Goal: Task Accomplishment & Management: Manage account settings

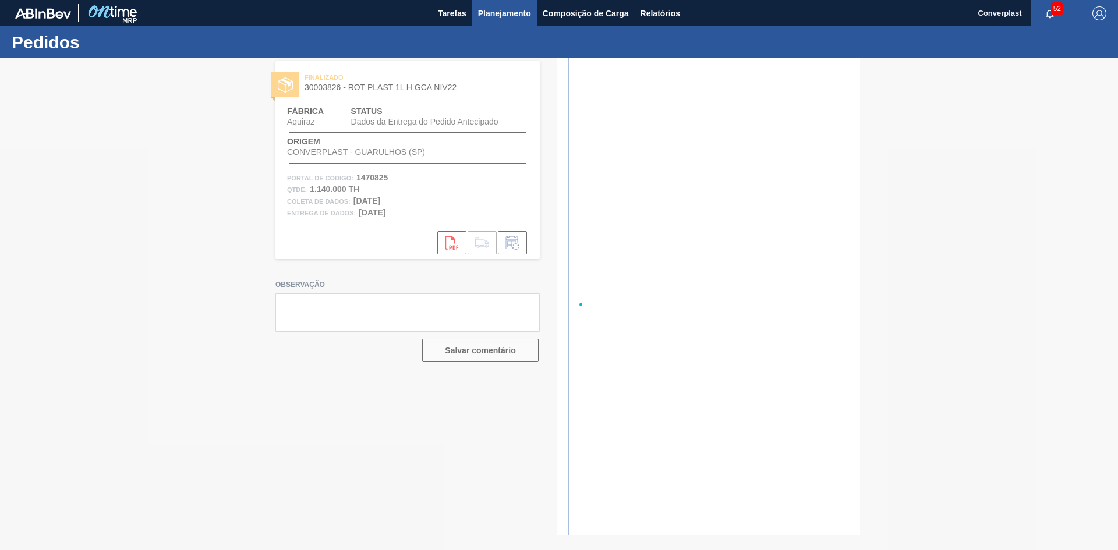
click at [485, 13] on font "Planejamento" at bounding box center [504, 13] width 53 height 9
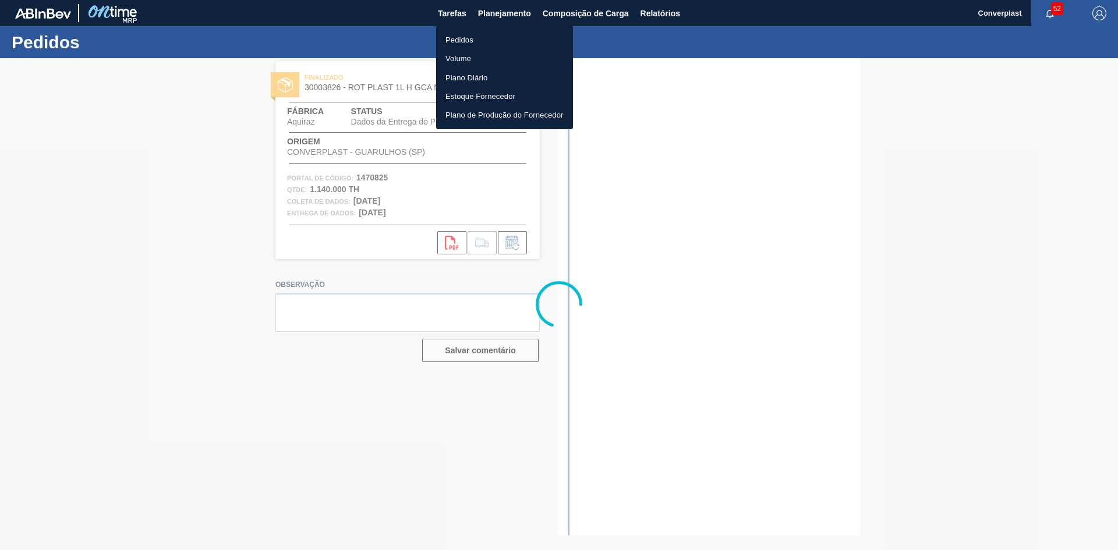
click at [472, 38] on font "Pedidos" at bounding box center [459, 40] width 28 height 9
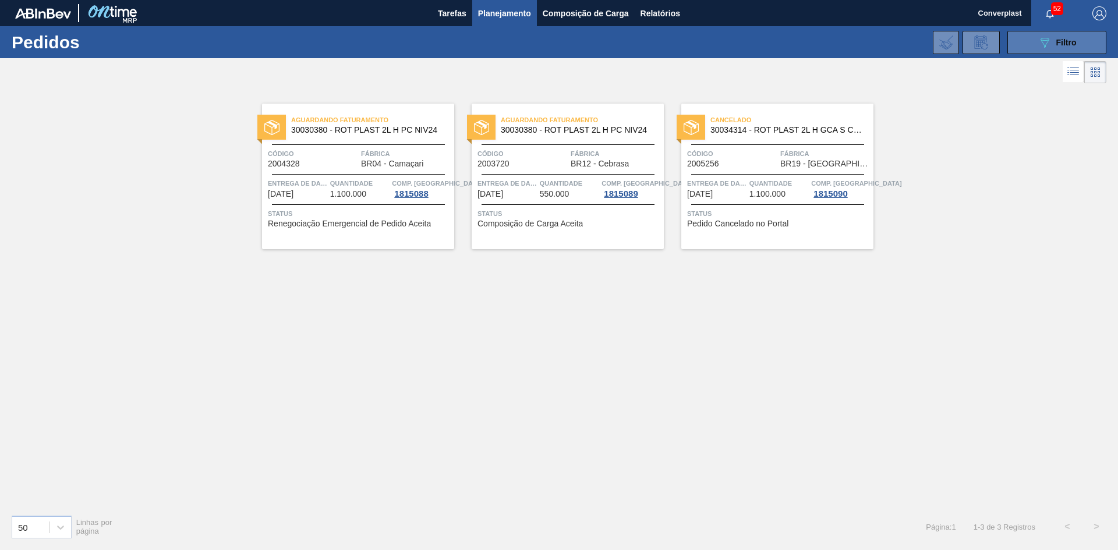
click at [1059, 51] on button "089F7B8B-B2A5-4AFE-B5C0-19BA573D28AC Filtro" at bounding box center [1056, 42] width 99 height 23
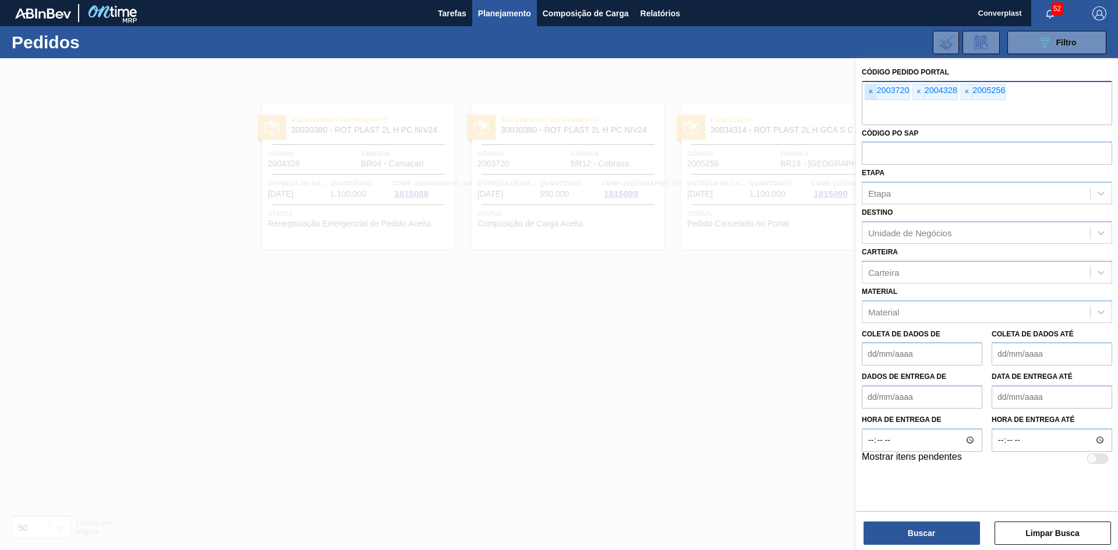
click at [876, 93] on span "×" at bounding box center [870, 91] width 11 height 15
click at [875, 93] on span "×" at bounding box center [870, 91] width 11 height 15
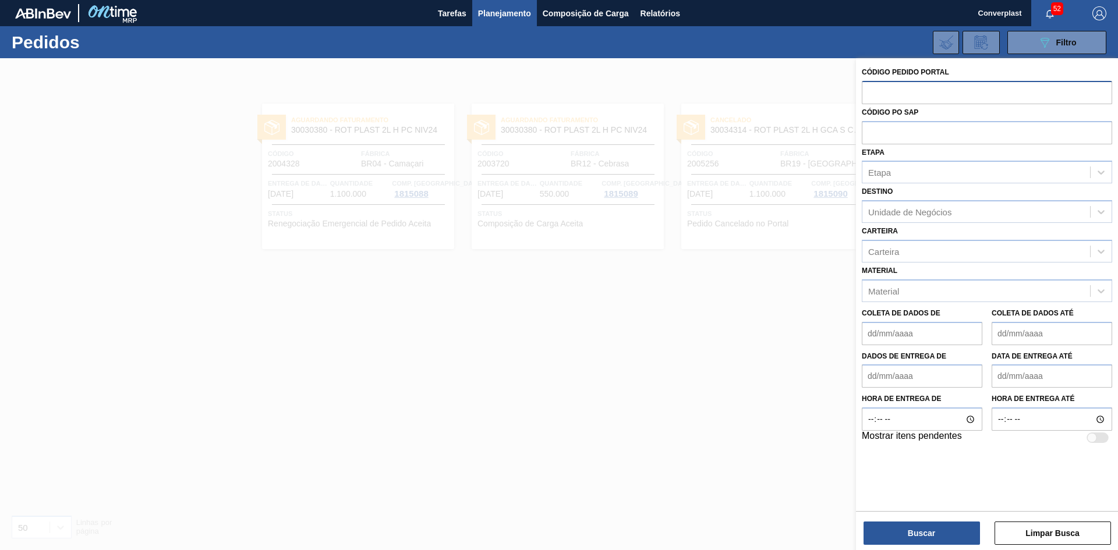
click at [875, 93] on input "text" at bounding box center [987, 92] width 250 height 22
click at [191, 261] on div at bounding box center [559, 333] width 1118 height 550
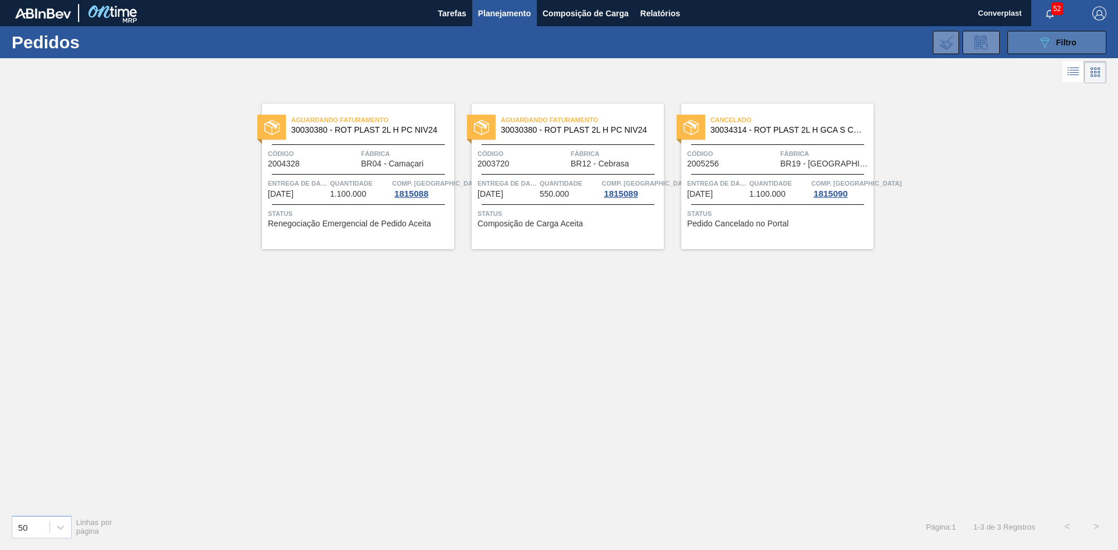
click at [1082, 40] on button "089F7B8B-B2A5-4AFE-B5C0-19BA573D28AC Filtro" at bounding box center [1056, 42] width 99 height 23
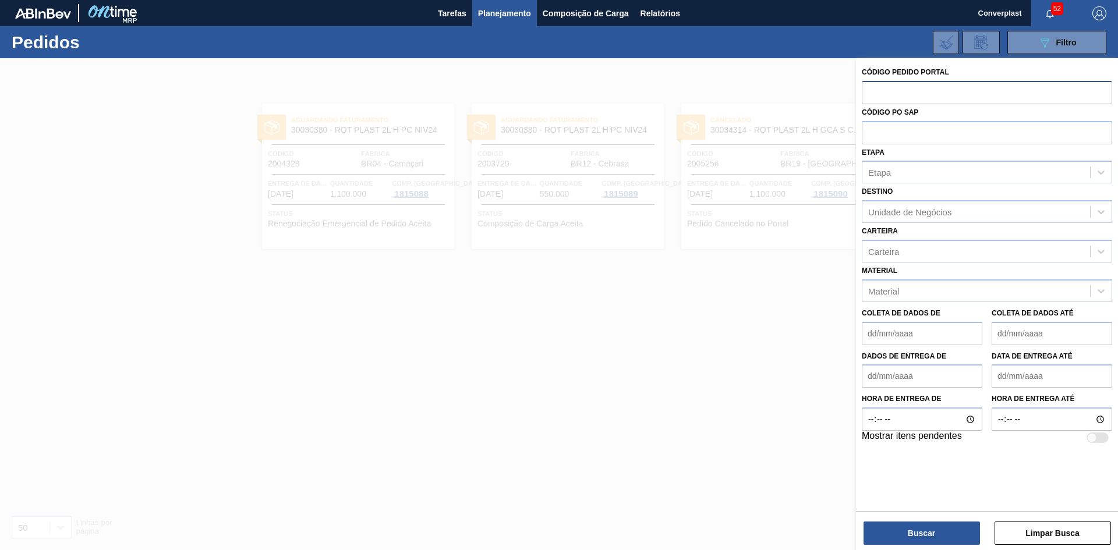
click at [876, 92] on input "text" at bounding box center [987, 92] width 250 height 22
paste input "2007347"
type input "2007347"
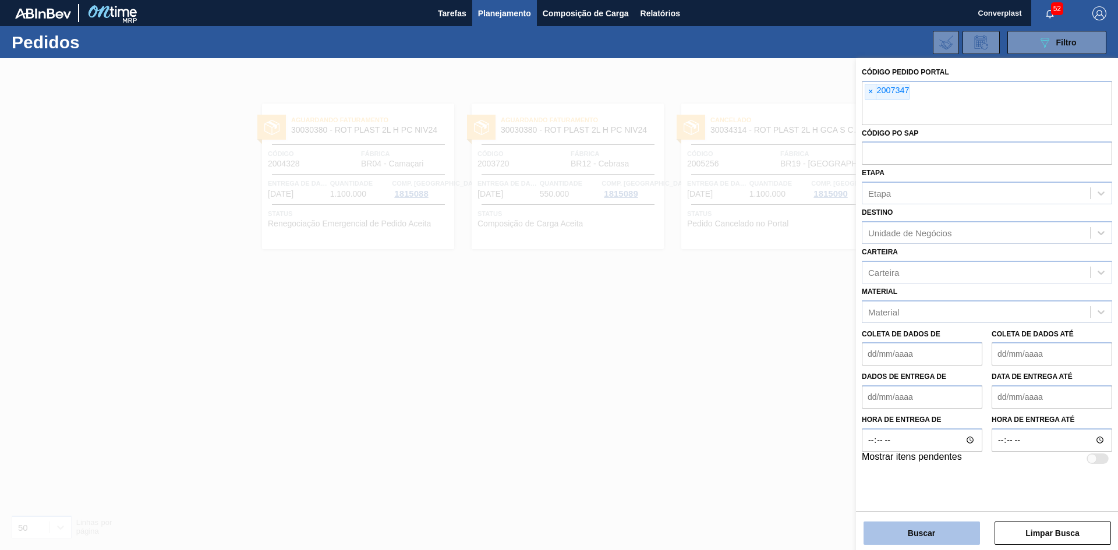
click at [919, 530] on font "Buscar" at bounding box center [921, 533] width 27 height 9
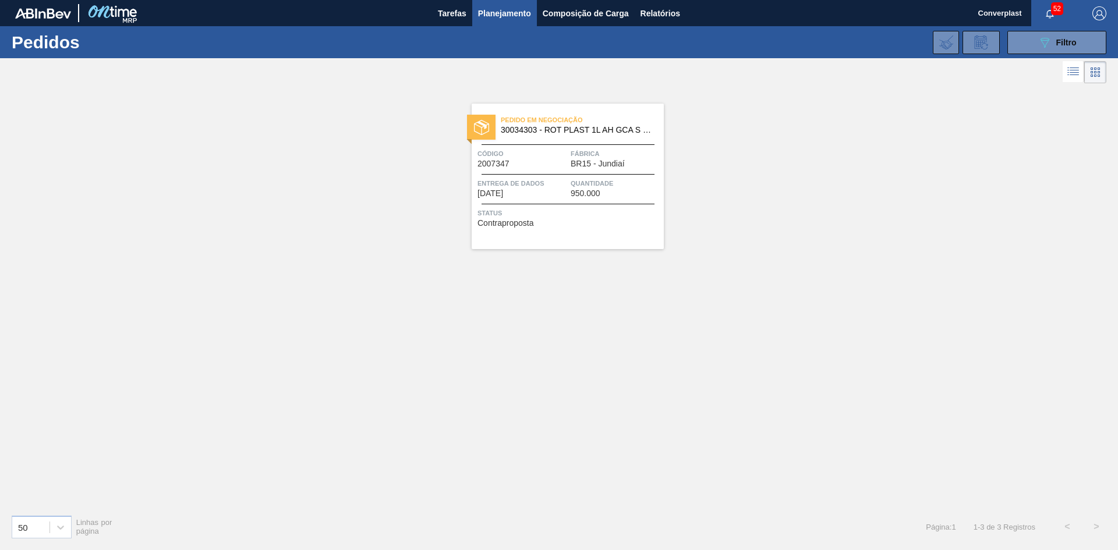
click at [543, 218] on span "Status" at bounding box center [568, 213] width 183 height 12
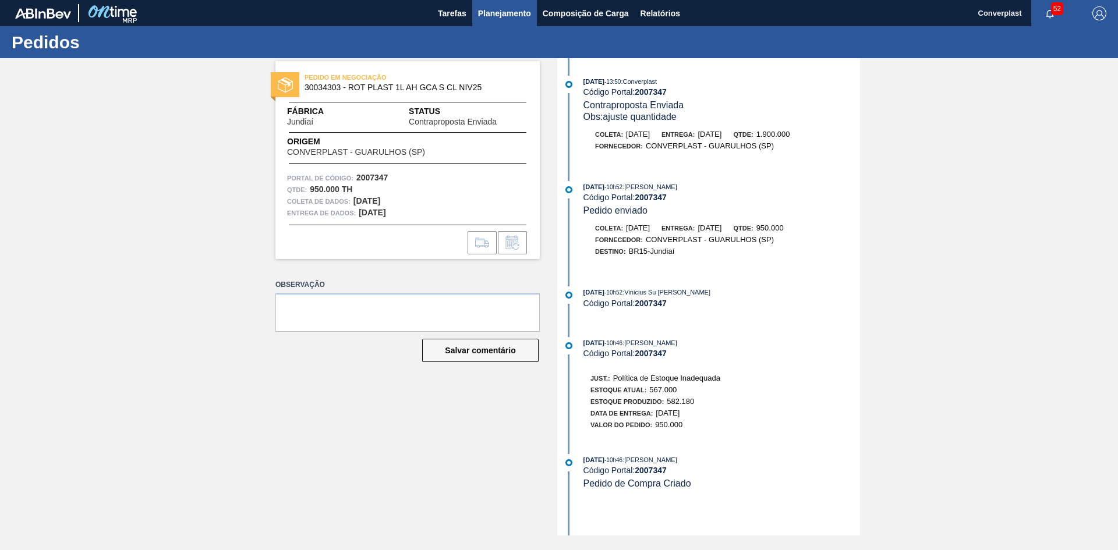
click at [502, 13] on font "Planejamento" at bounding box center [504, 13] width 53 height 9
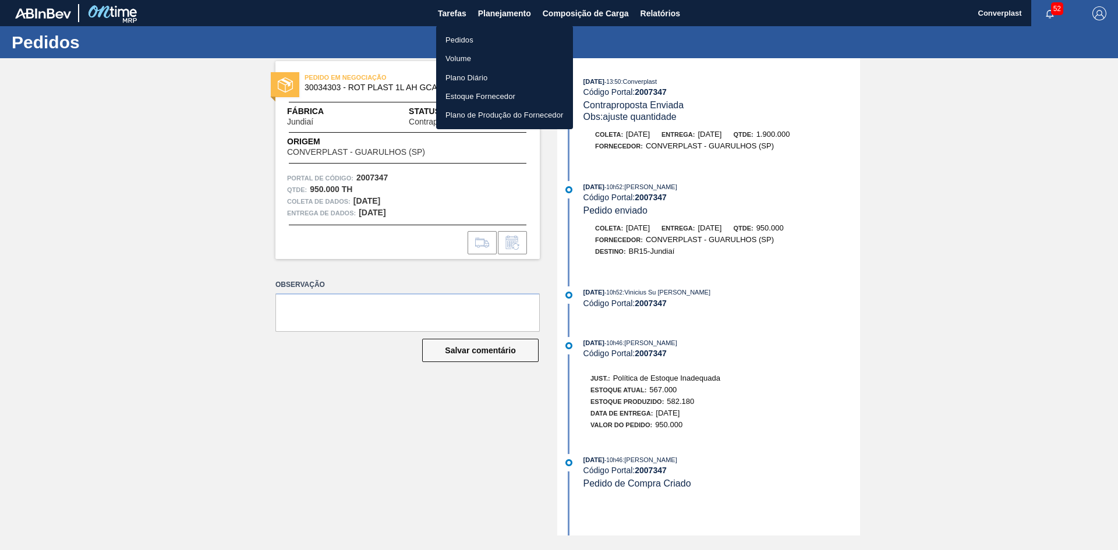
click at [471, 38] on font "Pedidos" at bounding box center [459, 40] width 28 height 9
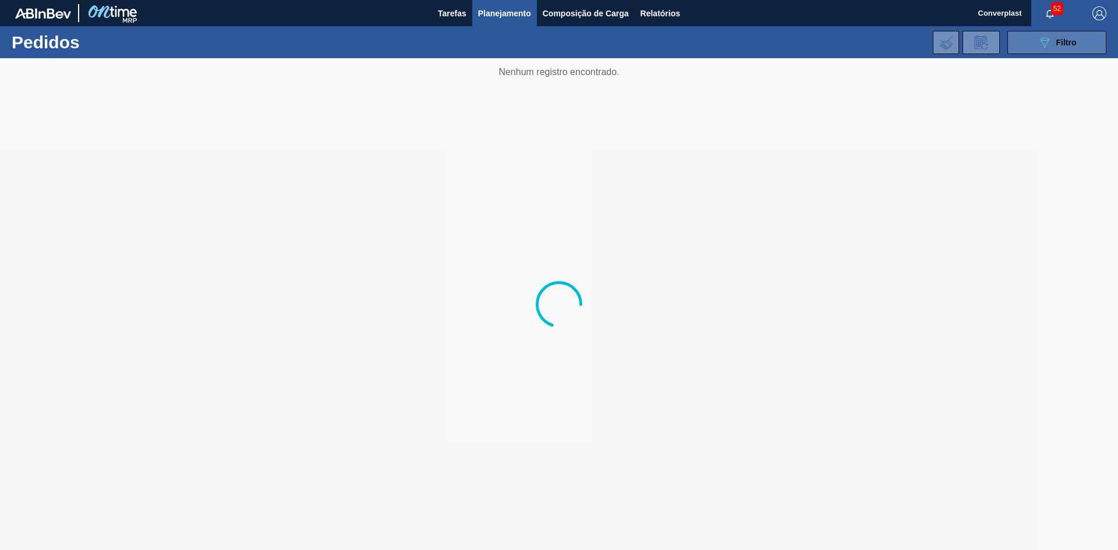
click at [1043, 38] on icon "089F7B8B-B2A5-4AFE-B5C0-19BA573D28AC" at bounding box center [1045, 43] width 14 height 14
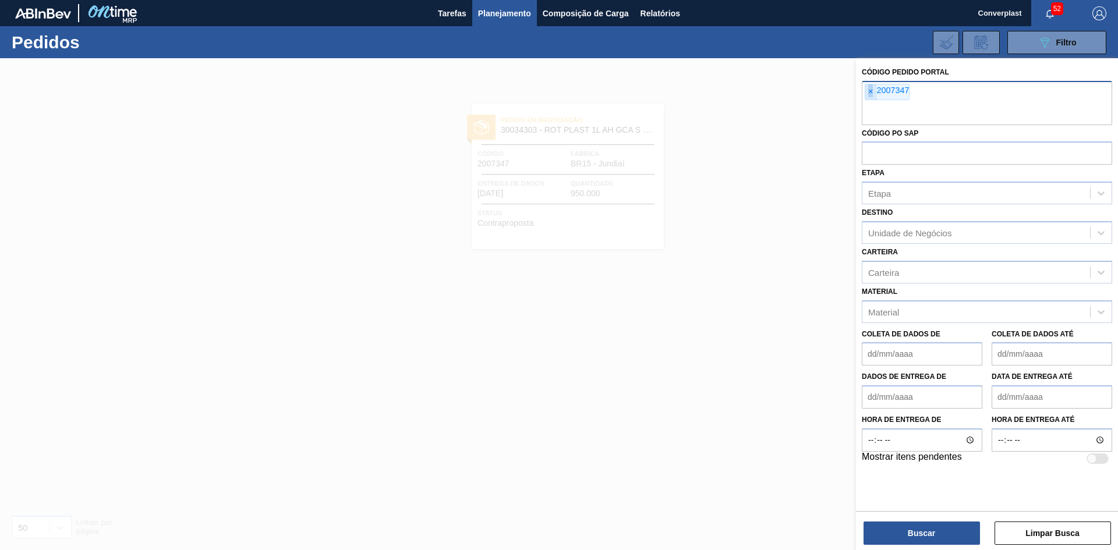
click at [874, 91] on span "×" at bounding box center [870, 91] width 11 height 15
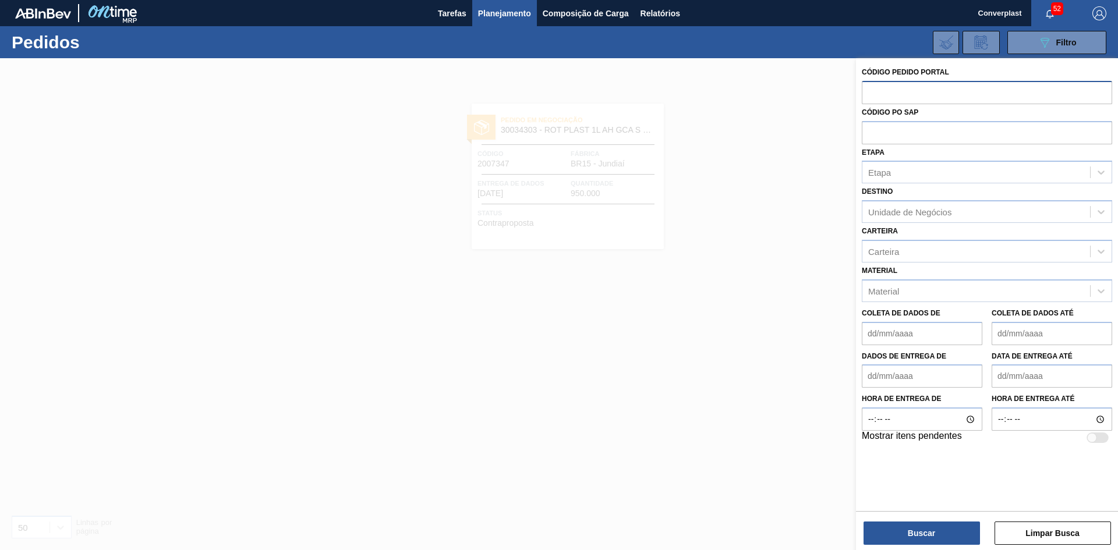
paste input "2007585"
type input "2007585"
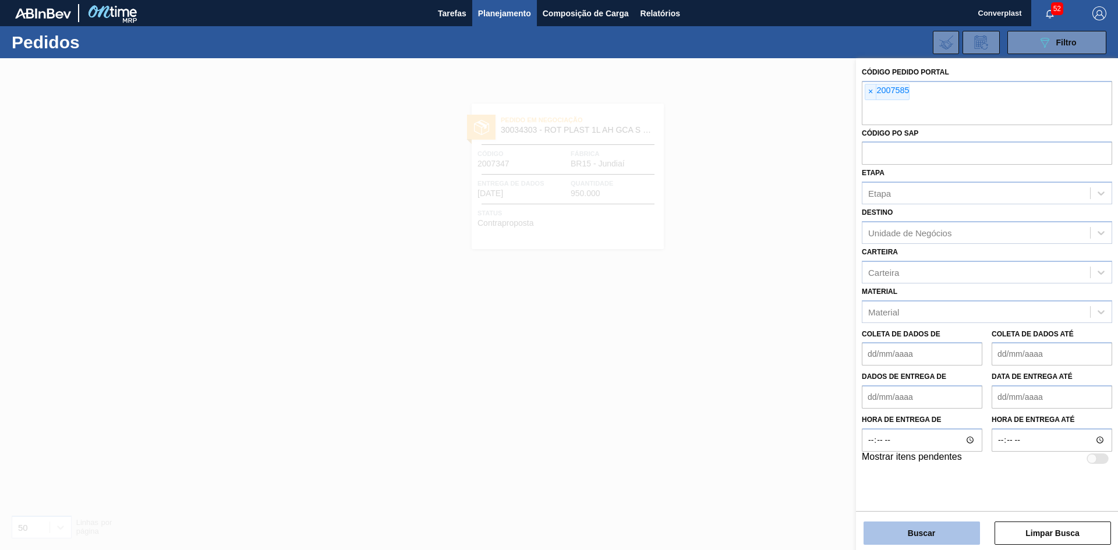
click at [887, 524] on button "Buscar" at bounding box center [922, 533] width 116 height 23
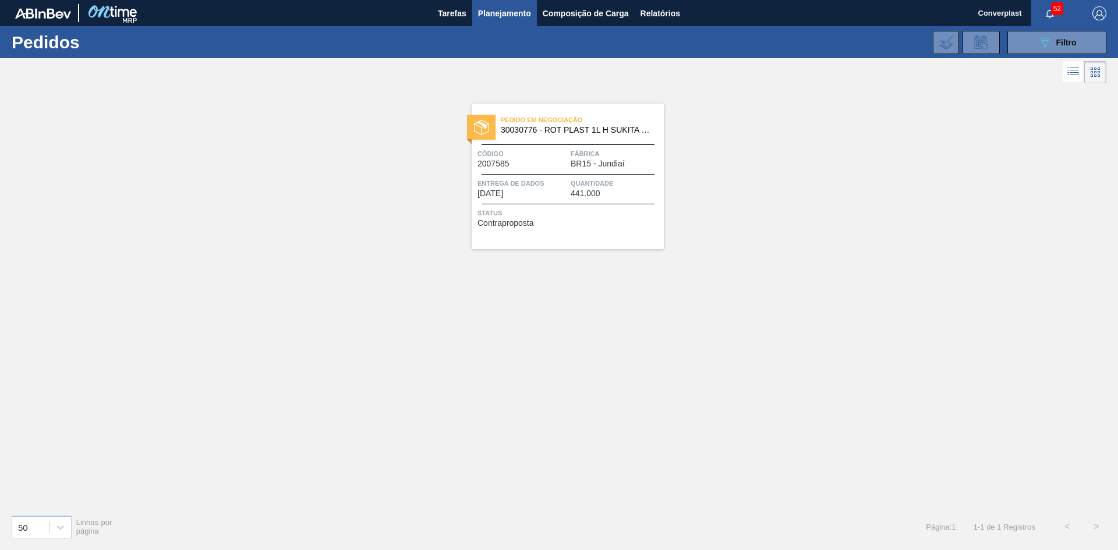
click at [493, 207] on span "Status" at bounding box center [568, 213] width 183 height 12
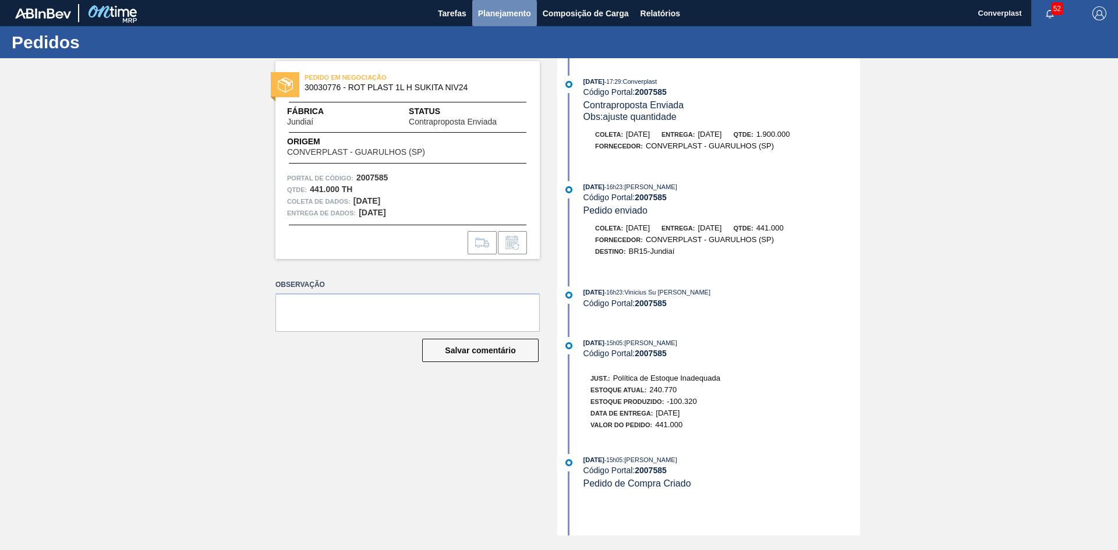
click at [509, 9] on font "Planejamento" at bounding box center [504, 13] width 53 height 9
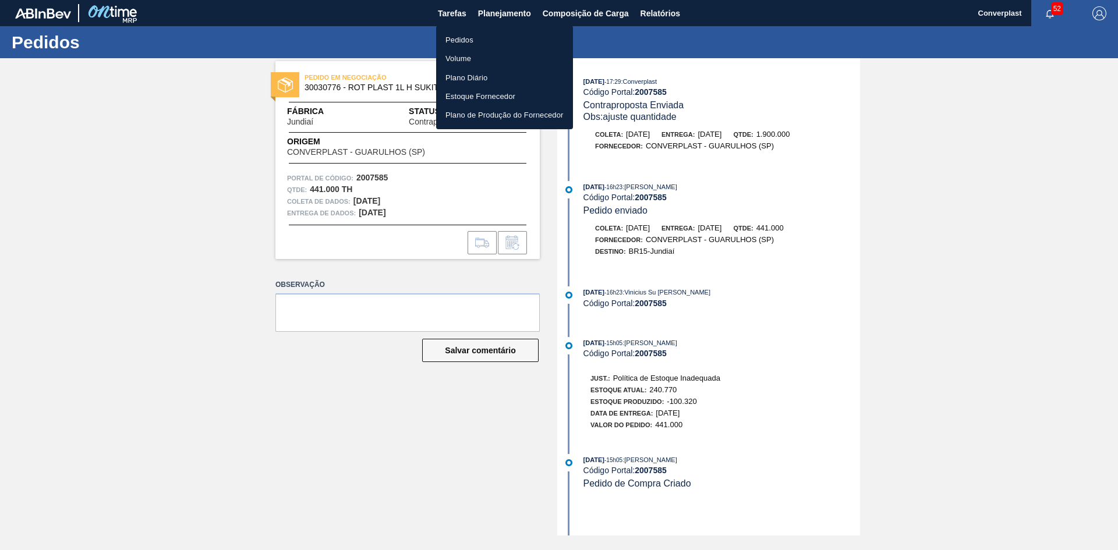
click at [473, 46] on li "Pedidos" at bounding box center [504, 39] width 137 height 19
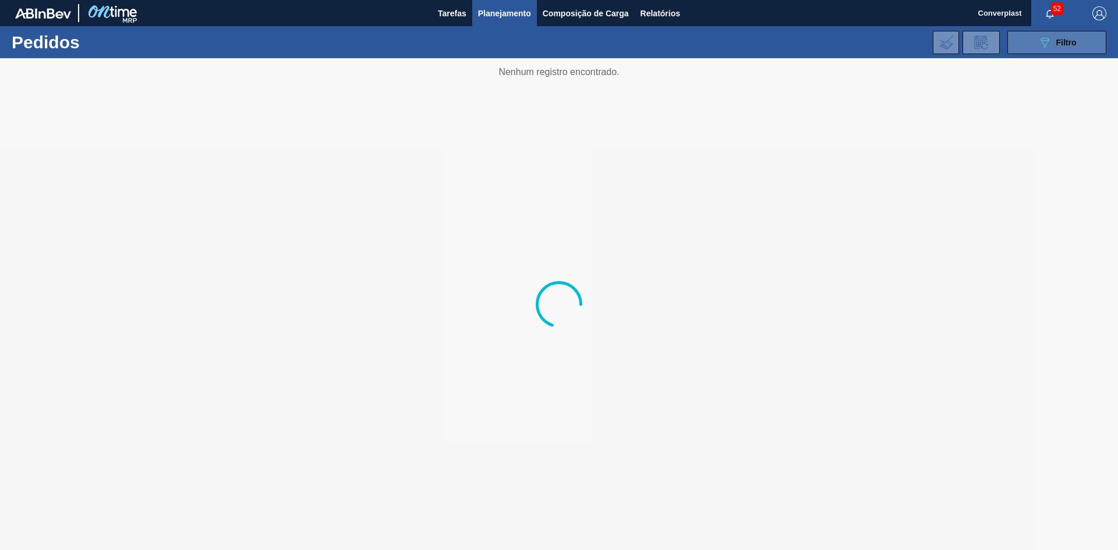
click at [1059, 53] on button "089F7B8B-B2A5-4AFE-B5C0-19BA573D28AC Filtro" at bounding box center [1056, 42] width 99 height 23
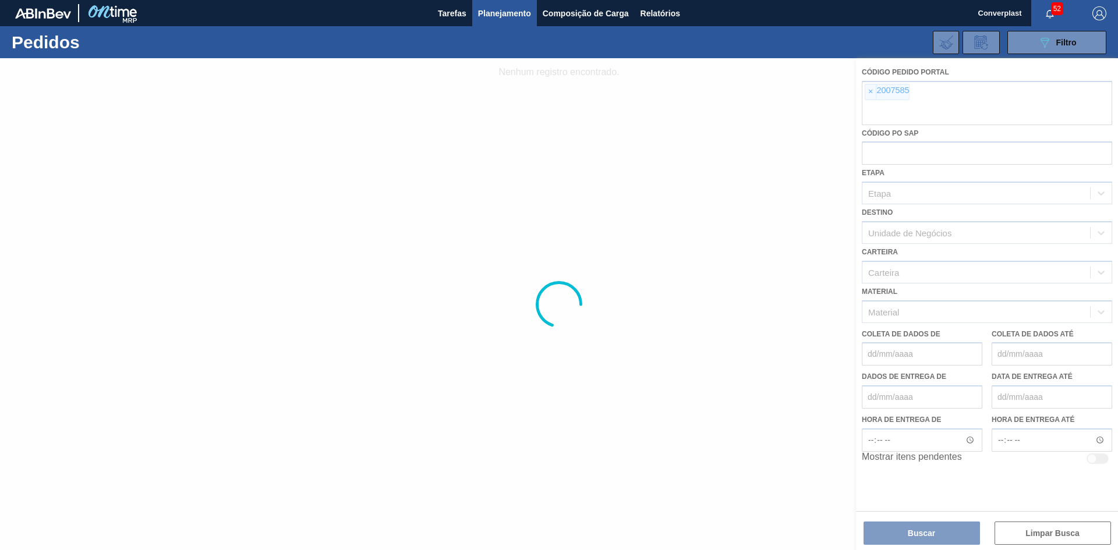
click at [868, 89] on div at bounding box center [559, 304] width 1118 height 492
click at [873, 92] on div at bounding box center [559, 304] width 1118 height 492
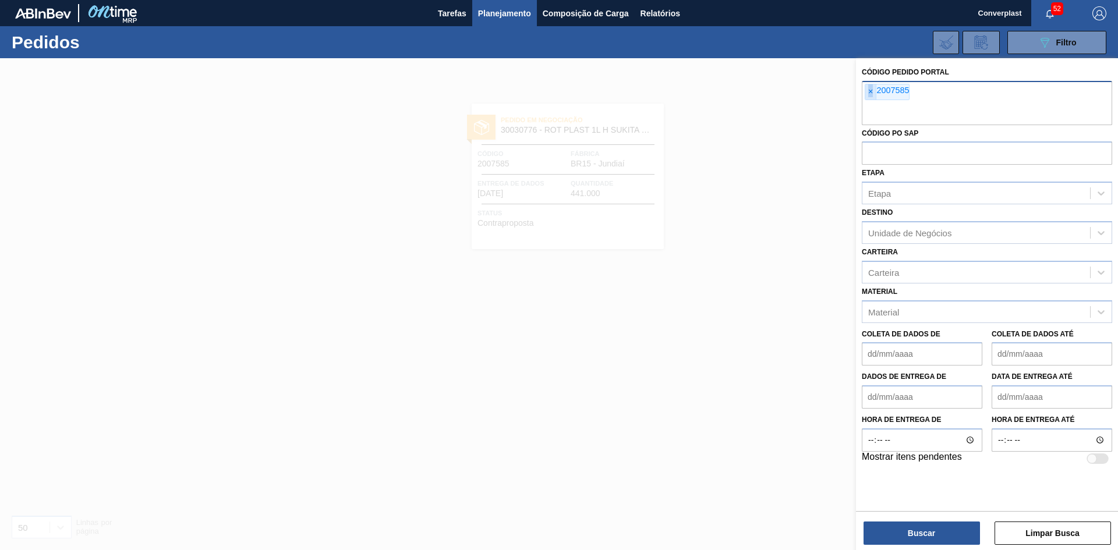
click at [869, 92] on font "×" at bounding box center [870, 91] width 5 height 9
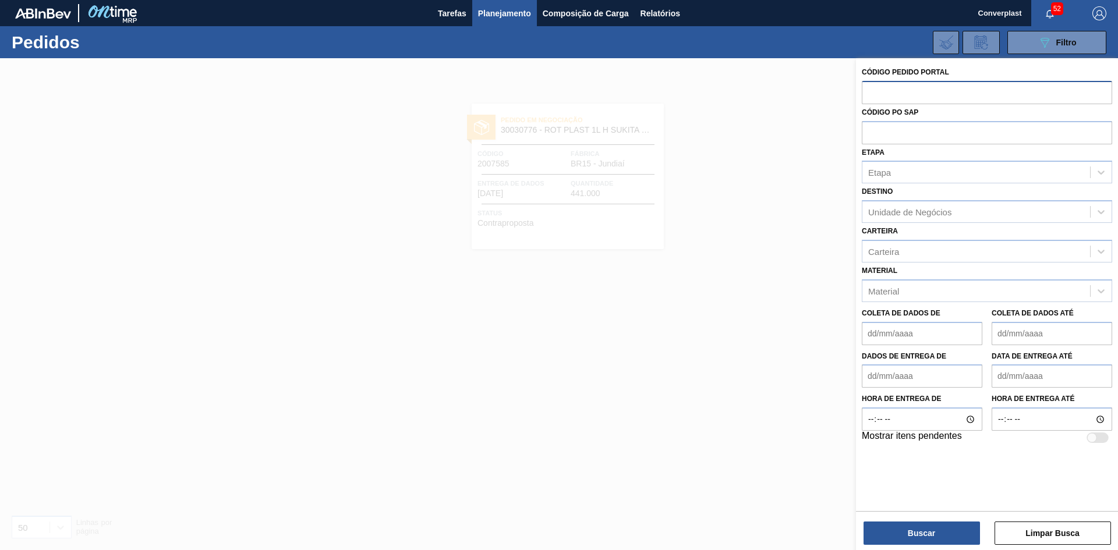
paste input "2007587"
type input "2007587"
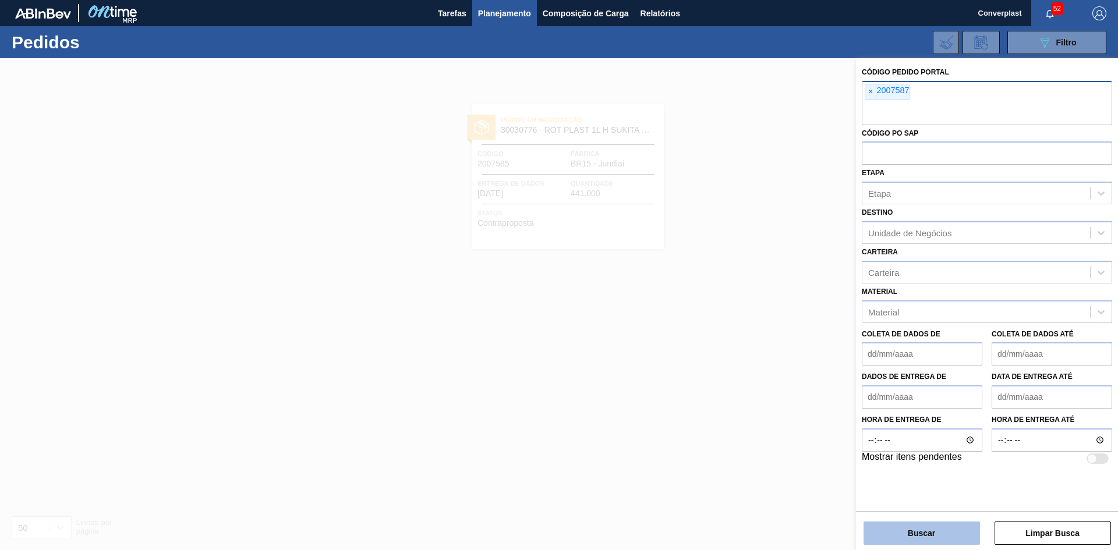
click at [889, 539] on button "Buscar" at bounding box center [922, 533] width 116 height 23
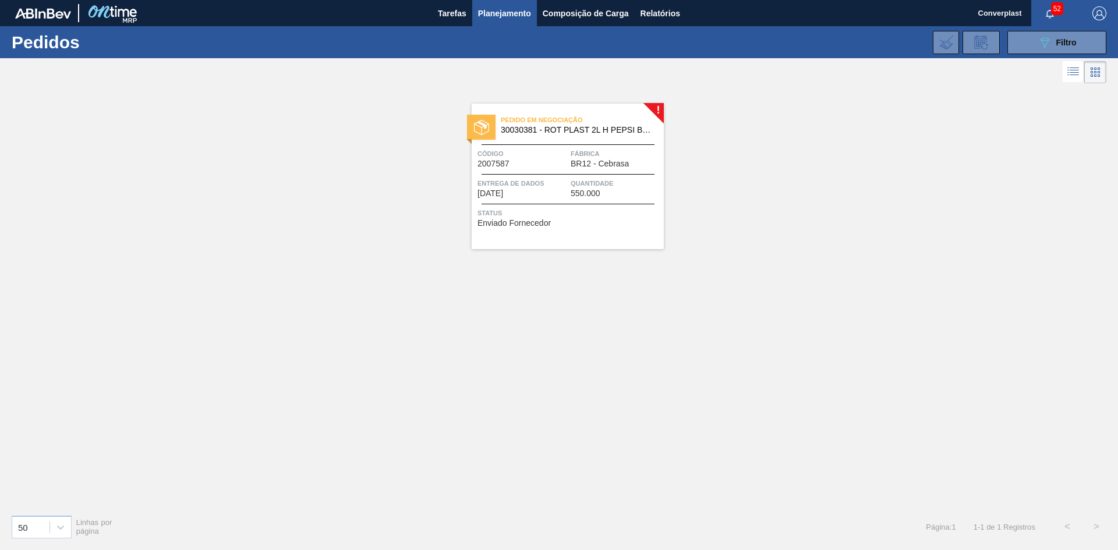
click at [543, 220] on font "Enviado Fornecedor" at bounding box center [513, 222] width 73 height 9
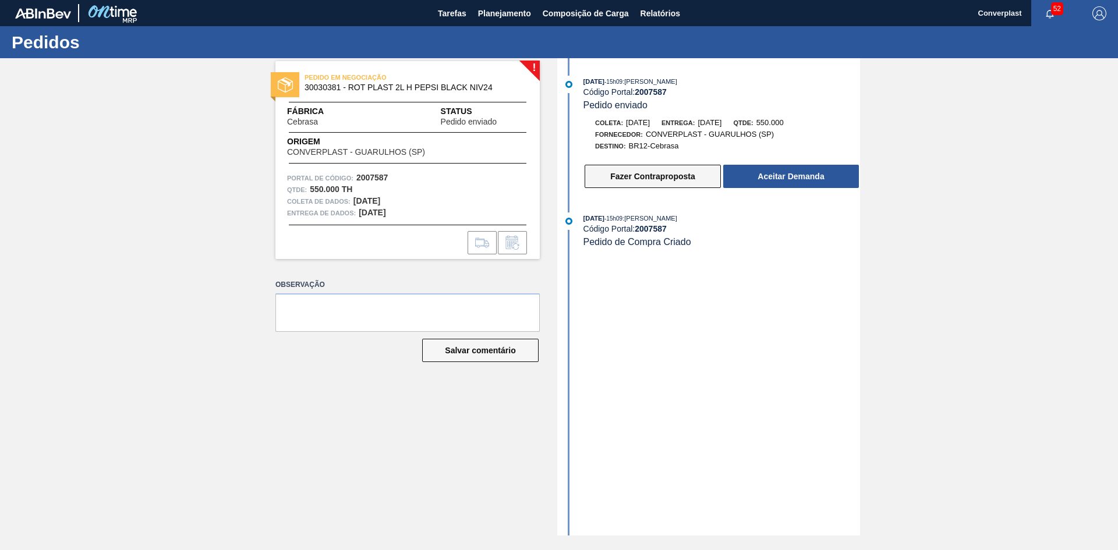
click at [606, 187] on button "Fazer Contraproposta" at bounding box center [653, 176] width 136 height 23
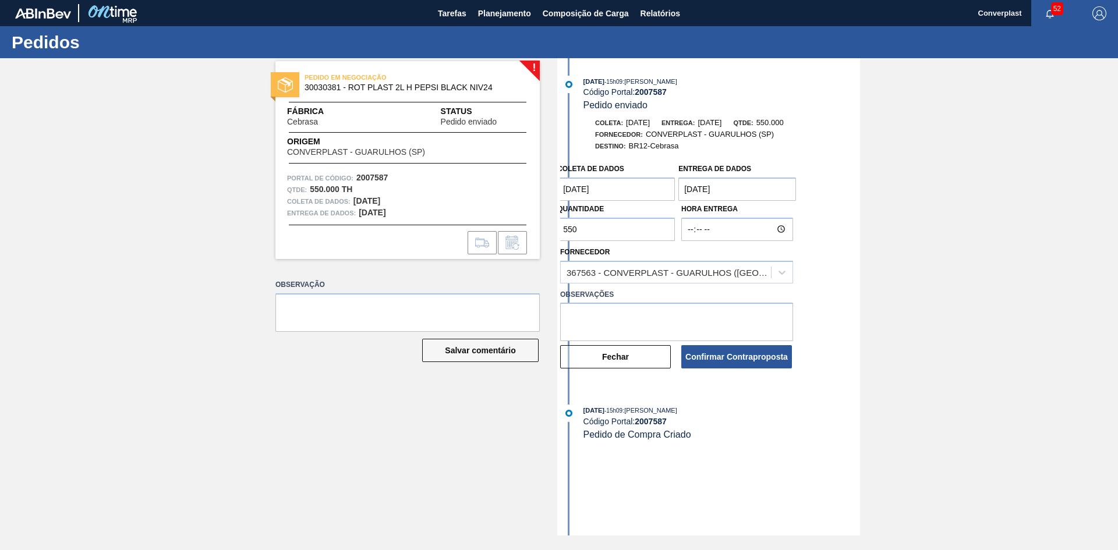
drag, startPoint x: 594, startPoint y: 230, endPoint x: 556, endPoint y: 234, distance: 38.6
click at [556, 234] on div "! PEDIDO EM NEGOCIAÇÃO 30030381 - ROT PLAST 2L H PEPSI BLACK NIV24 Fábrica Cebr…" at bounding box center [559, 296] width 1118 height 477
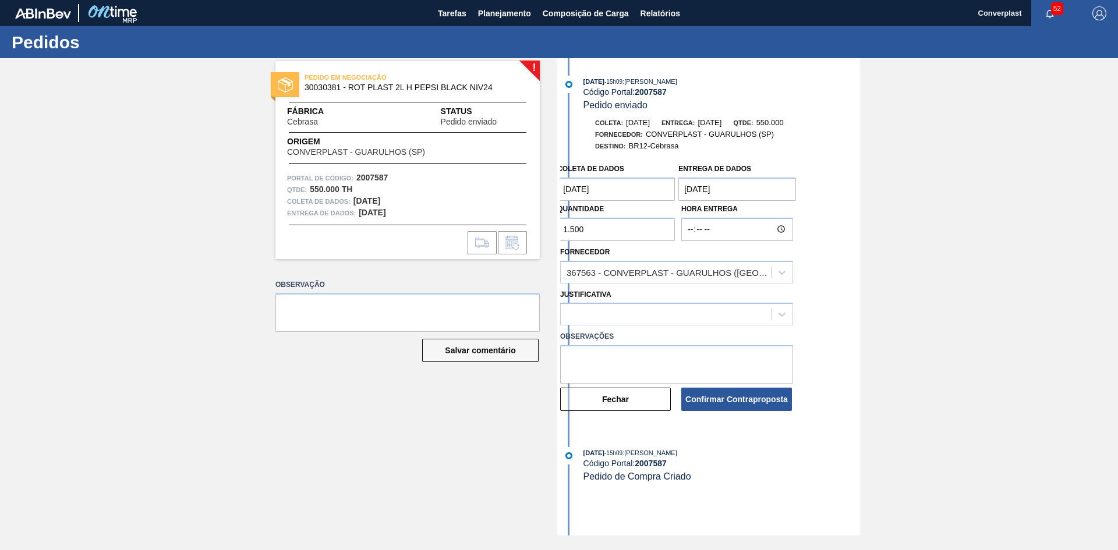
type input "1.500"
click at [599, 312] on div at bounding box center [666, 314] width 210 height 17
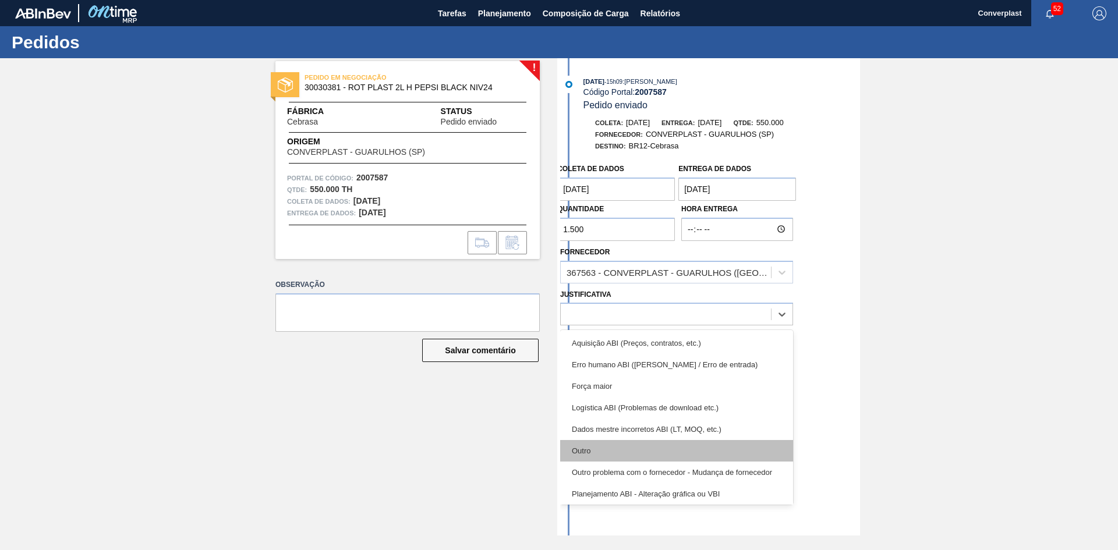
click at [613, 452] on div "Outro" at bounding box center [676, 451] width 233 height 22
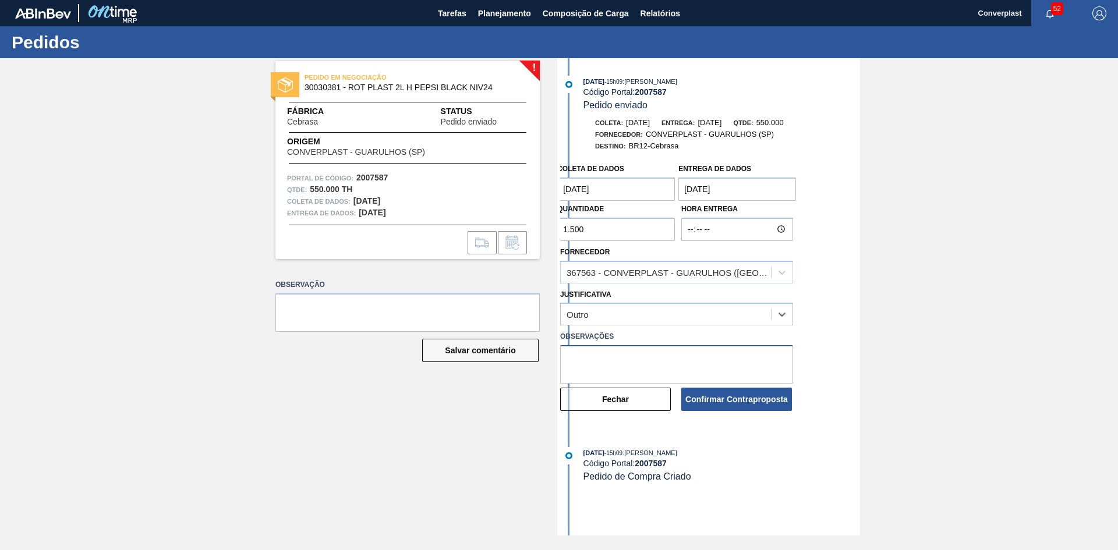
click at [600, 373] on textarea at bounding box center [676, 364] width 233 height 38
type textarea "ajuste qtde"
click at [716, 403] on font "Confirmar Contraproposta" at bounding box center [736, 399] width 102 height 9
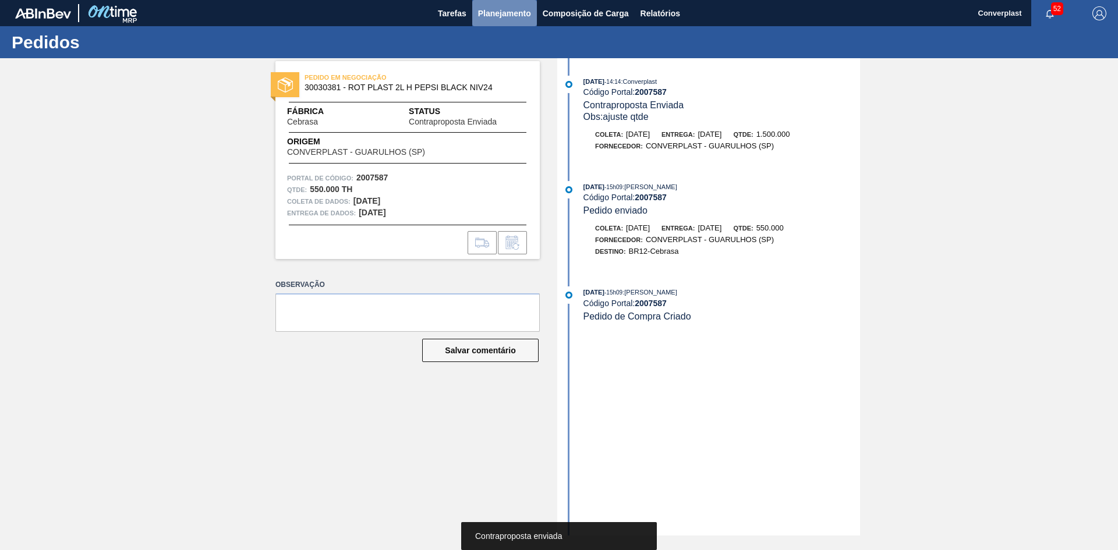
click at [494, 13] on font "Planejamento" at bounding box center [504, 13] width 53 height 9
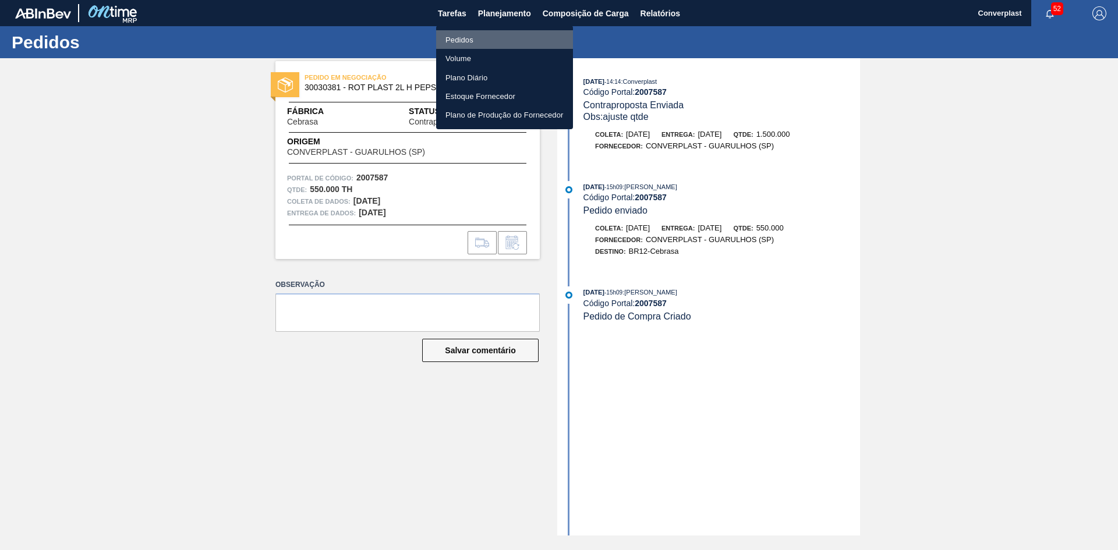
click at [458, 40] on font "Pedidos" at bounding box center [459, 40] width 28 height 9
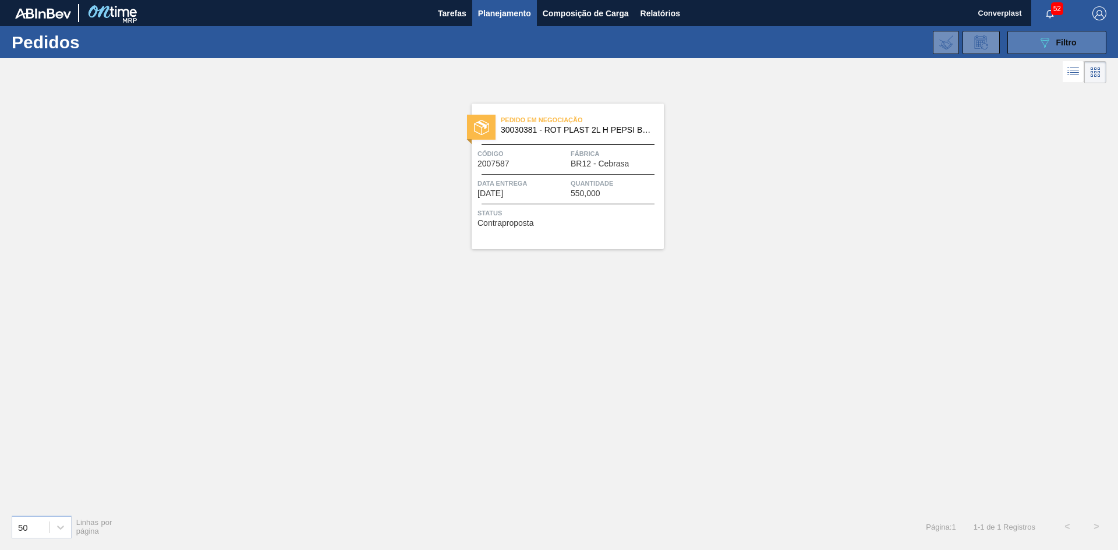
click at [1048, 44] on icon "089F7B8B-B2A5-4AFE-B5C0-19BA573D28AC" at bounding box center [1045, 43] width 14 height 14
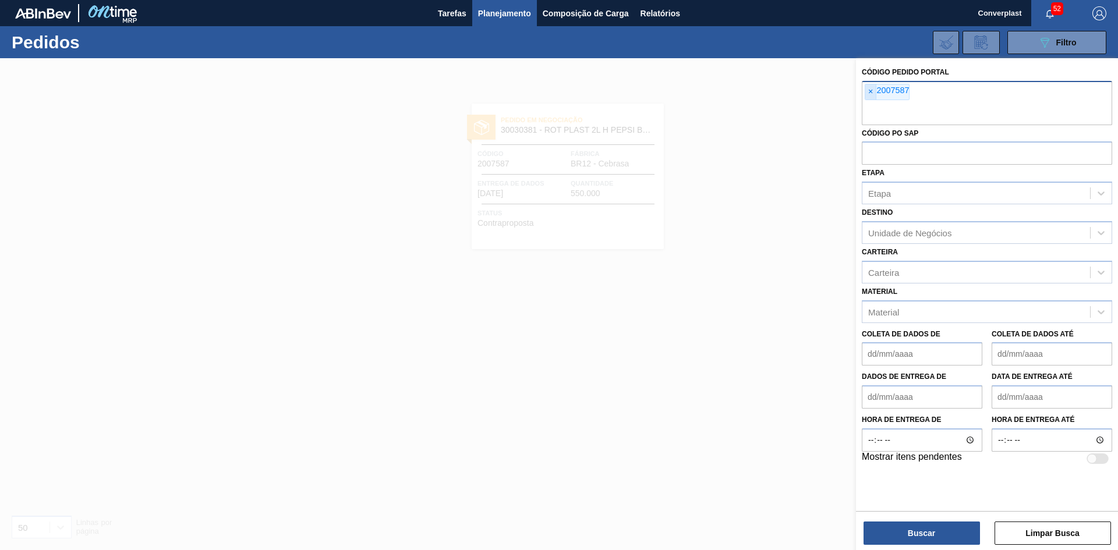
click at [869, 93] on font "×" at bounding box center [870, 91] width 5 height 9
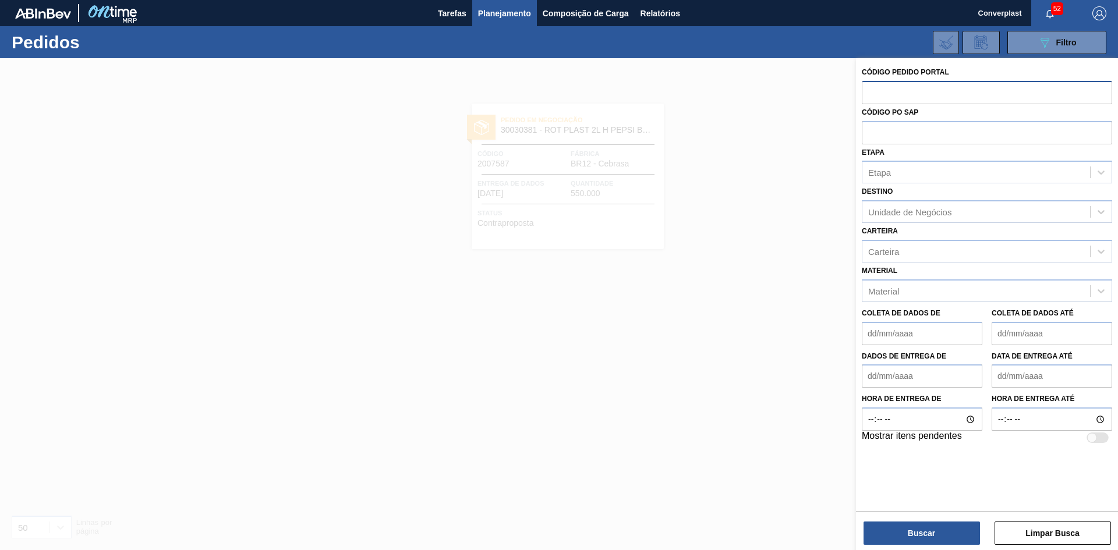
paste input "2008207"
type input "2008207"
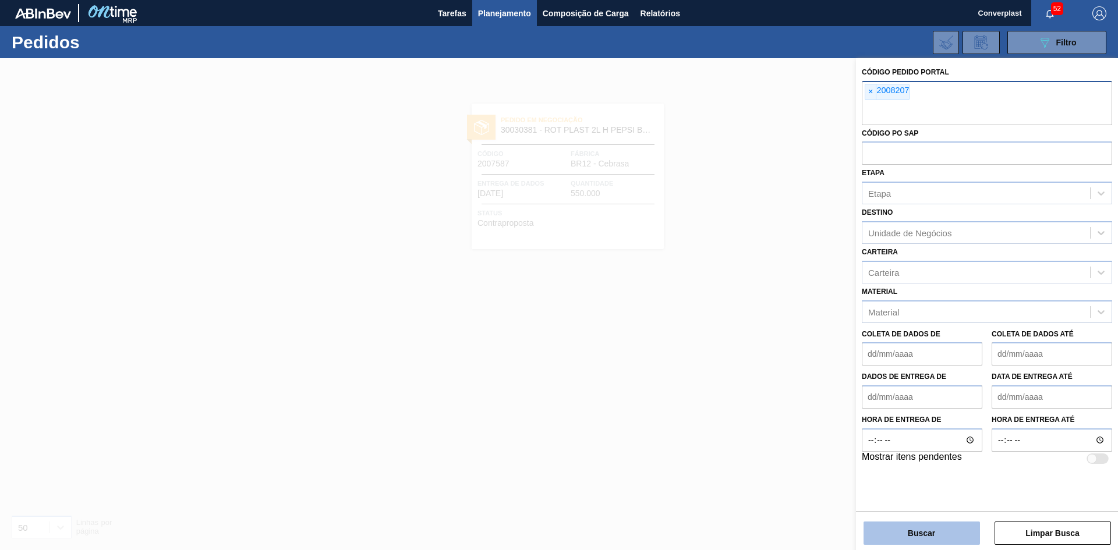
click at [885, 528] on button "Buscar" at bounding box center [922, 533] width 116 height 23
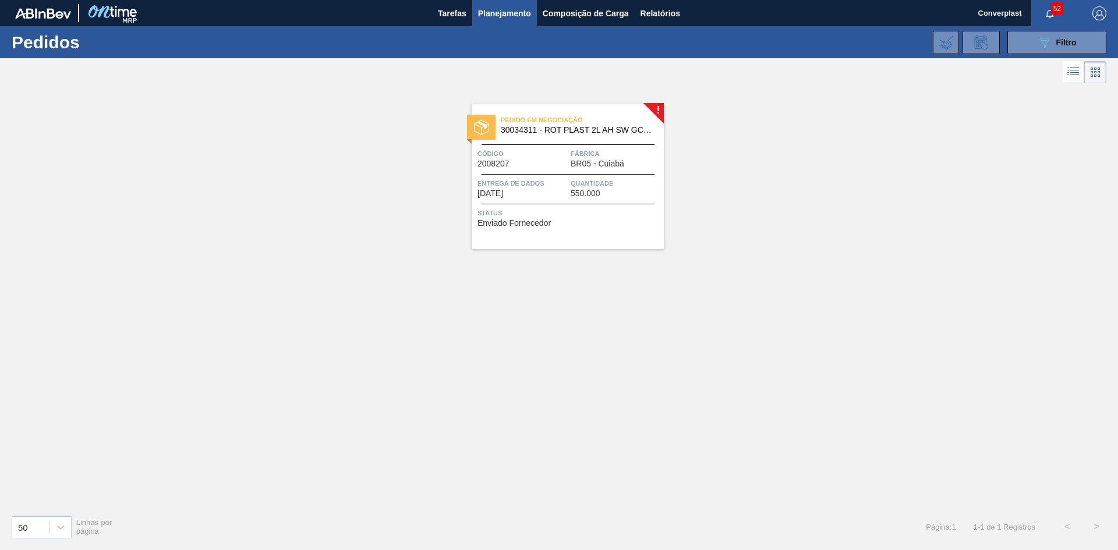
click at [539, 224] on font "Enviado Fornecedor" at bounding box center [513, 222] width 73 height 9
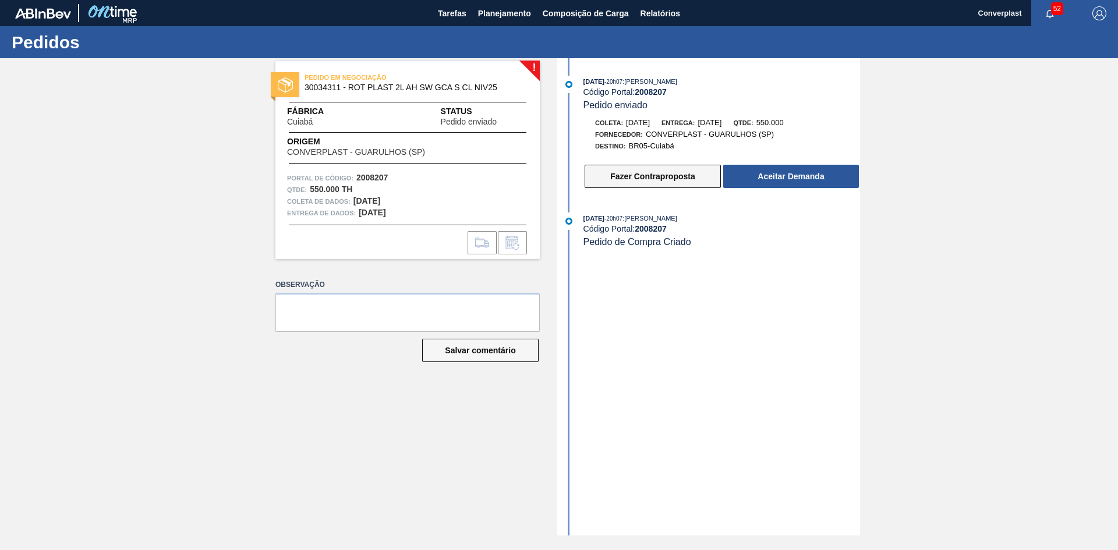
click at [643, 170] on button "Fazer Contraproposta" at bounding box center [653, 176] width 136 height 23
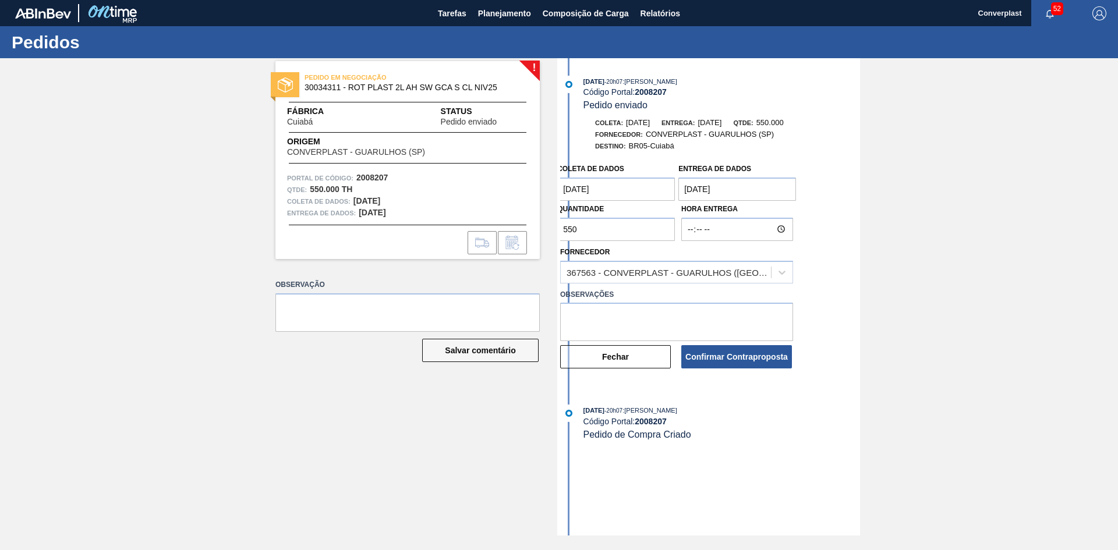
drag, startPoint x: 595, startPoint y: 231, endPoint x: 525, endPoint y: 228, distance: 69.9
click at [525, 228] on div "! PEDIDO EM NEGOCIAÇÃO 30034311 - ROT PLAST 2L AH SW GCA S CL NIV25 Fábrica Cui…" at bounding box center [559, 296] width 1118 height 477
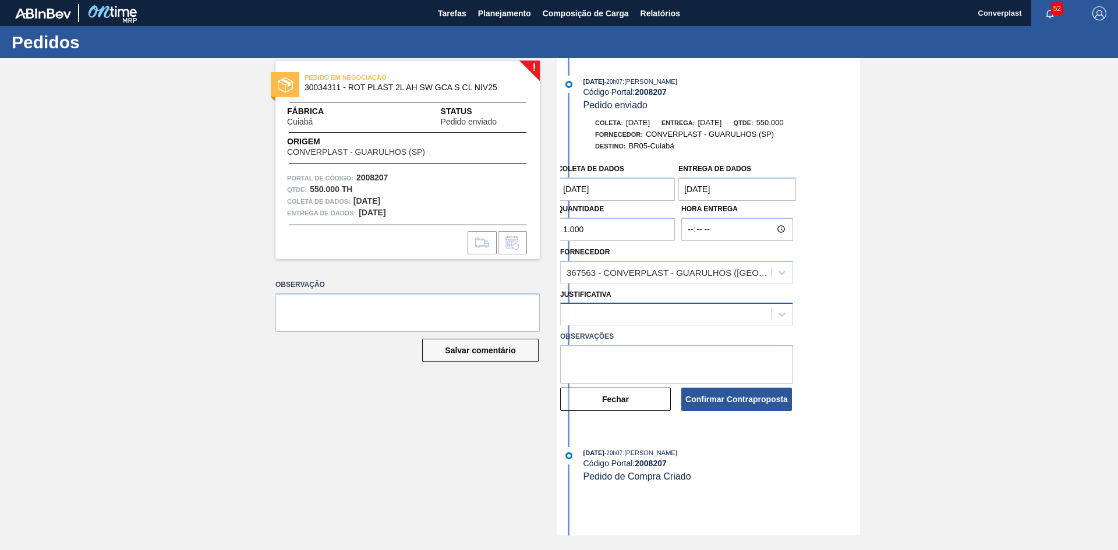
type input "1.000"
click at [580, 323] on div at bounding box center [666, 314] width 210 height 17
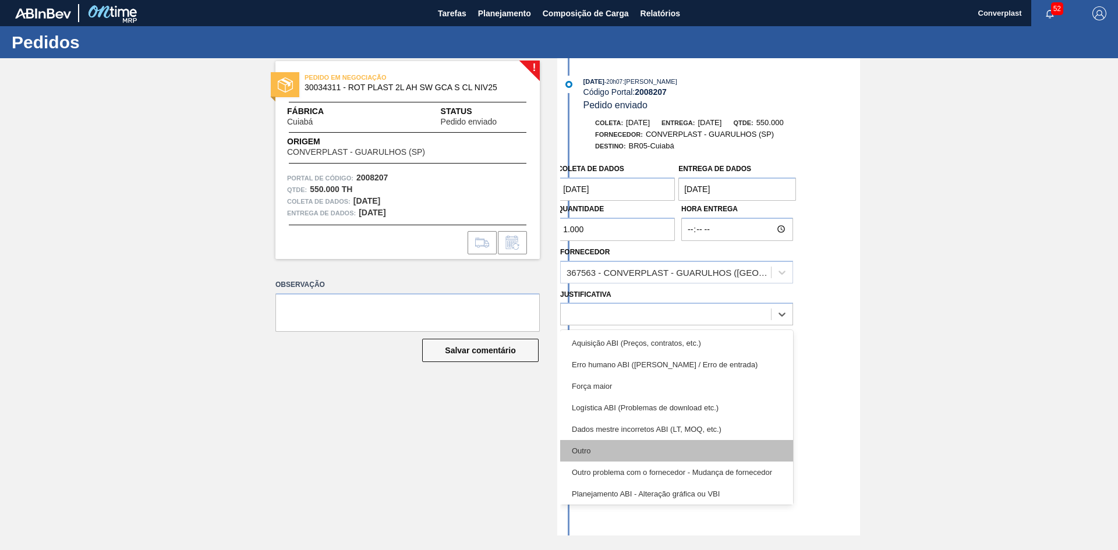
click at [585, 446] on div "Outro" at bounding box center [676, 451] width 233 height 22
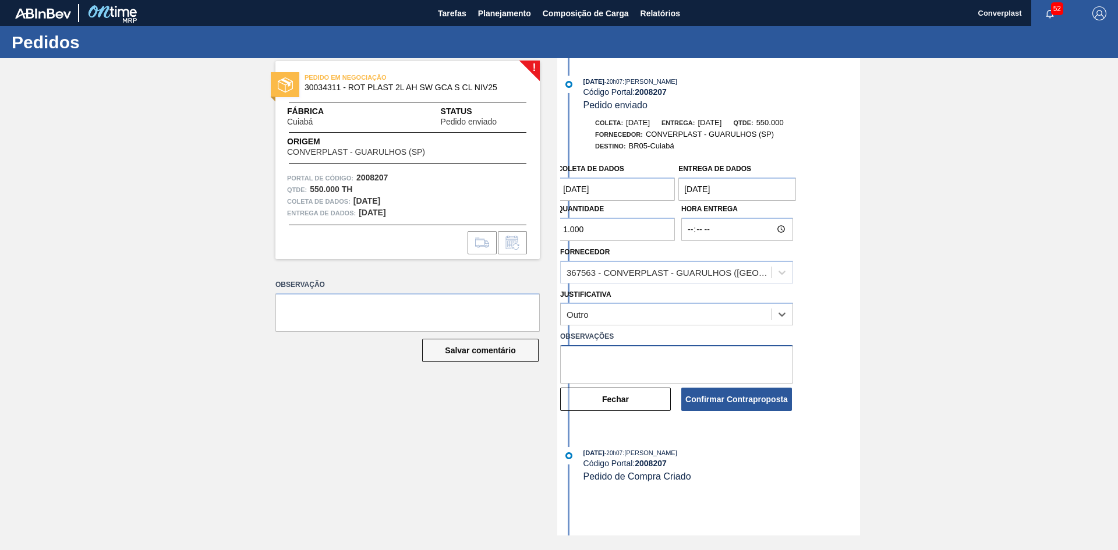
click at [577, 356] on textarea at bounding box center [676, 364] width 233 height 38
type textarea "ajuste qtde"
click at [710, 398] on font "Confirmar Contraproposta" at bounding box center [736, 399] width 102 height 9
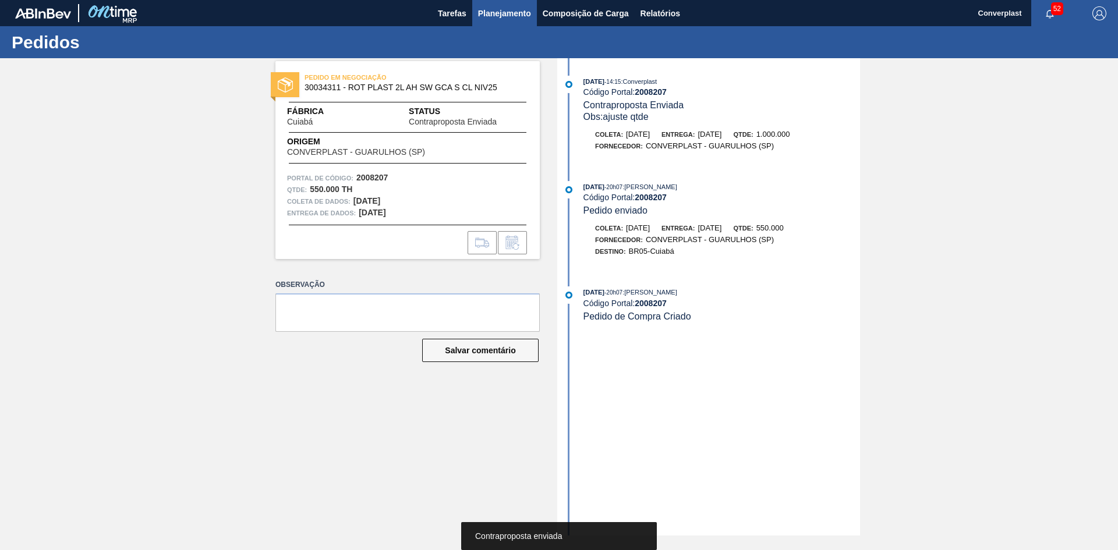
click at [496, 8] on font "Planejamento" at bounding box center [504, 13] width 53 height 14
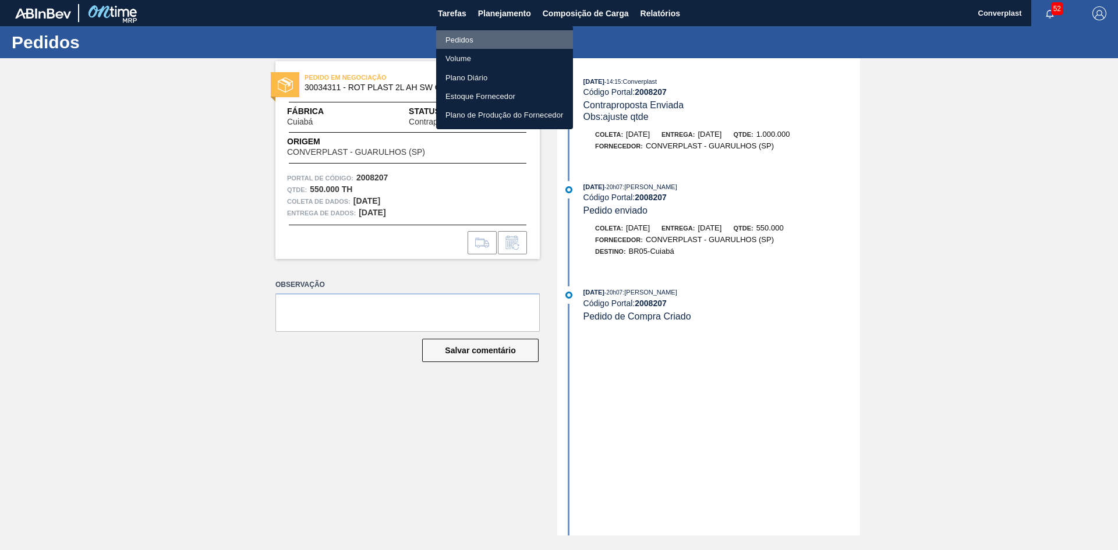
click at [468, 37] on font "Pedidos" at bounding box center [459, 40] width 28 height 9
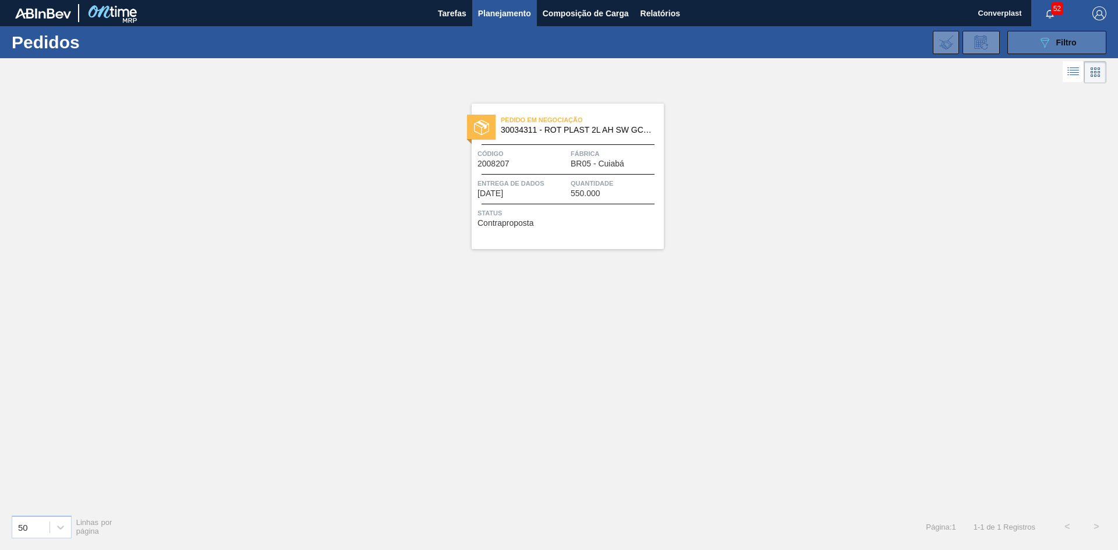
click at [1059, 41] on font "Filtro" at bounding box center [1066, 42] width 20 height 9
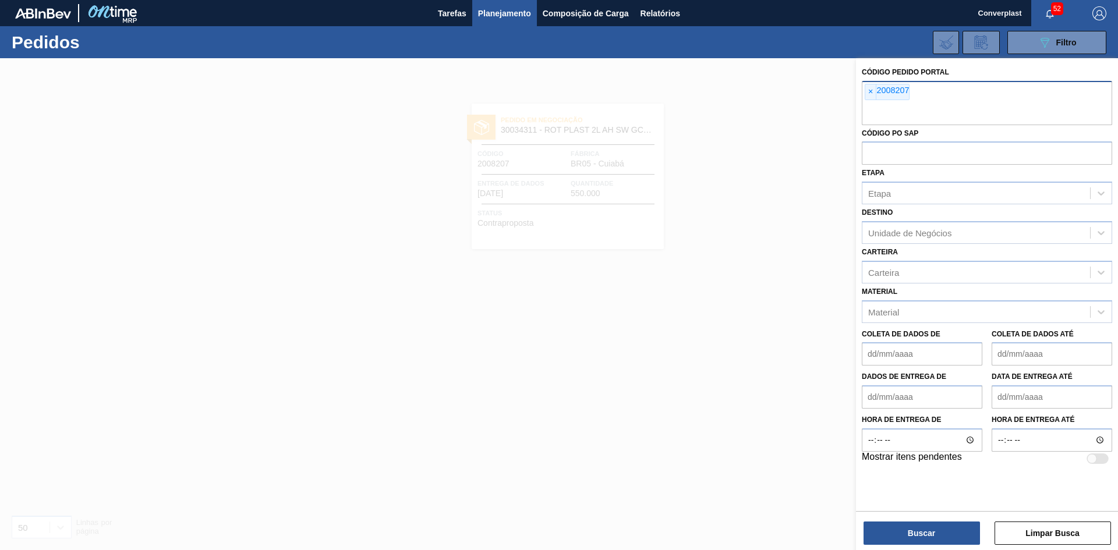
drag, startPoint x: 873, startPoint y: 93, endPoint x: 867, endPoint y: 97, distance: 7.6
click at [868, 97] on span "×" at bounding box center [870, 91] width 11 height 15
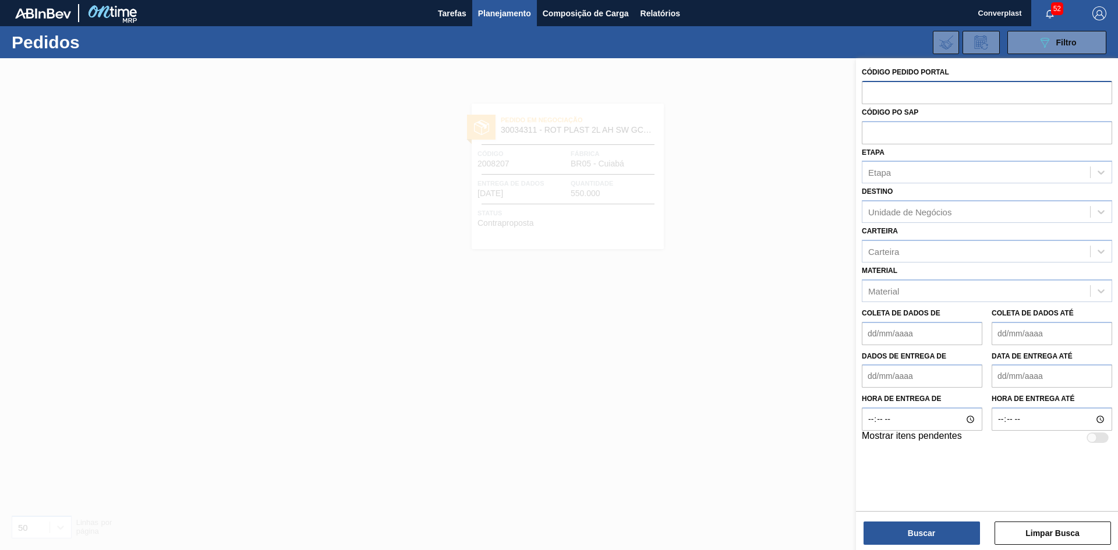
paste input "2008209"
type input "2008209"
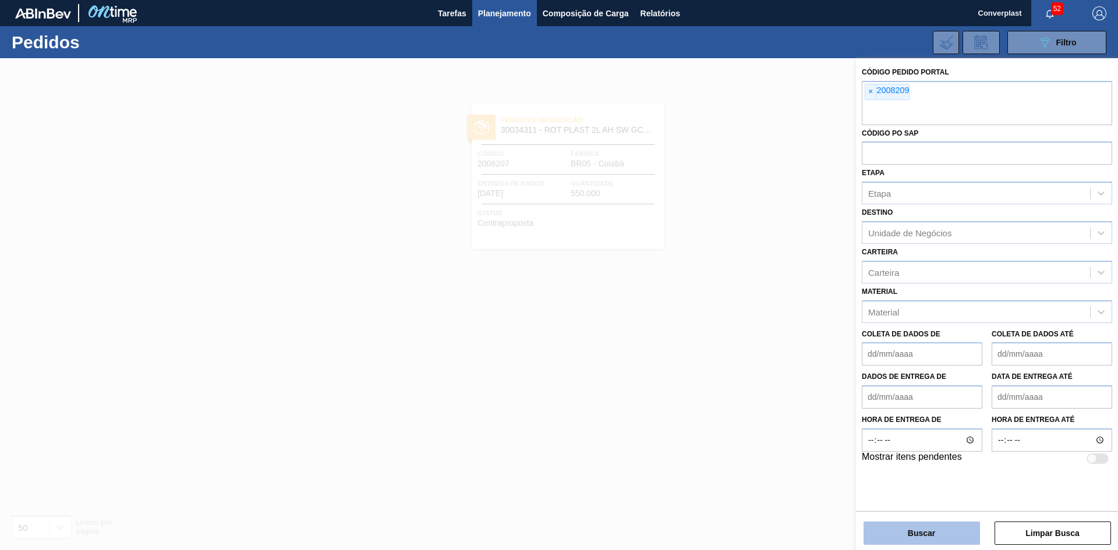
click at [888, 534] on button "Buscar" at bounding box center [922, 533] width 116 height 23
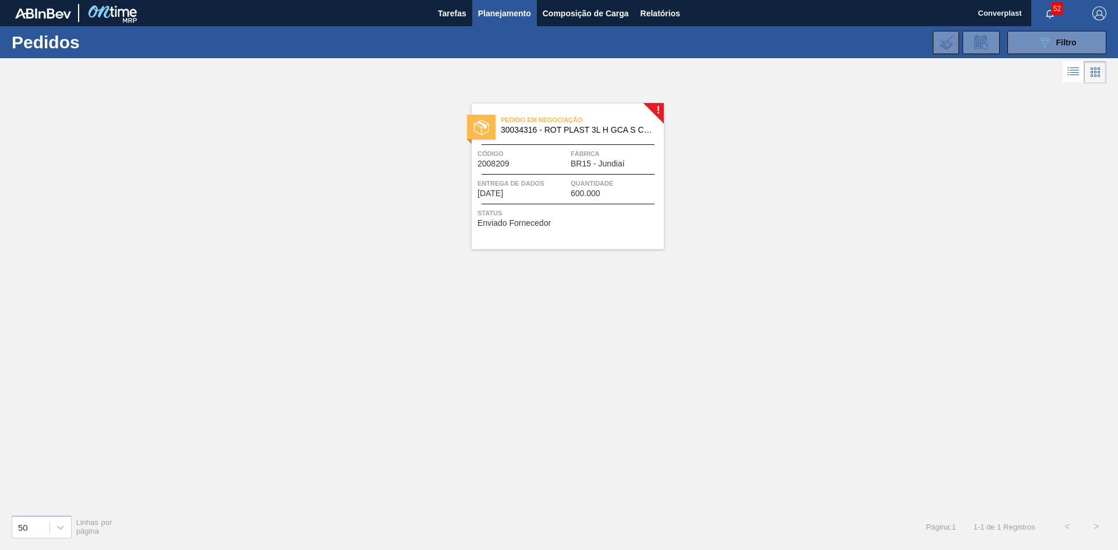
click at [568, 209] on span "Status" at bounding box center [568, 213] width 183 height 12
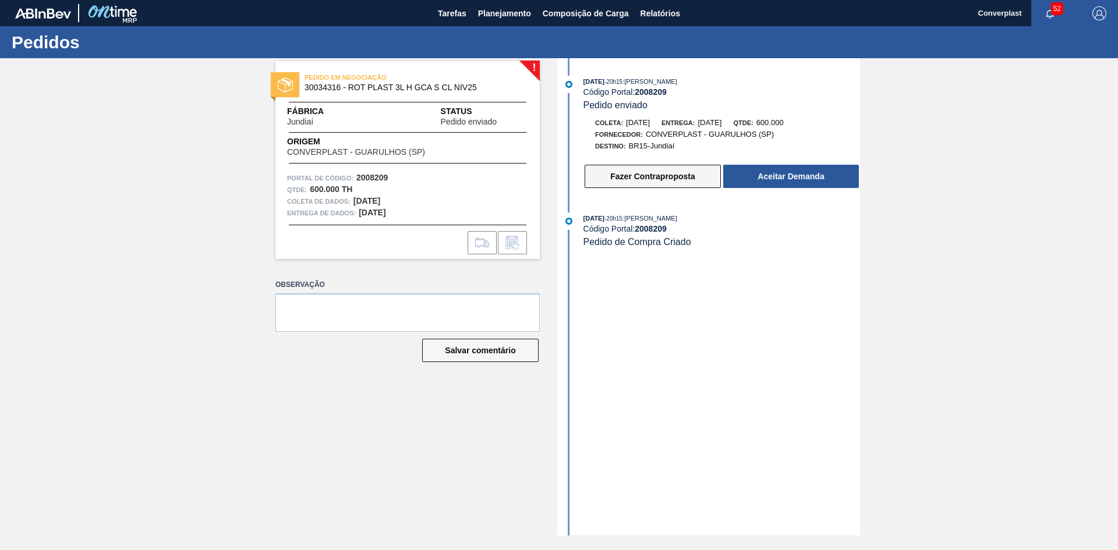
click at [610, 175] on button "Fazer Contraproposta" at bounding box center [653, 176] width 136 height 23
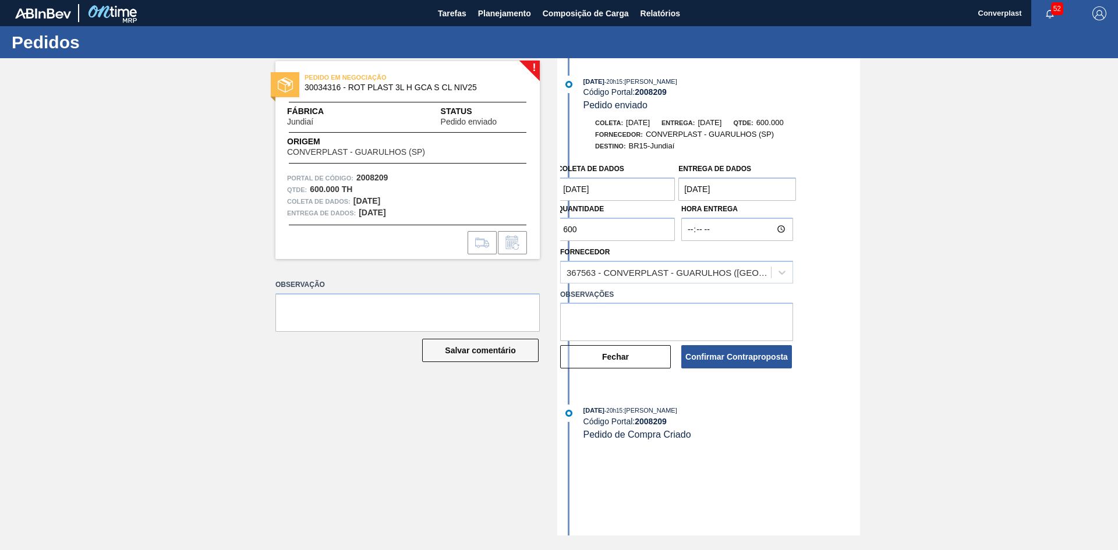
drag, startPoint x: 582, startPoint y: 226, endPoint x: 498, endPoint y: 218, distance: 84.2
click at [498, 218] on div "! PEDIDO EM NEGOCIAÇÃO 30034316 - ROT PLAST 3L H GCA S CL NIV25 Fábrica Jundiaí…" at bounding box center [559, 296] width 1118 height 477
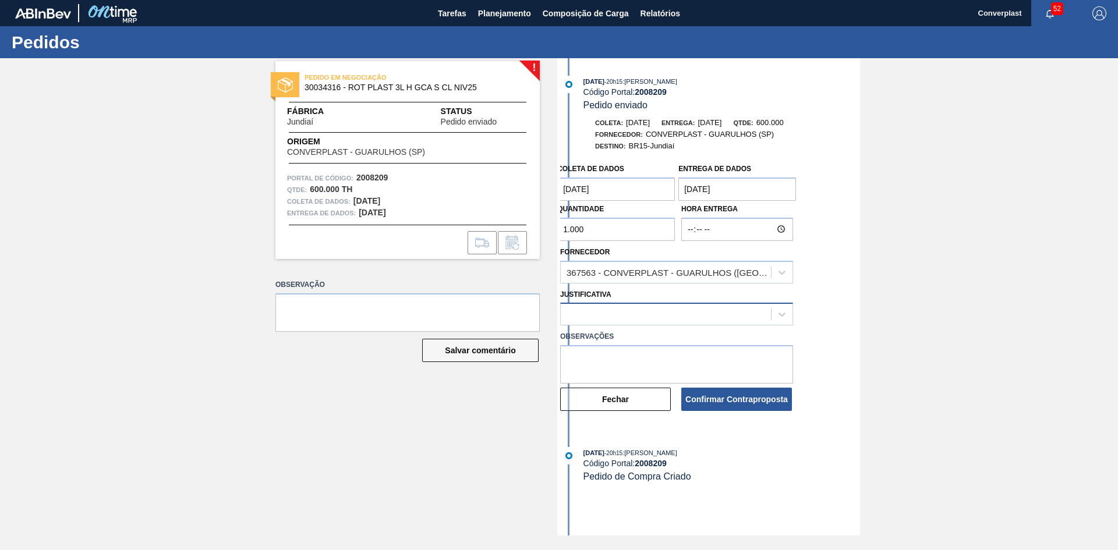
type input "1.000"
click at [571, 305] on div at bounding box center [676, 314] width 233 height 23
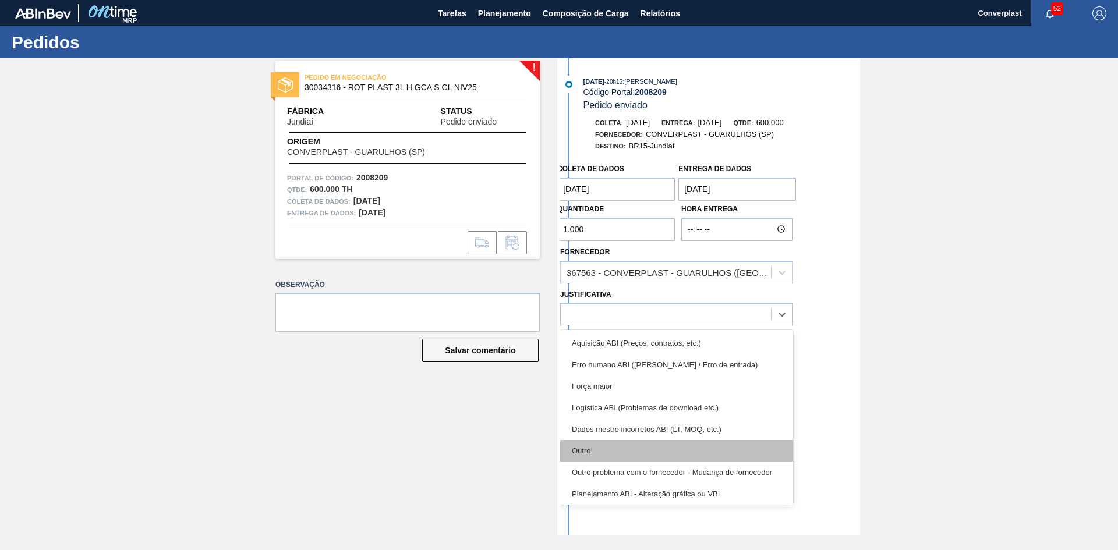
click at [604, 449] on div "Outro" at bounding box center [676, 451] width 233 height 22
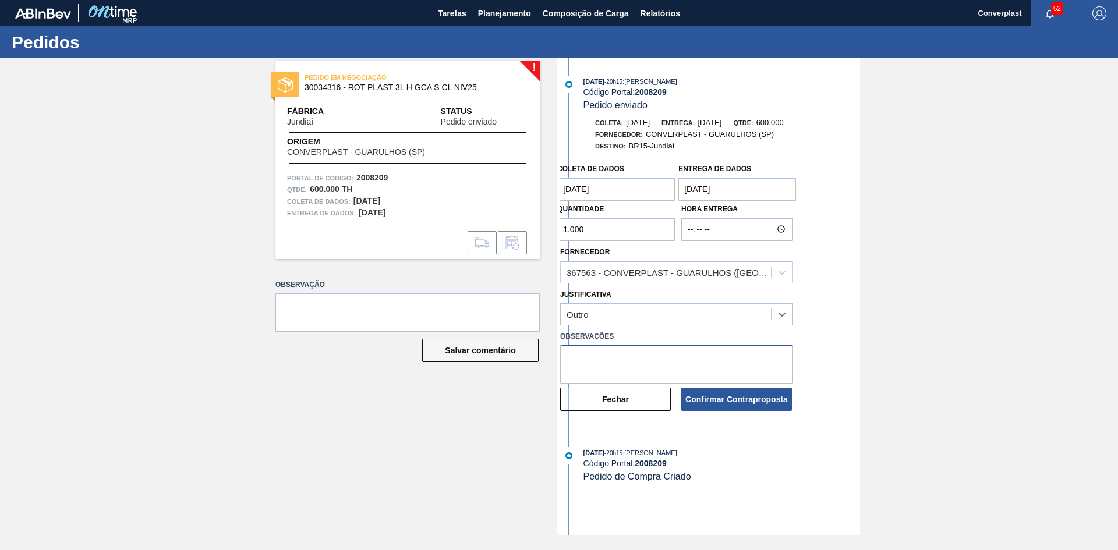
click at [583, 356] on textarea at bounding box center [676, 364] width 233 height 38
type textarea "ajuste qtde"
click at [710, 397] on font "Confirmar Contraproposta" at bounding box center [736, 399] width 102 height 9
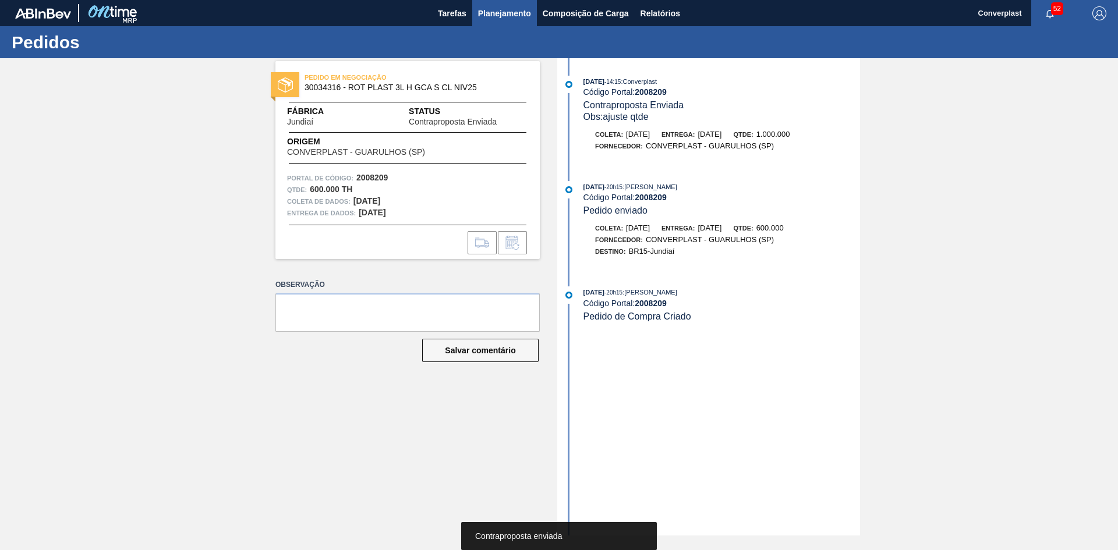
click at [507, 15] on font "Planejamento" at bounding box center [504, 13] width 53 height 9
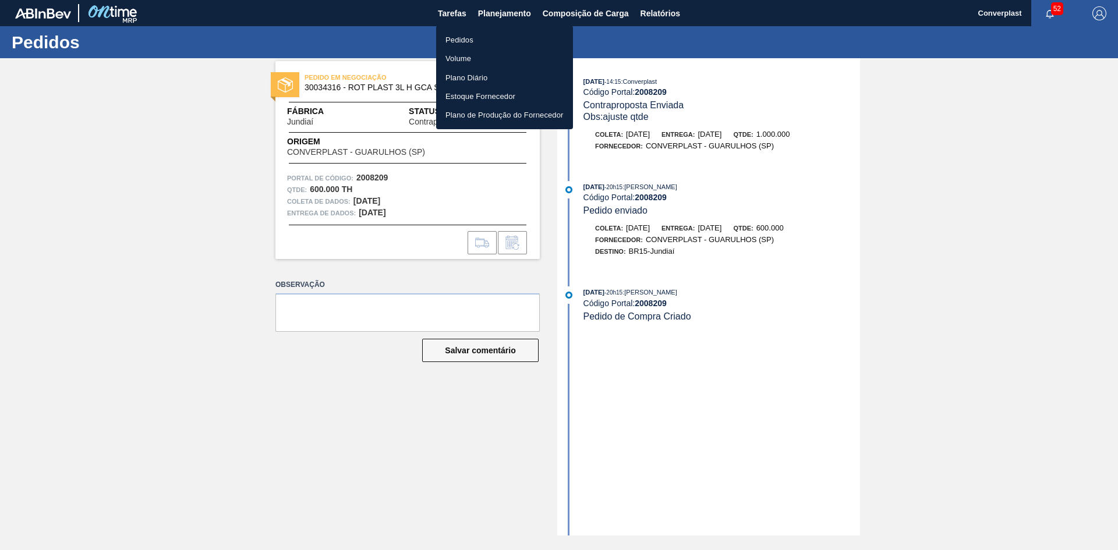
click at [471, 40] on font "Pedidos" at bounding box center [459, 40] width 28 height 9
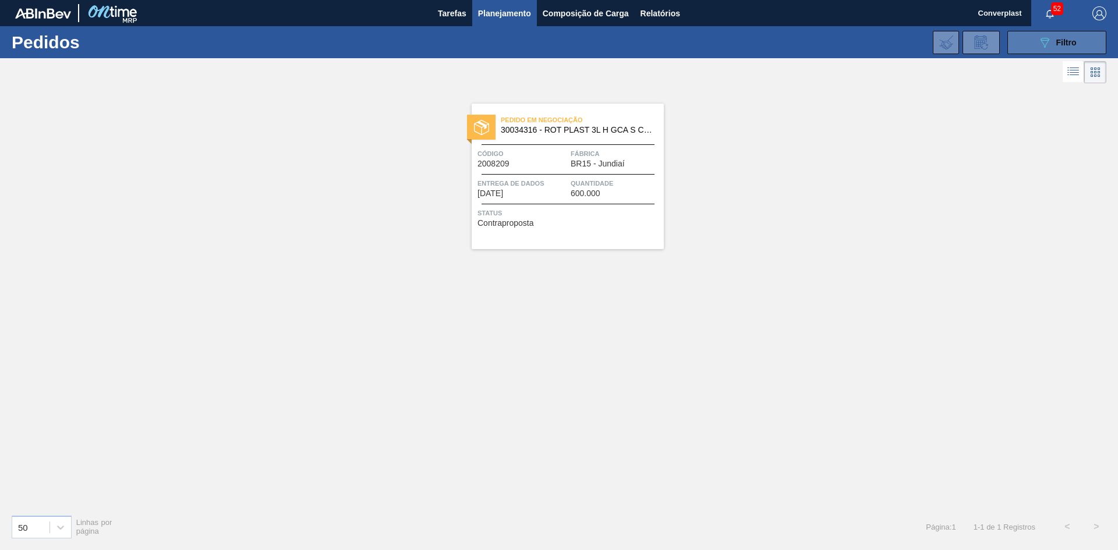
click at [1041, 42] on icon "089F7B8B-B2A5-4AFE-B5C0-19BA573D28AC" at bounding box center [1045, 43] width 14 height 14
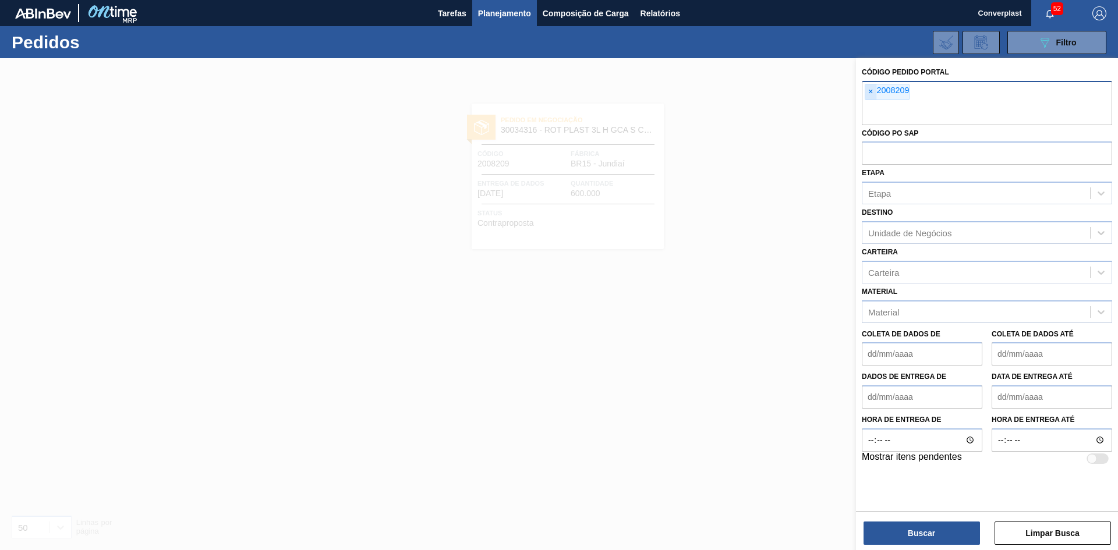
click at [875, 98] on span "×" at bounding box center [870, 91] width 11 height 15
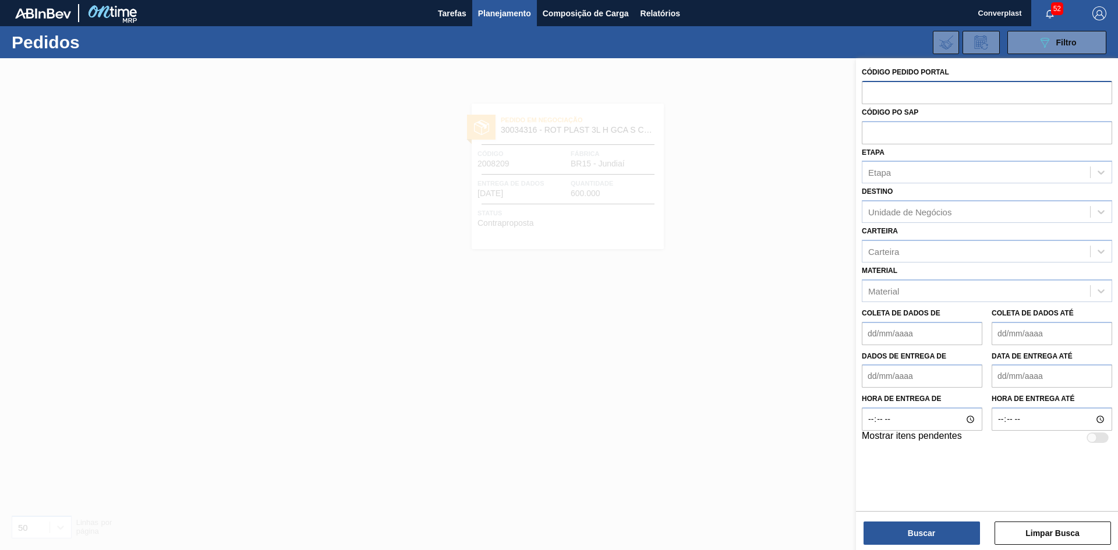
paste input "2008215"
type input "2008215"
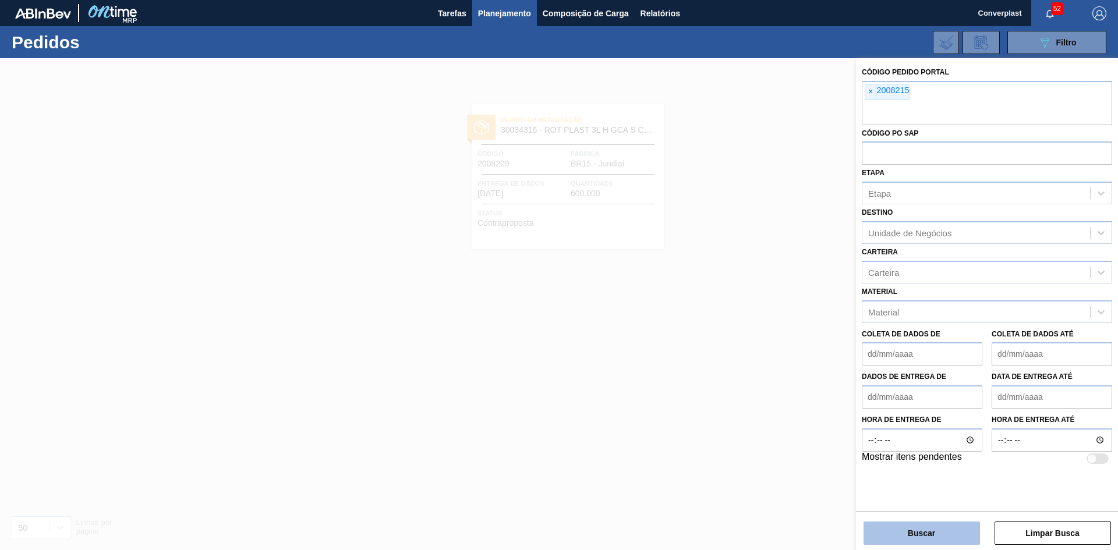
click at [900, 530] on button "Buscar" at bounding box center [922, 533] width 116 height 23
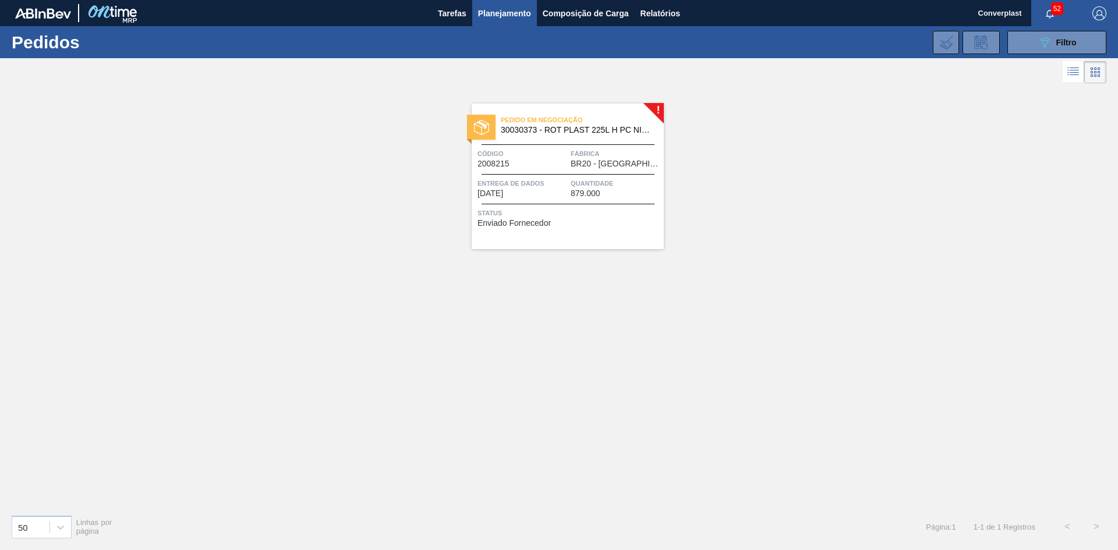
click at [548, 228] on div "Pedido em Negociação 30030373 - ROT PLAST 225L H PC NIV24 Código 2008215 Fábric…" at bounding box center [568, 177] width 192 height 146
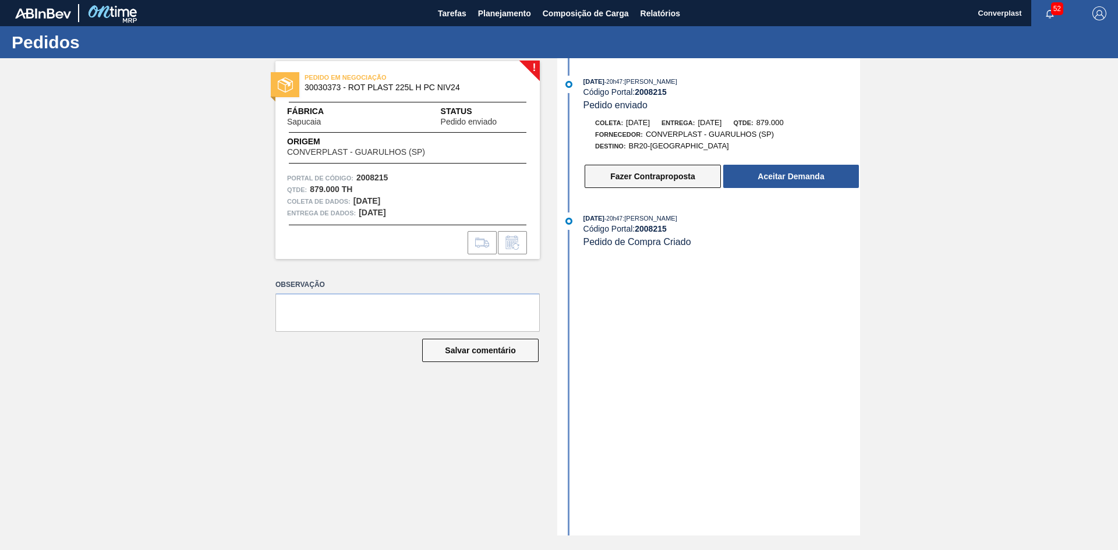
click at [618, 182] on button "Fazer Contraproposta" at bounding box center [653, 176] width 136 height 23
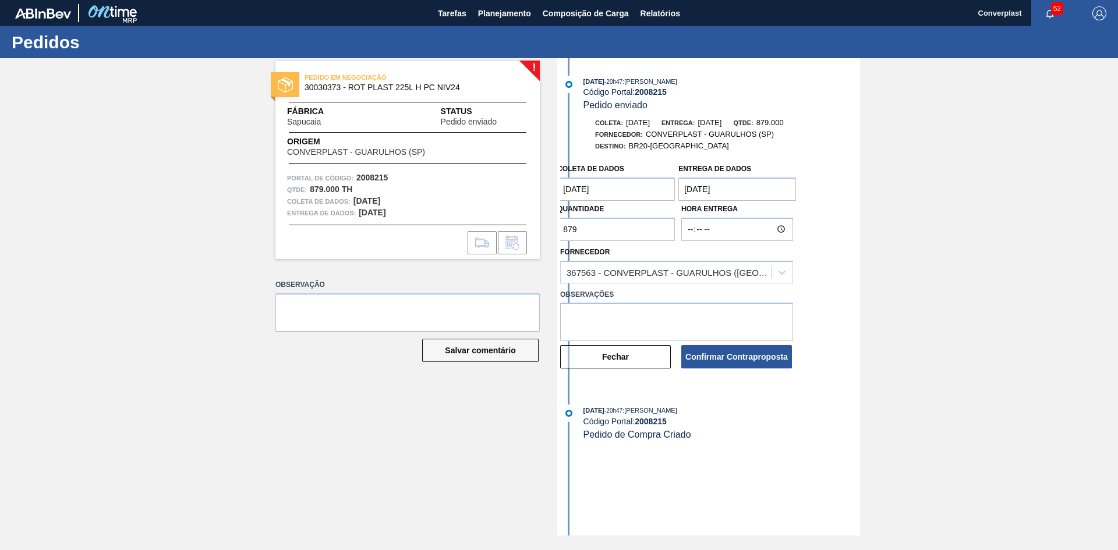
drag, startPoint x: 585, startPoint y: 222, endPoint x: 522, endPoint y: 217, distance: 62.5
click at [521, 222] on div "! PEDIDO EM NEGOCIAÇÃO 30030373 - ROT PLAST 225L H PC NIV24 Fábrica Sapucaia St…" at bounding box center [559, 296] width 1118 height 477
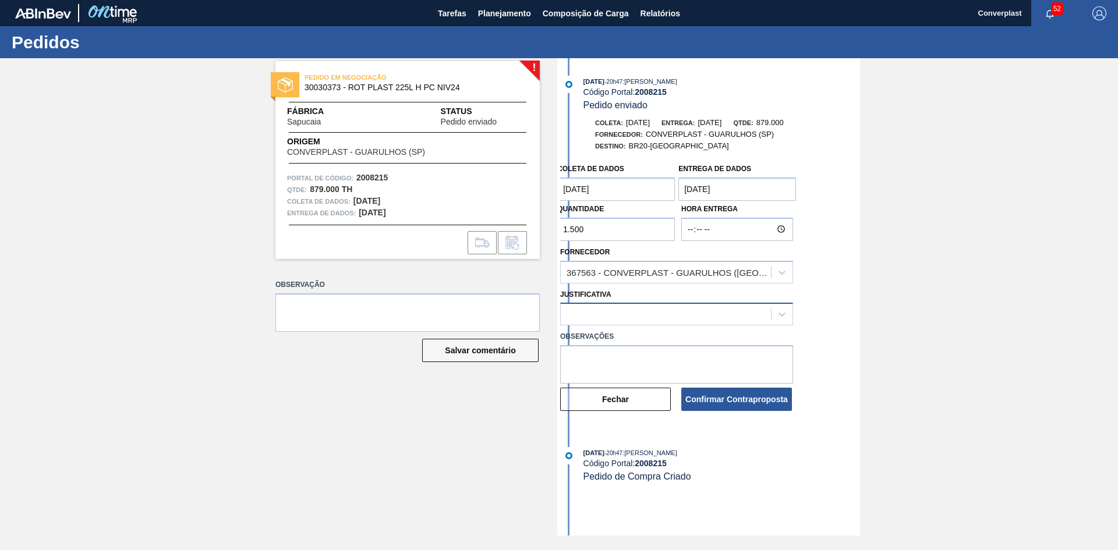
type input "1.500"
click at [639, 321] on div at bounding box center [666, 314] width 210 height 17
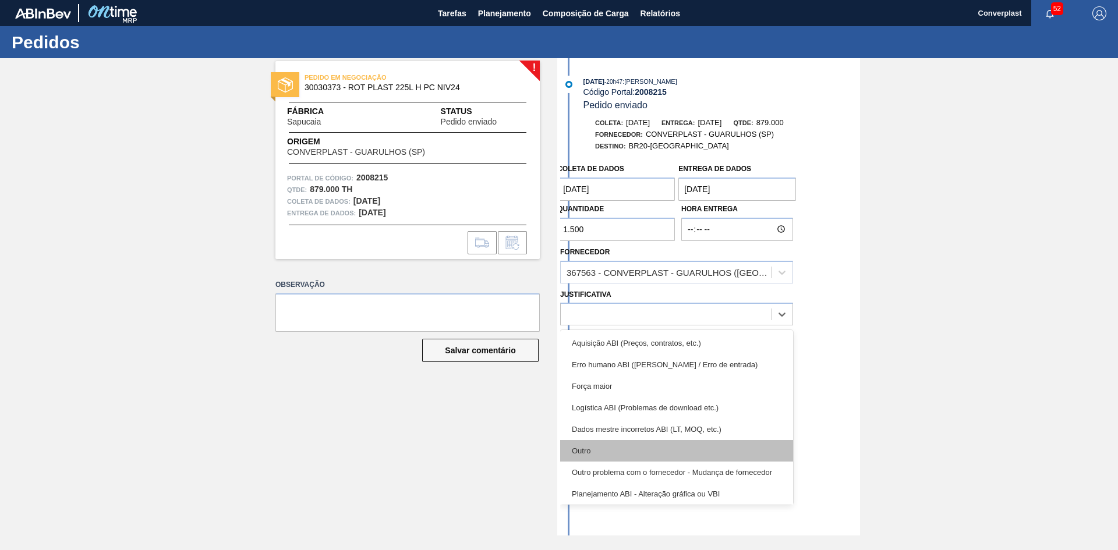
click at [591, 451] on div "Outro" at bounding box center [676, 451] width 233 height 22
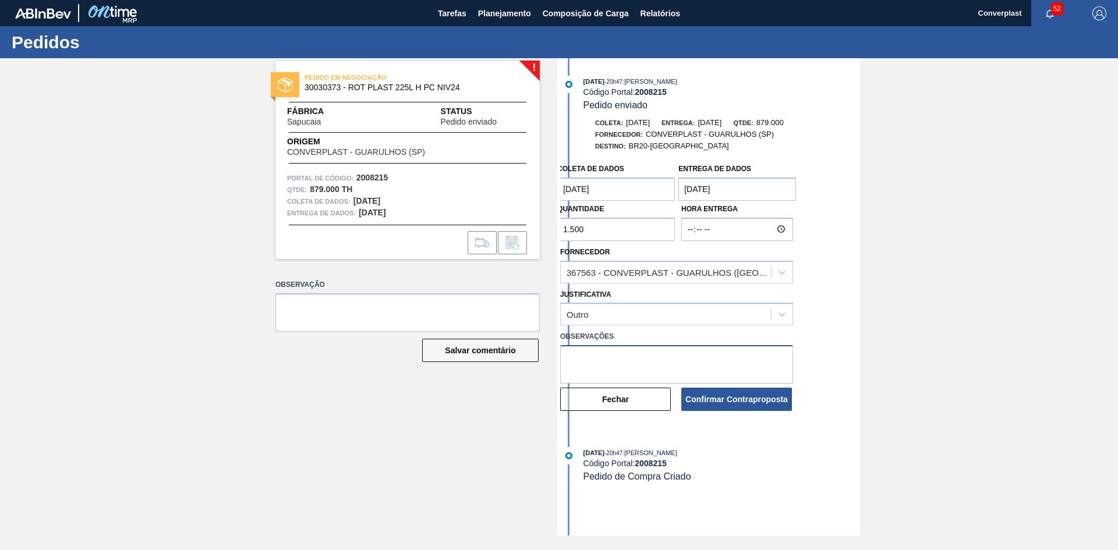
click at [600, 359] on textarea at bounding box center [676, 364] width 233 height 38
type textarea "ajuste qtde"
click at [713, 395] on font "Confirmar Contraproposta" at bounding box center [736, 399] width 102 height 9
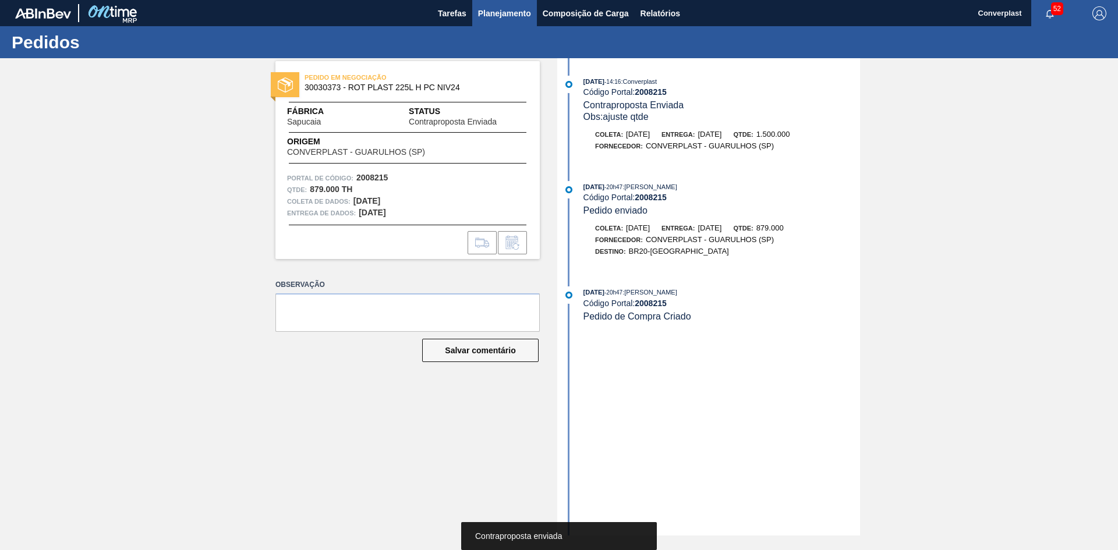
click at [515, 16] on font "Planejamento" at bounding box center [504, 13] width 53 height 9
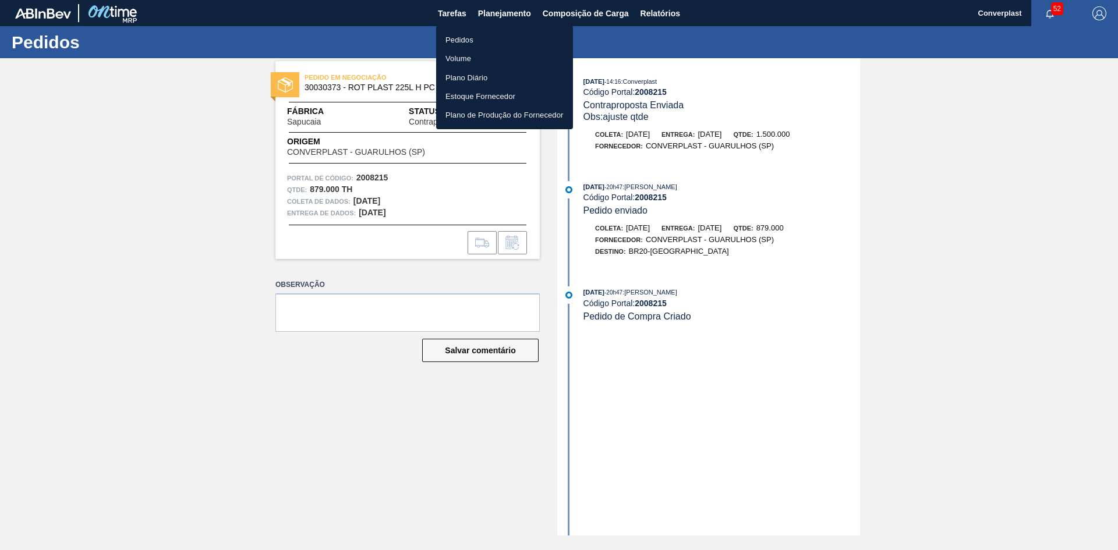
click at [469, 38] on font "Pedidos" at bounding box center [459, 40] width 28 height 9
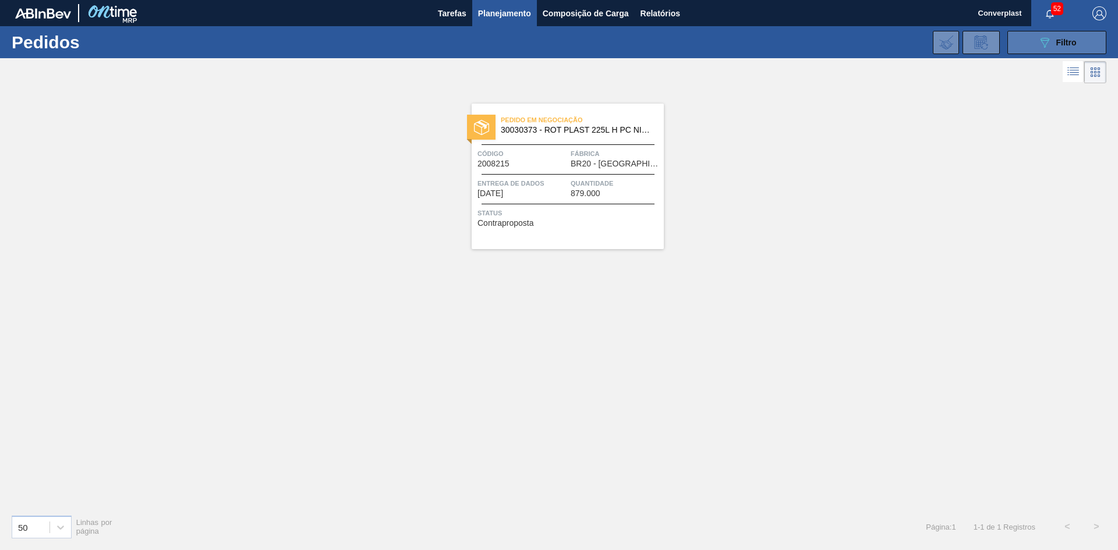
click at [1043, 41] on icon "089F7B8B-B2A5-4AFE-B5C0-19BA573D28AC" at bounding box center [1045, 43] width 14 height 14
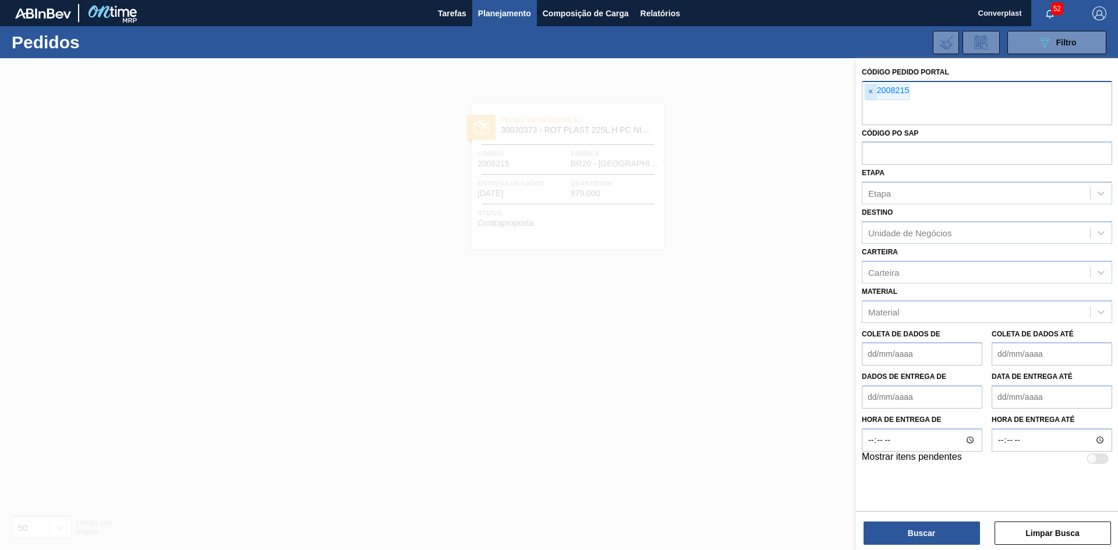
click at [863, 94] on div "× 2008215" at bounding box center [987, 103] width 250 height 44
click at [871, 93] on font "×" at bounding box center [870, 91] width 5 height 9
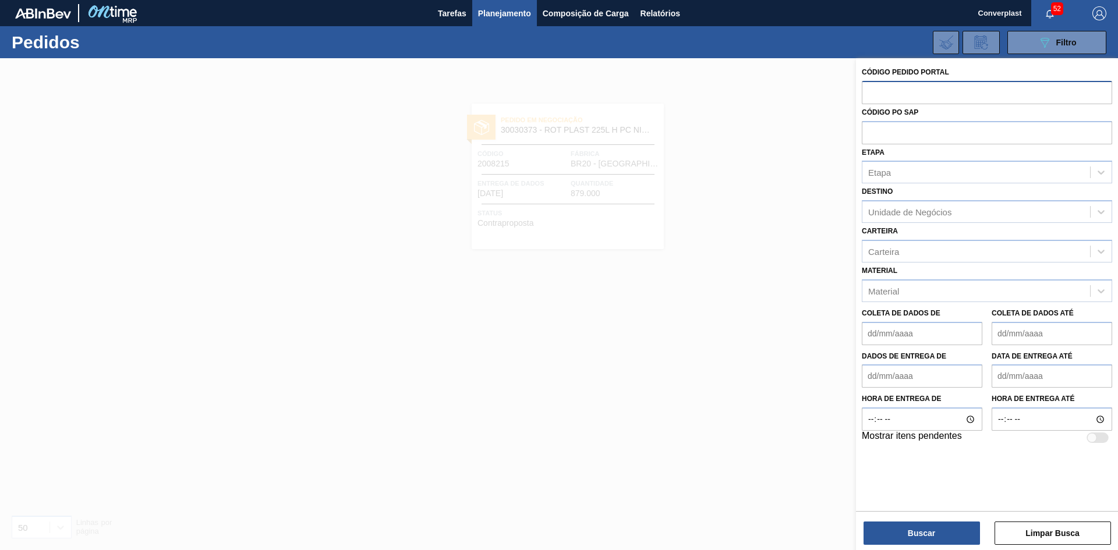
paste input "2008217"
type input "2008217"
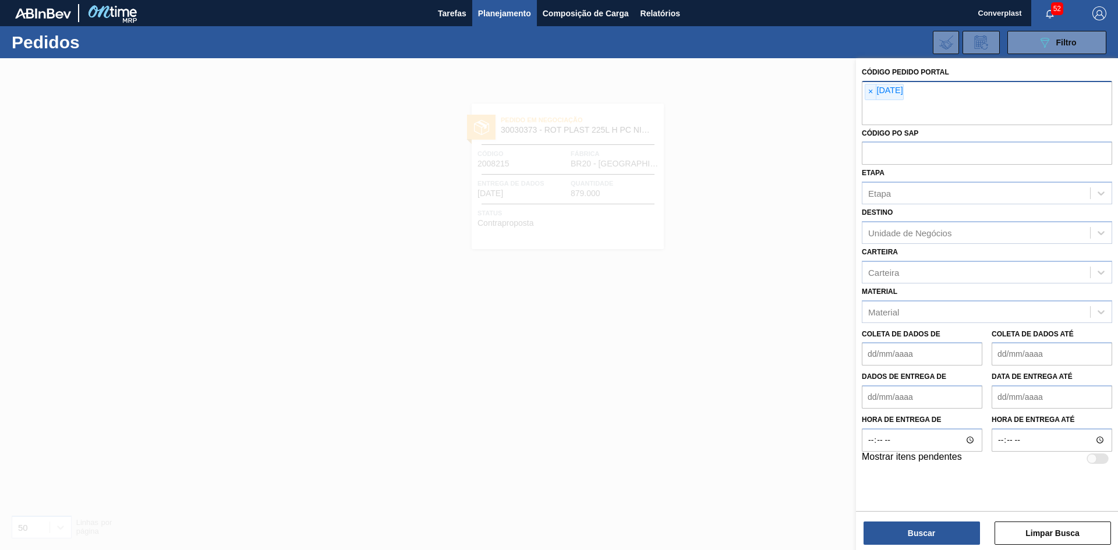
drag, startPoint x: 869, startPoint y: 93, endPoint x: 878, endPoint y: 92, distance: 9.3
click at [870, 93] on font "×" at bounding box center [870, 91] width 5 height 9
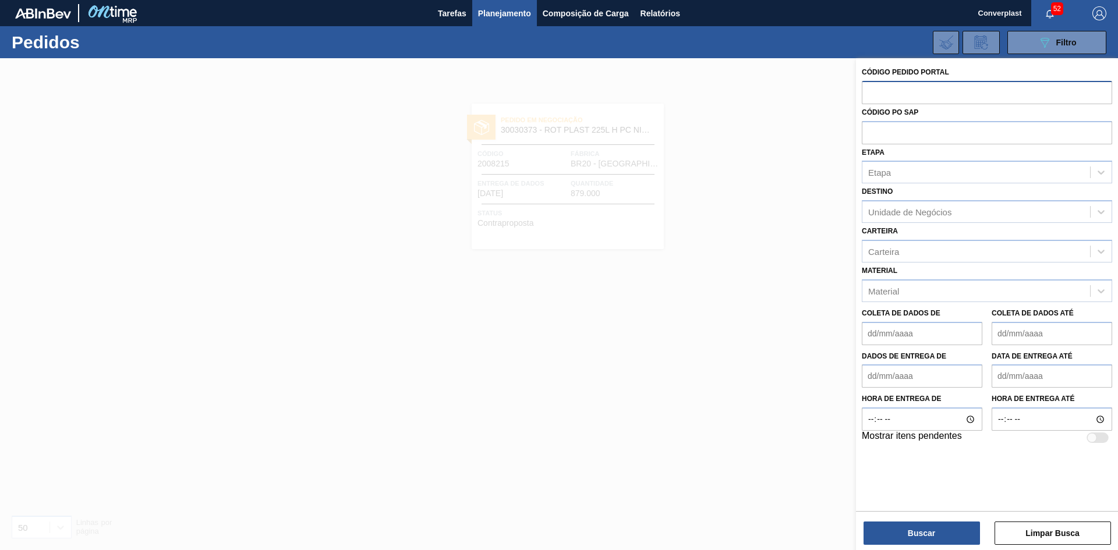
paste input "2008217"
type input "2008217"
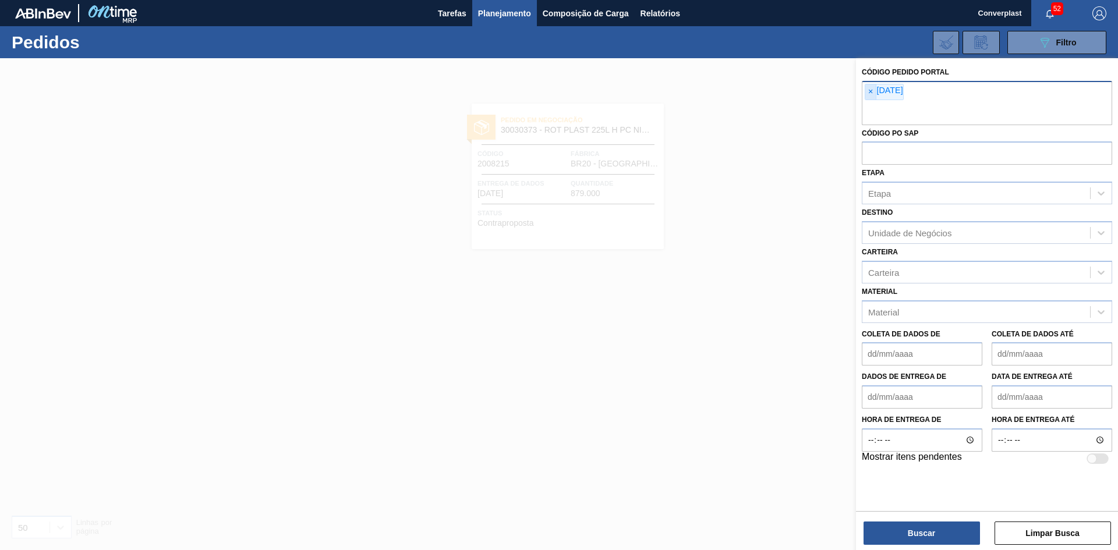
click at [868, 91] on span "×" at bounding box center [870, 91] width 11 height 15
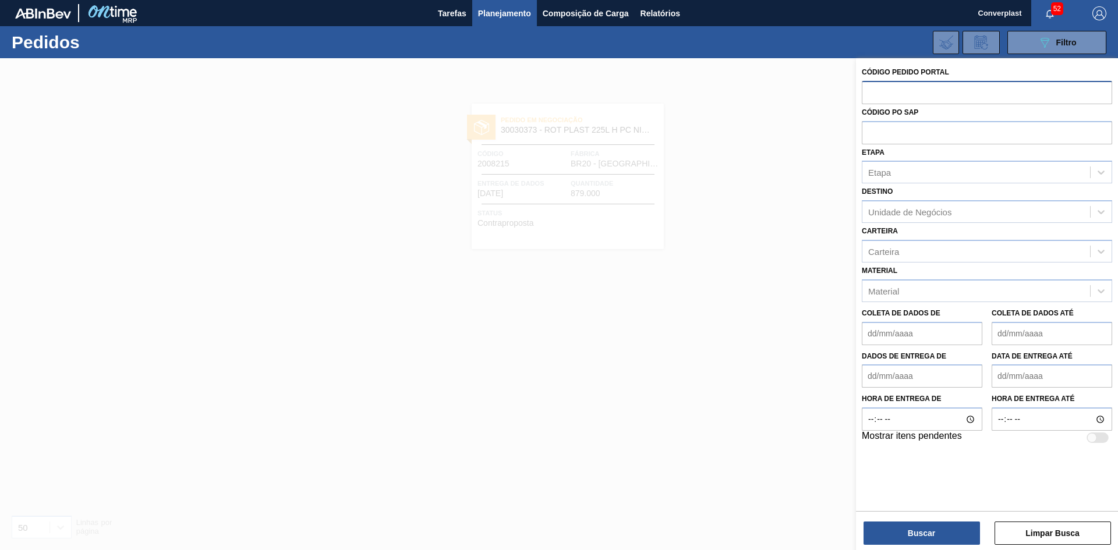
paste input "2008217"
type input "2008217"
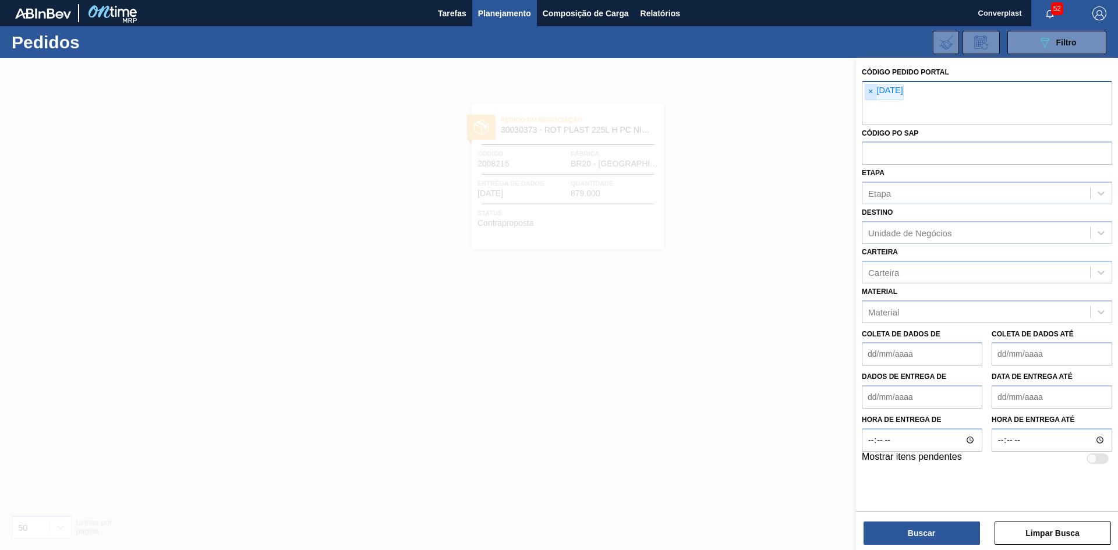
click at [868, 90] on font "×" at bounding box center [870, 91] width 5 height 9
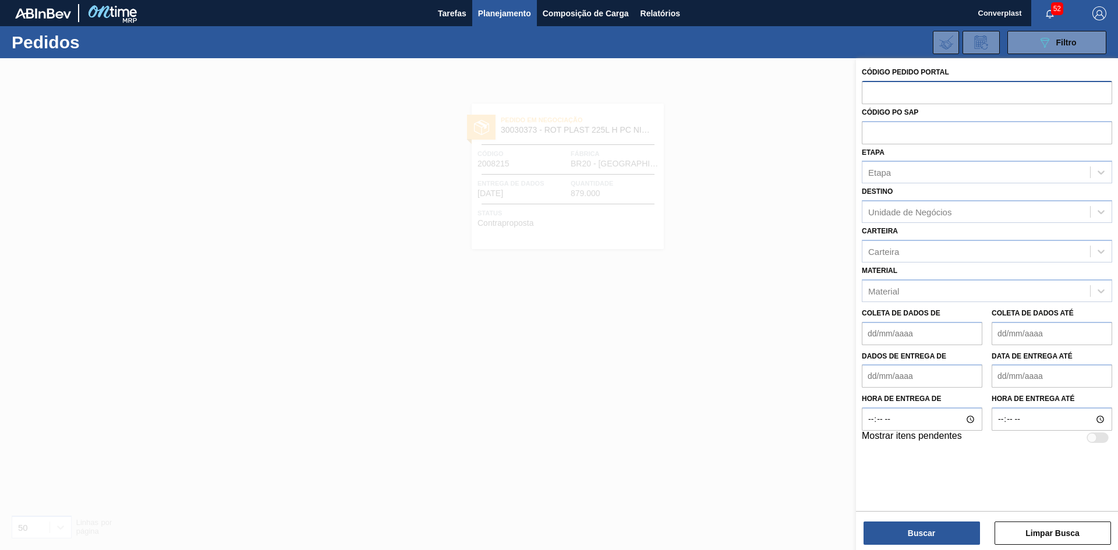
click at [868, 94] on input "text" at bounding box center [987, 92] width 250 height 22
paste input "2008217"
type input "2008217"
click at [885, 519] on div "Buscar Limpar Busca" at bounding box center [987, 527] width 262 height 33
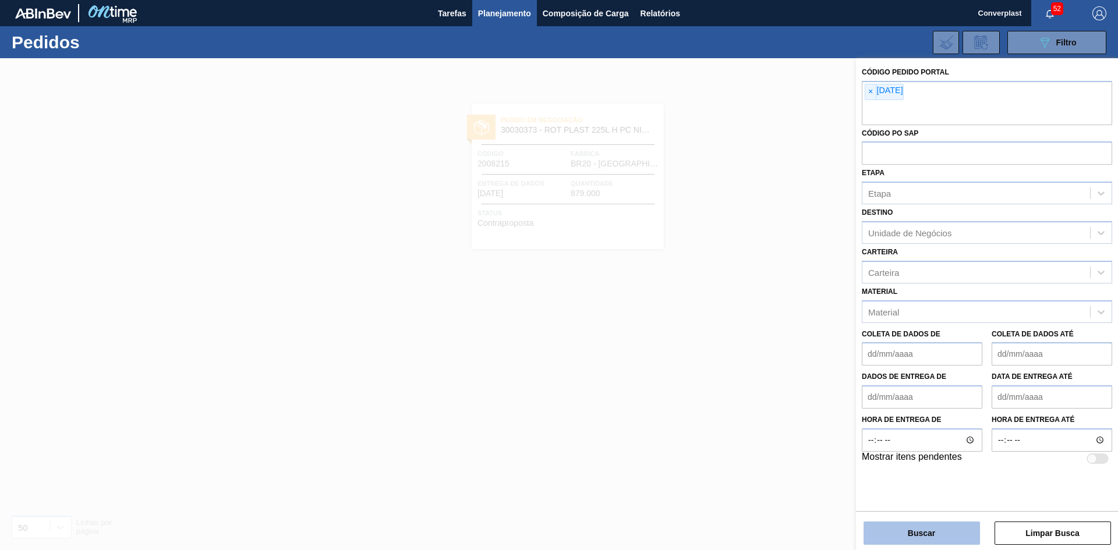
click at [886, 523] on button "Buscar" at bounding box center [922, 533] width 116 height 23
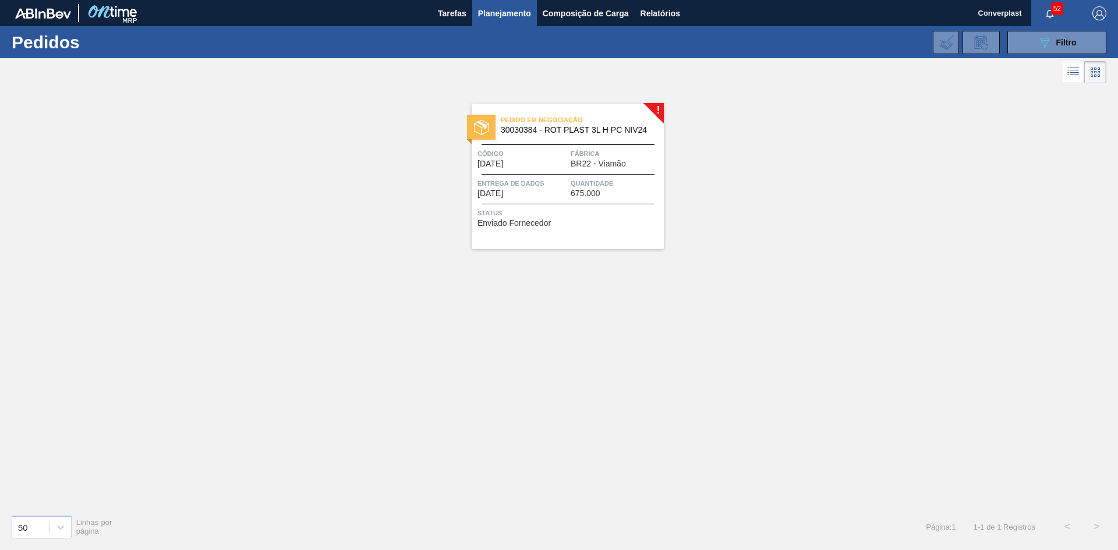
click at [545, 202] on div "Pedido em Negociação 30030384 - ROT PLAST 3L H PC NIV24 Código [DATE] Fábrica B…" at bounding box center [568, 177] width 192 height 146
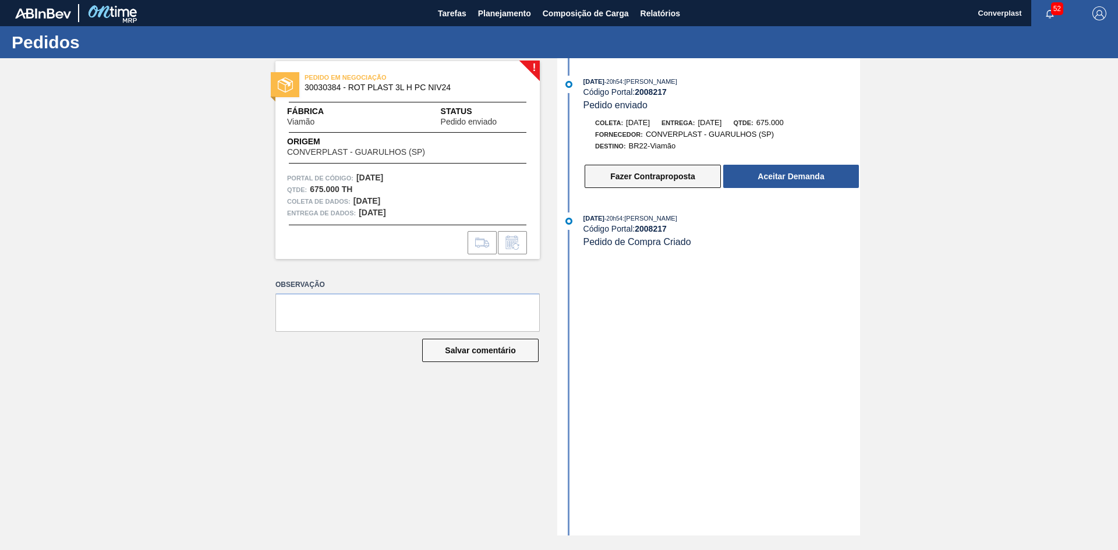
click at [642, 180] on font "Fazer Contraproposta" at bounding box center [652, 176] width 84 height 9
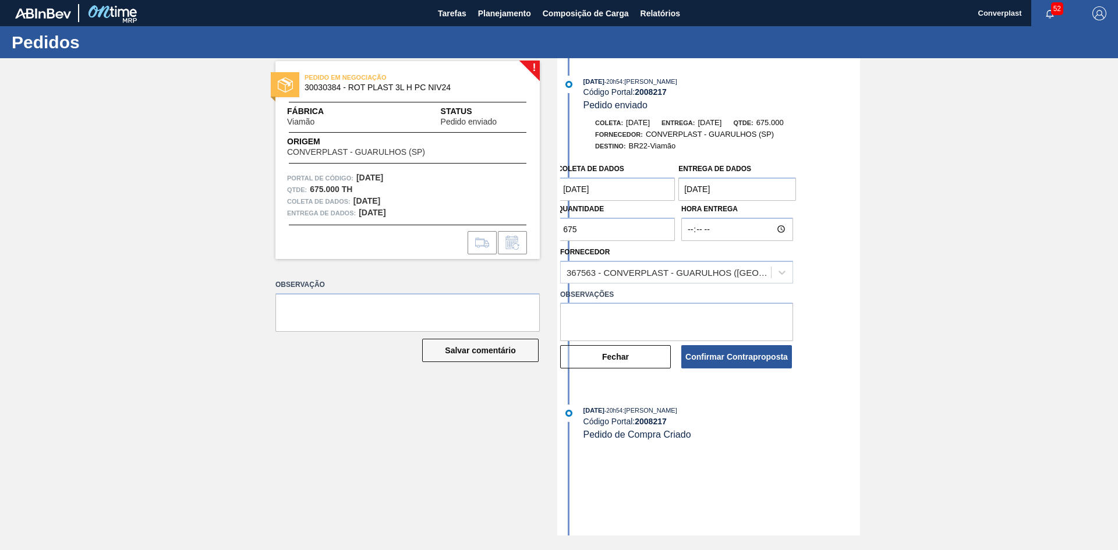
drag, startPoint x: 589, startPoint y: 225, endPoint x: 544, endPoint y: 221, distance: 45.0
click at [544, 221] on div "! PEDIDO EM NEGOCIAÇÃO 30030384 - ROT PLAST 3L H PC NIV24 Fábrica Viamão Status…" at bounding box center [559, 296] width 1118 height 477
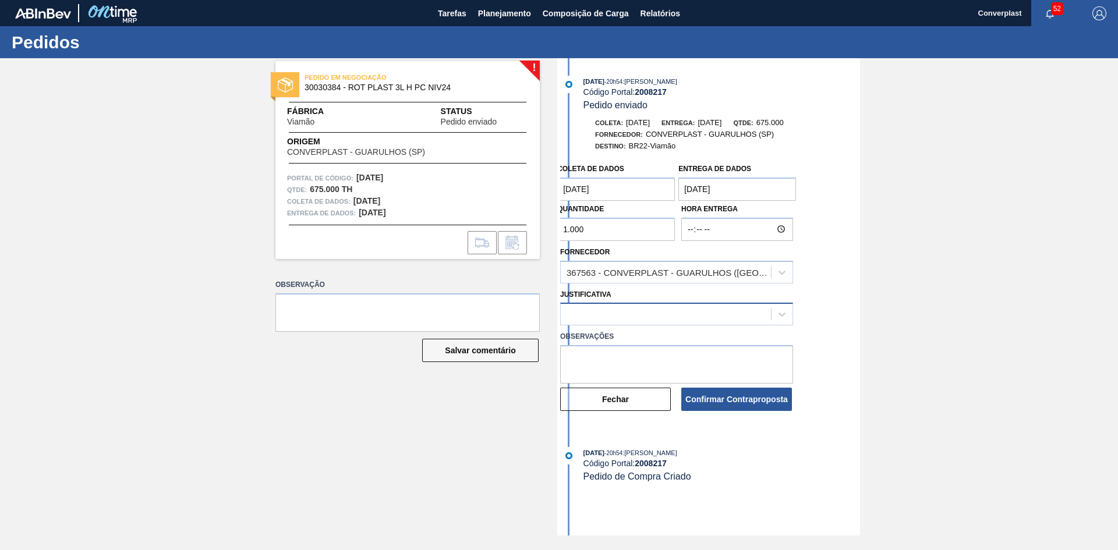
type input "1.000"
click at [649, 322] on div at bounding box center [666, 314] width 210 height 17
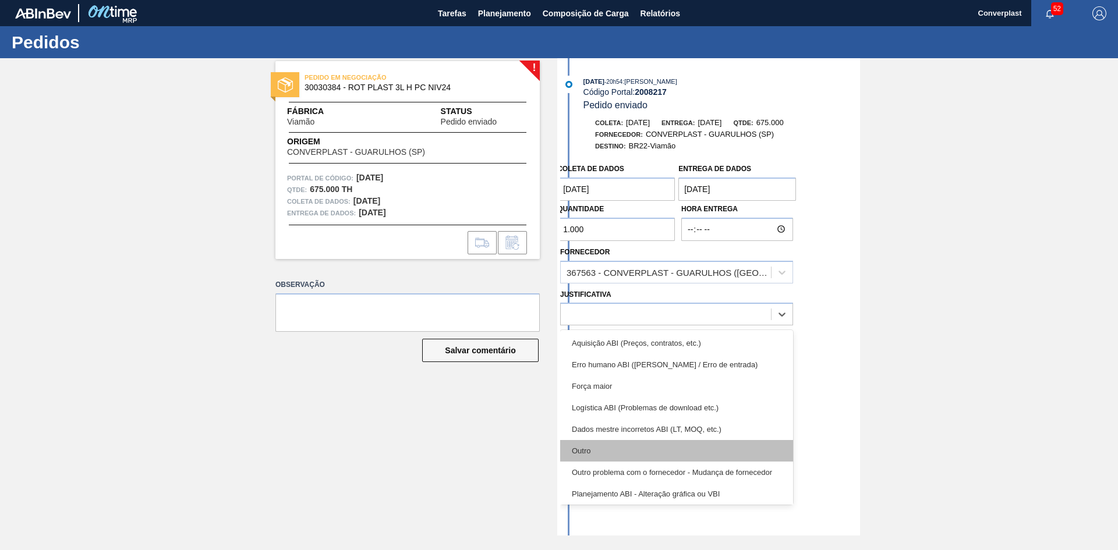
click at [606, 446] on div "Outro" at bounding box center [676, 451] width 233 height 22
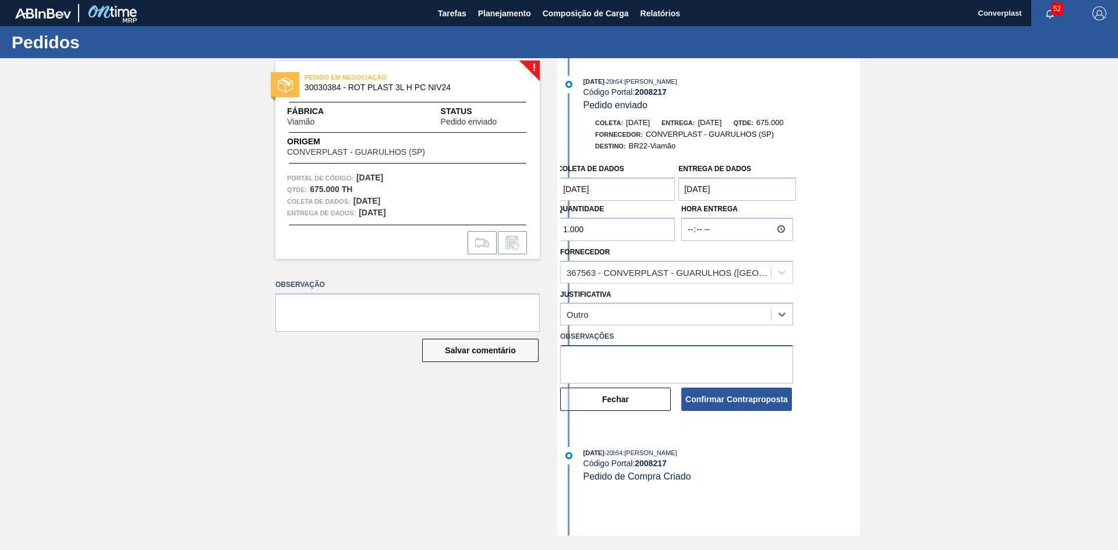
click at [585, 360] on textarea at bounding box center [676, 364] width 233 height 38
type textarea "ajuste qtde"
click at [691, 403] on font "Confirmar Contraproposta" at bounding box center [736, 399] width 102 height 9
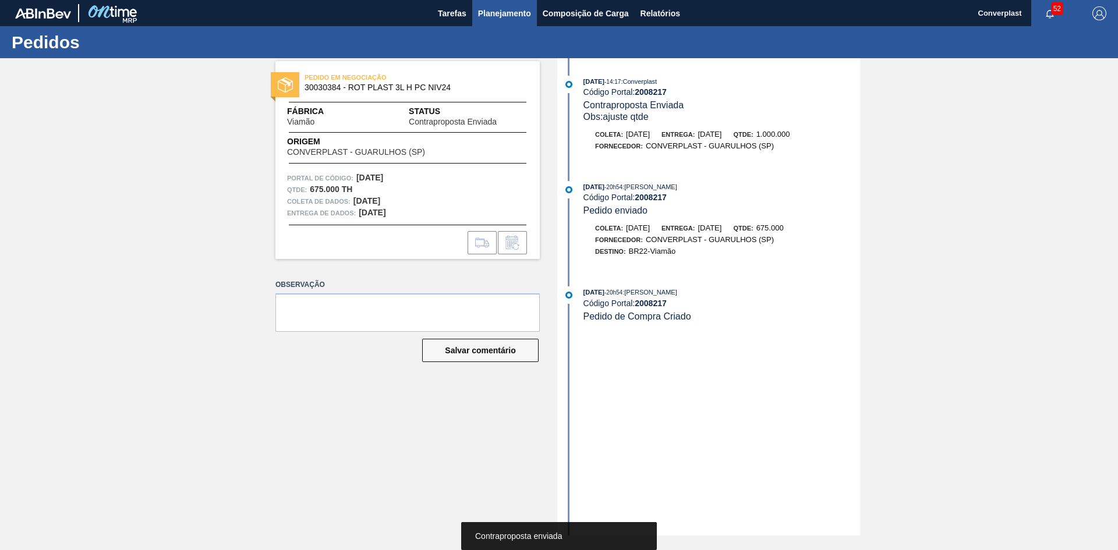
click at [494, 7] on font "Planejamento" at bounding box center [504, 13] width 53 height 14
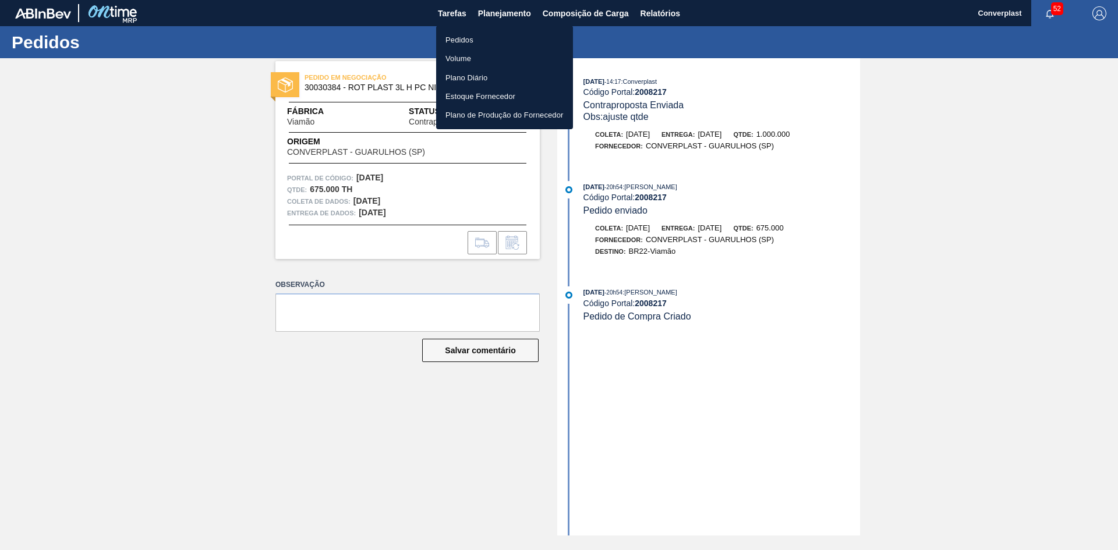
click at [472, 38] on font "Pedidos" at bounding box center [459, 40] width 28 height 9
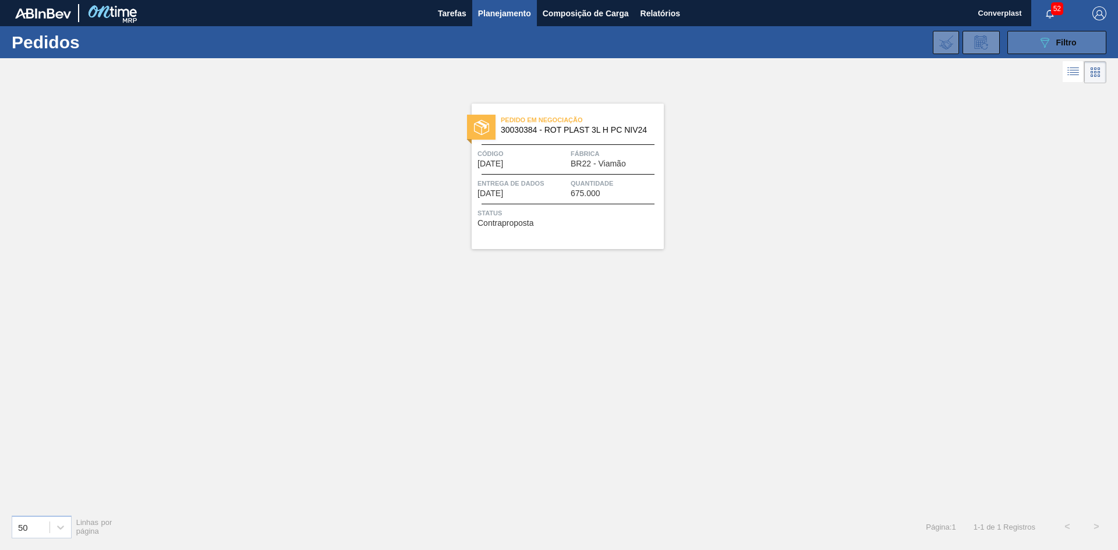
click at [1059, 45] on font "Filtro" at bounding box center [1066, 42] width 20 height 9
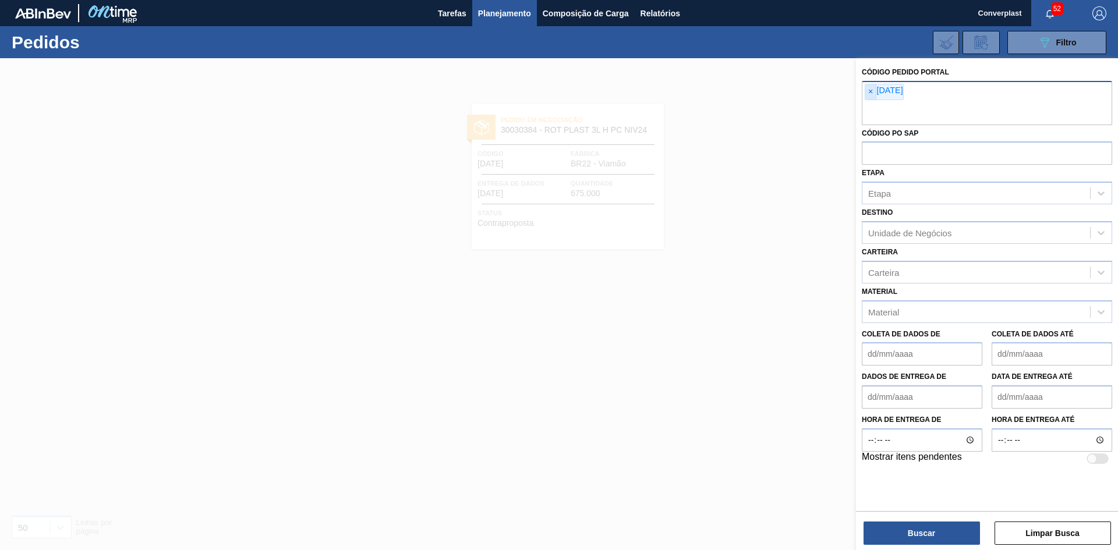
click at [873, 91] on font "×" at bounding box center [870, 91] width 5 height 9
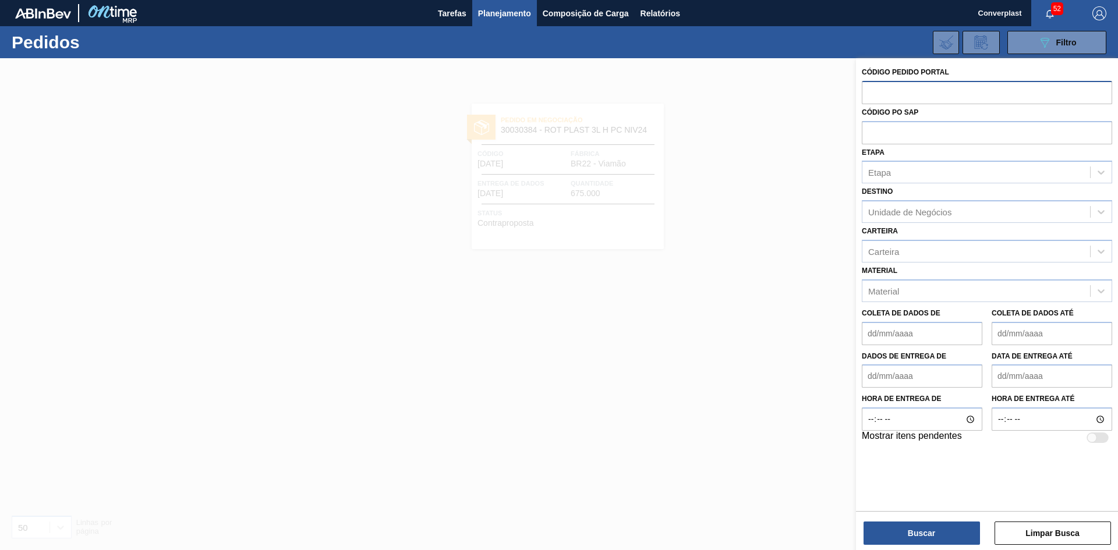
paste input "2008213"
type input "2008213"
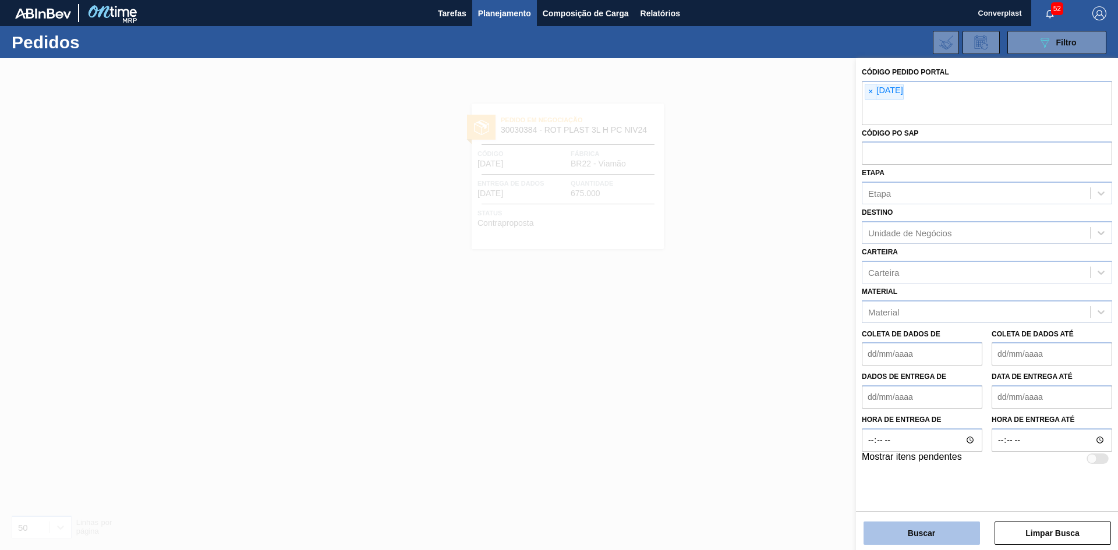
click at [922, 536] on font "Buscar" at bounding box center [921, 533] width 27 height 9
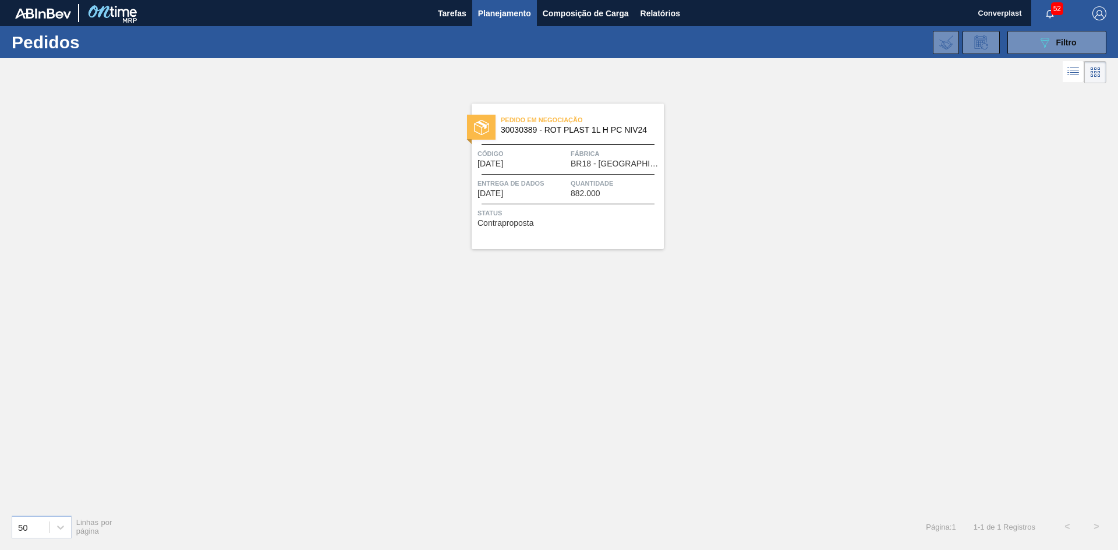
click at [515, 223] on font "Contraproposta" at bounding box center [505, 222] width 56 height 9
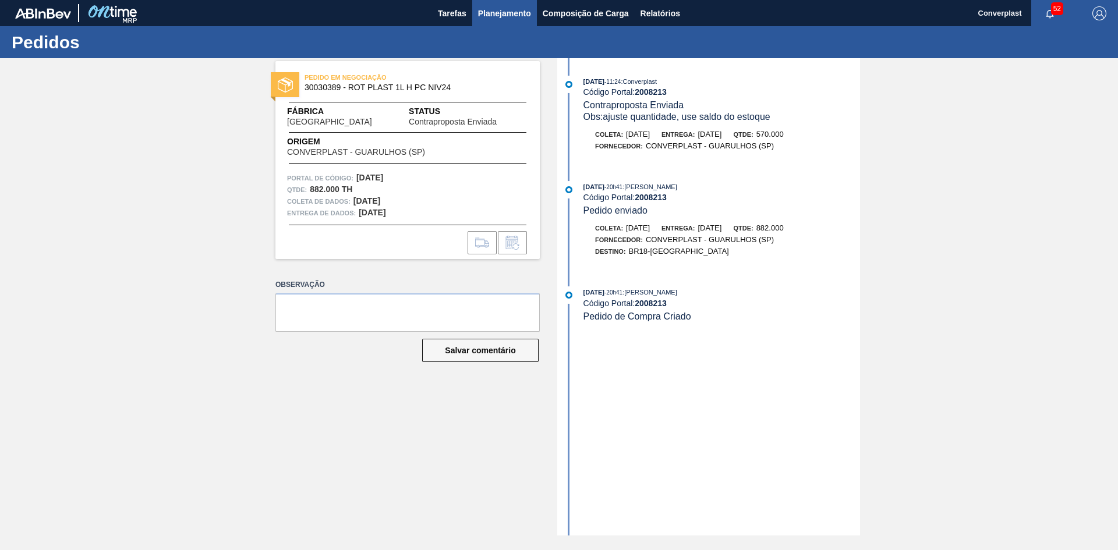
click at [488, 16] on font "Planejamento" at bounding box center [504, 13] width 53 height 9
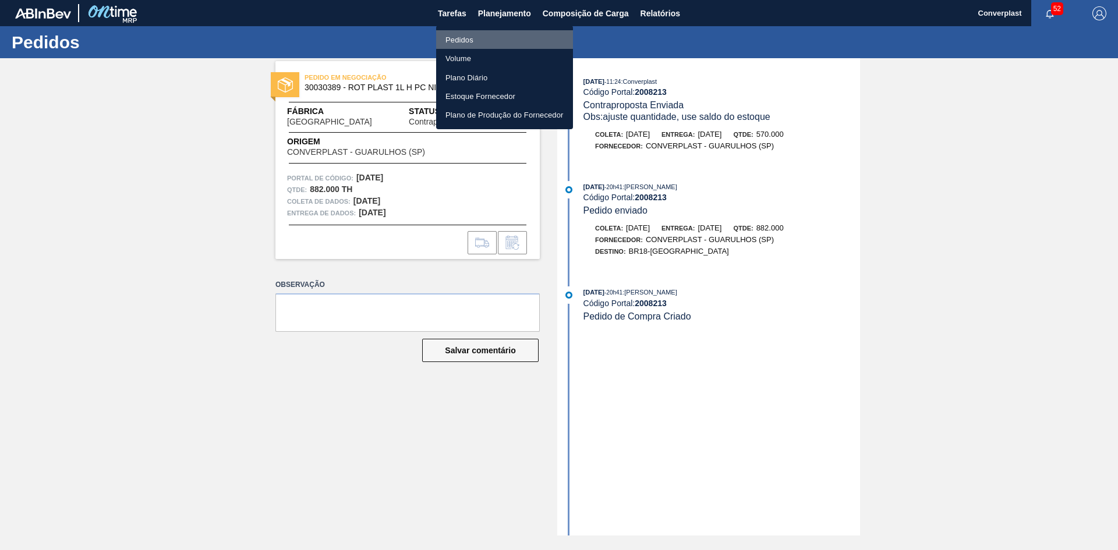
click at [472, 39] on font "Pedidos" at bounding box center [459, 40] width 28 height 9
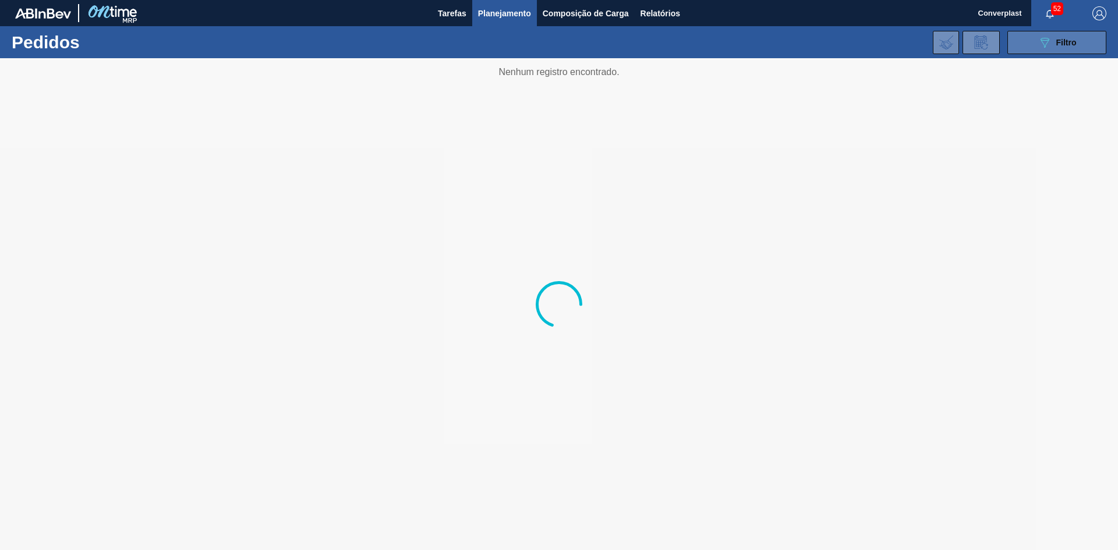
click at [1032, 40] on button "089F7B8B-B2A5-4AFE-B5C0-19BA573D28AC Filtro" at bounding box center [1056, 42] width 99 height 23
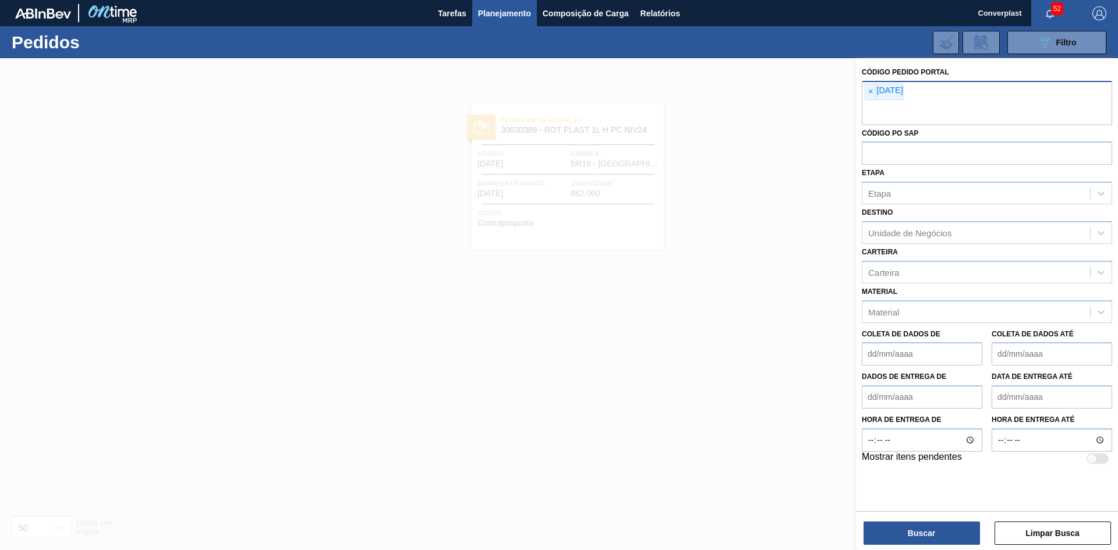
click at [869, 89] on font "×" at bounding box center [870, 91] width 5 height 9
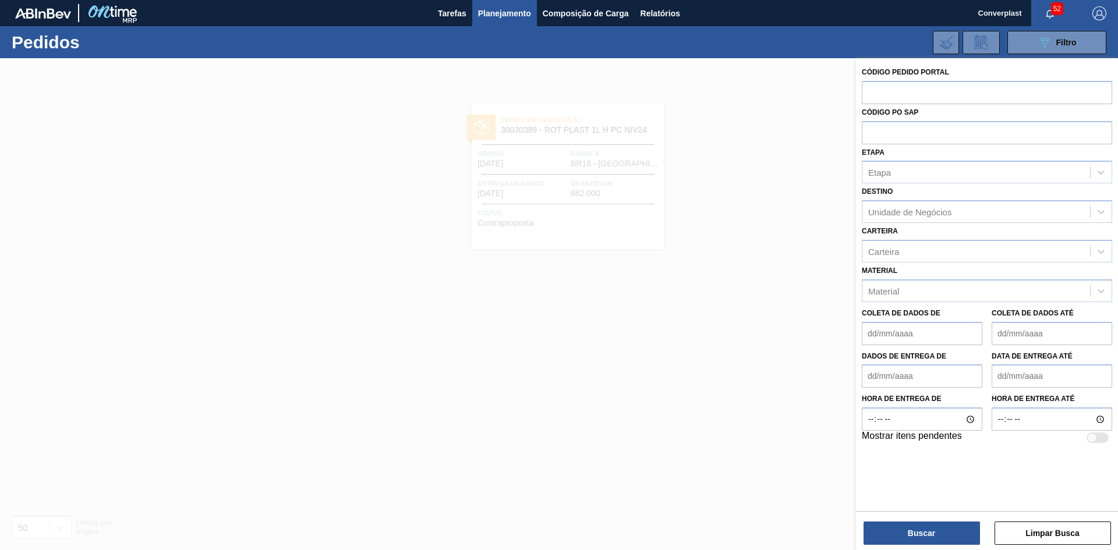
paste input "2003267"
type input "2003267"
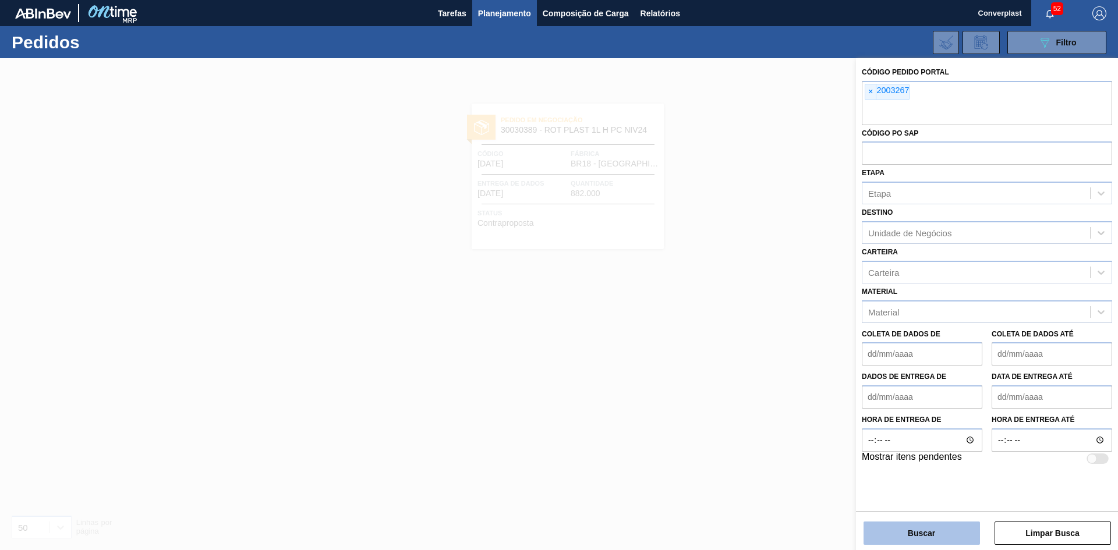
click at [876, 529] on button "Buscar" at bounding box center [922, 533] width 116 height 23
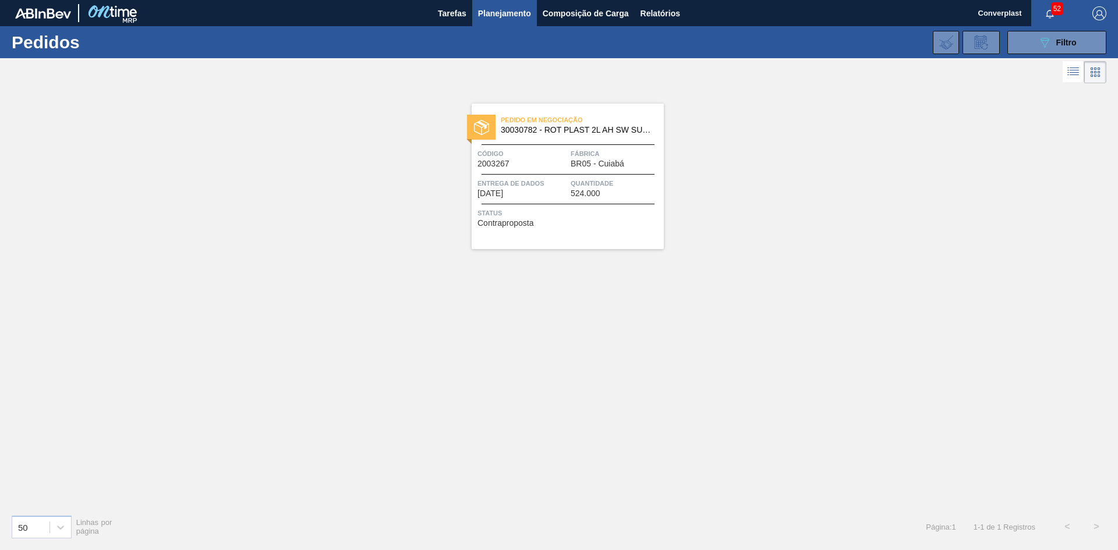
click at [530, 230] on div "Pedido em Negociação 30030782 - ROT PLAST 2L AH SW SUK UVA NIV24 Código 2003267…" at bounding box center [568, 177] width 192 height 146
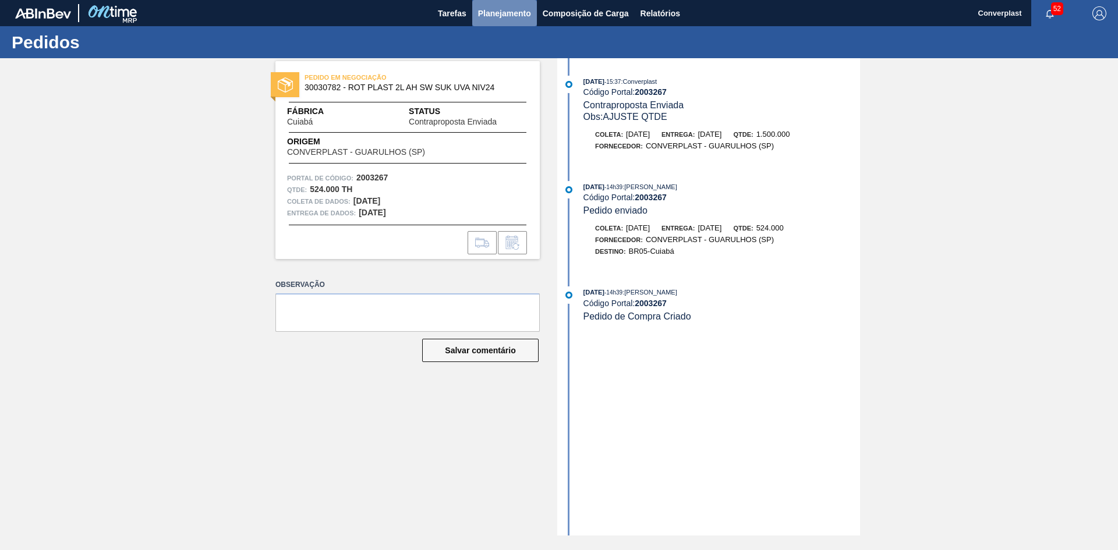
click at [511, 15] on font "Planejamento" at bounding box center [504, 13] width 53 height 9
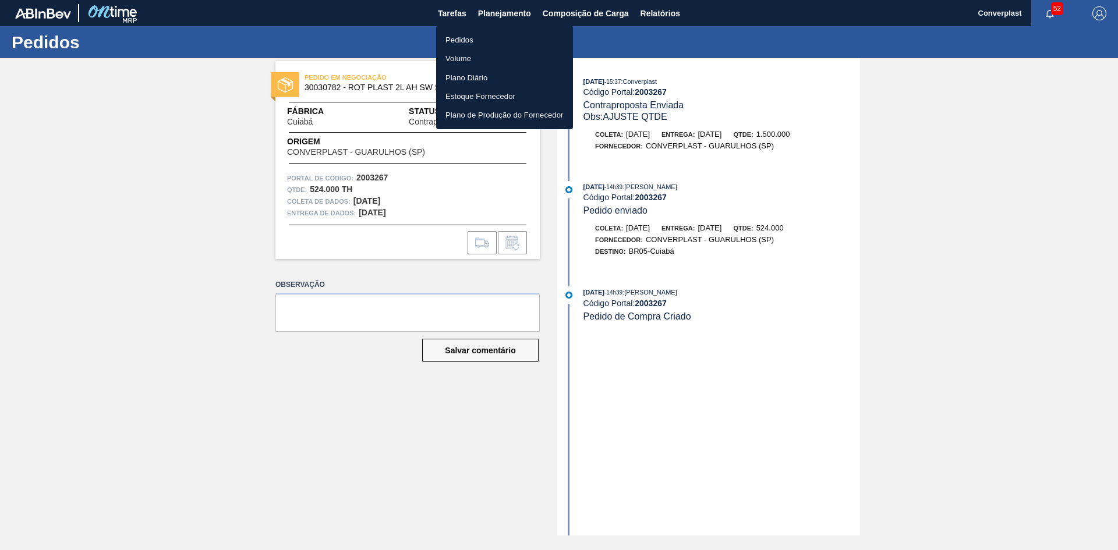
click at [473, 43] on li "Pedidos" at bounding box center [504, 39] width 137 height 19
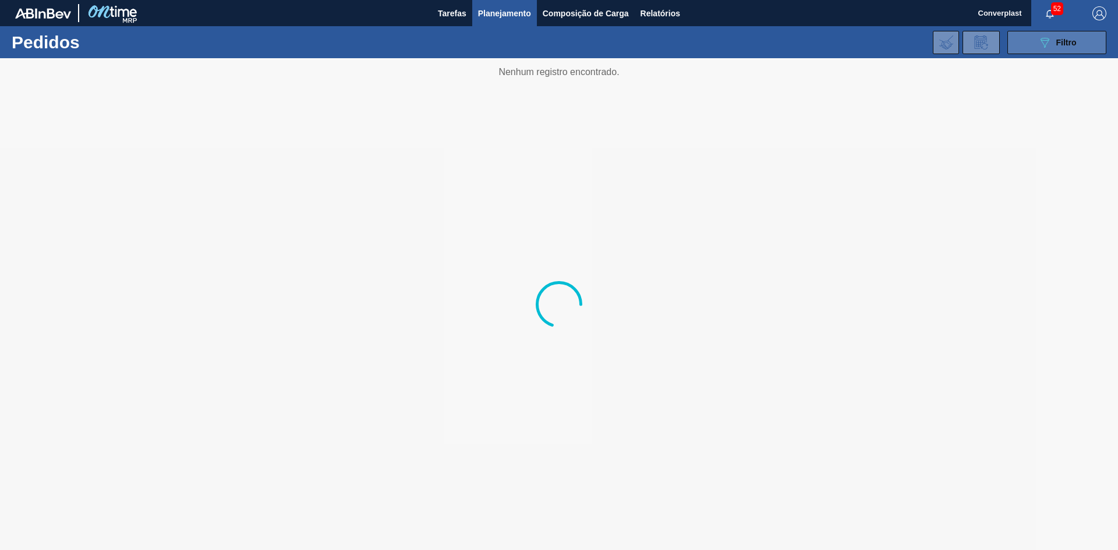
click at [1050, 41] on icon "089F7B8B-B2A5-4AFE-B5C0-19BA573D28AC" at bounding box center [1045, 43] width 14 height 14
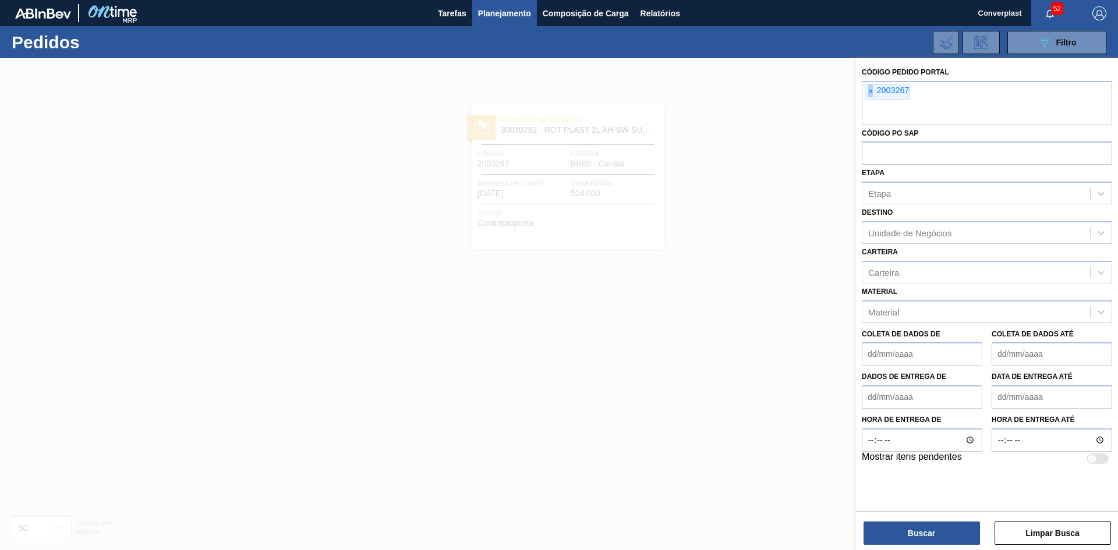
click at [869, 94] on font "×" at bounding box center [870, 91] width 5 height 9
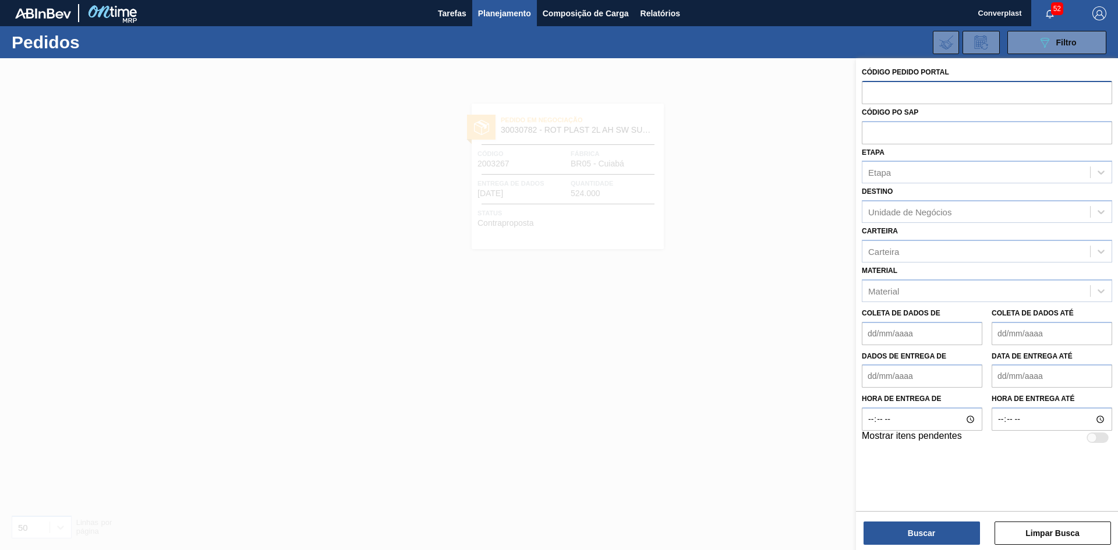
paste input "2003554"
type input "2003554"
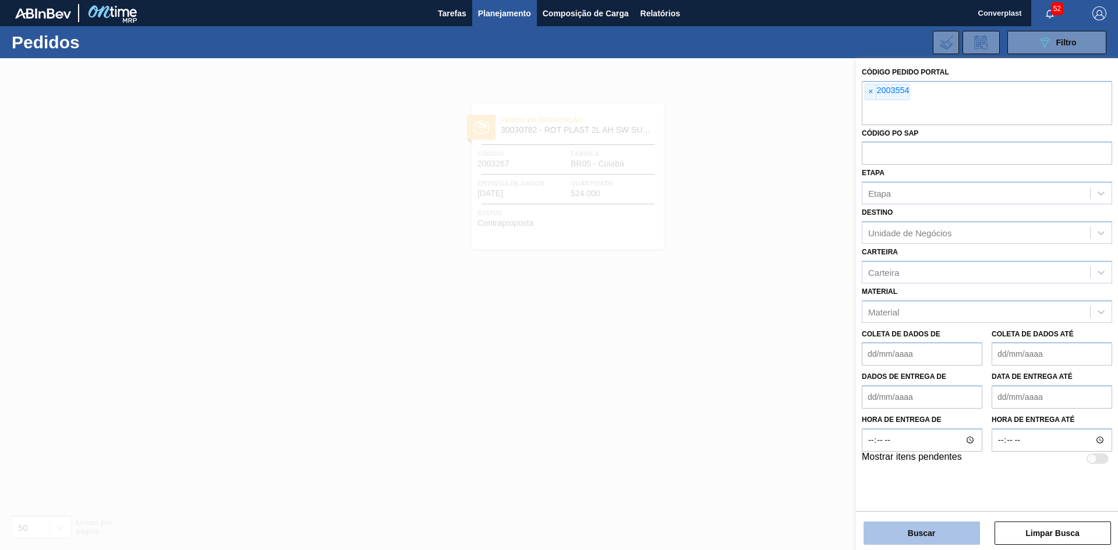
click at [864, 529] on button "Buscar" at bounding box center [922, 533] width 116 height 23
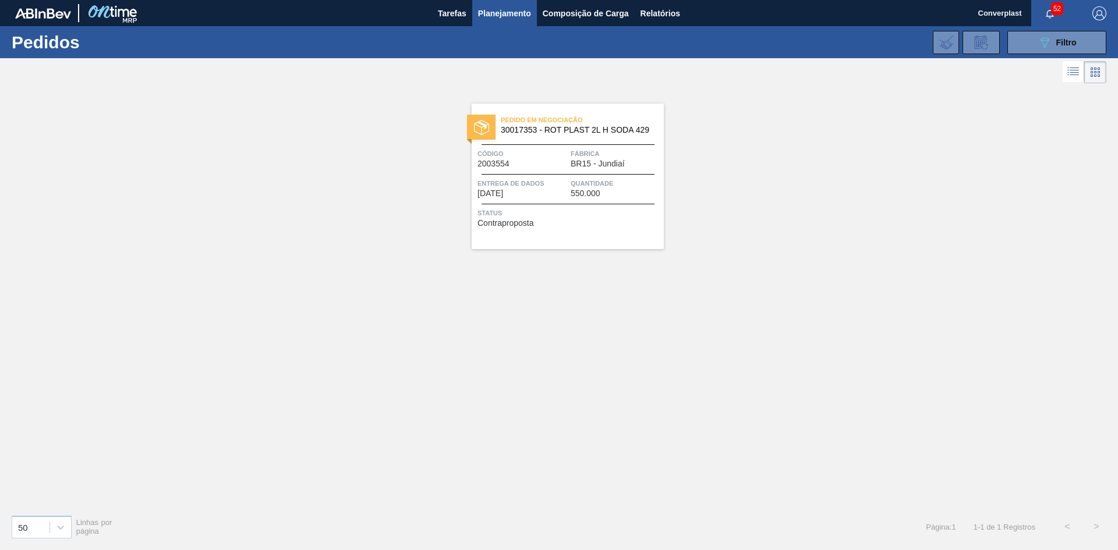
click at [510, 188] on span "Entrega de dados" at bounding box center [522, 184] width 90 height 12
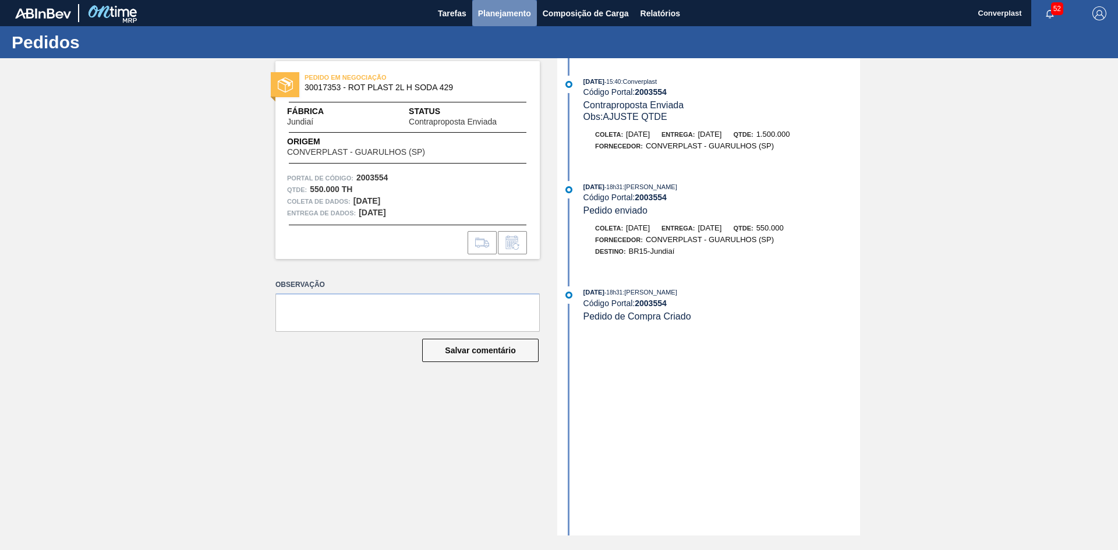
click at [499, 9] on font "Planejamento" at bounding box center [504, 13] width 53 height 9
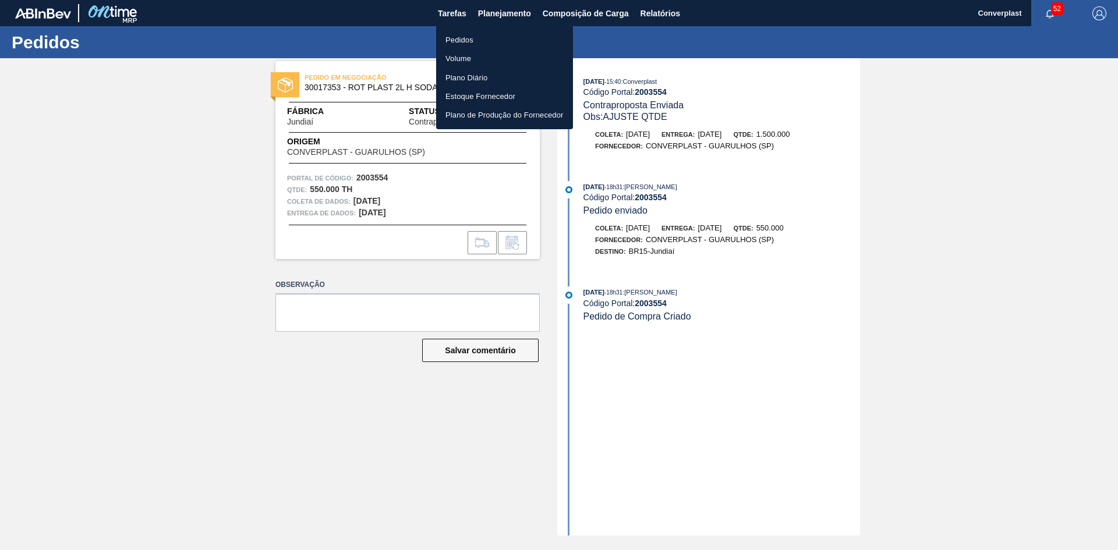
click at [448, 44] on font "Pedidos" at bounding box center [459, 40] width 28 height 12
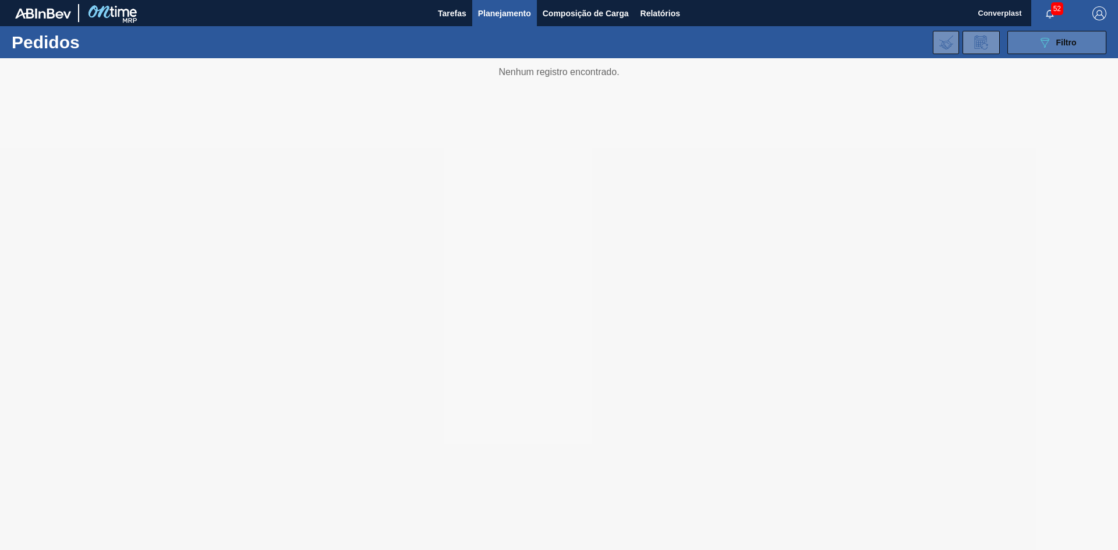
click at [1068, 50] on button "089F7B8B-B2A5-4AFE-B5C0-19BA573D28AC Filtro" at bounding box center [1056, 42] width 99 height 23
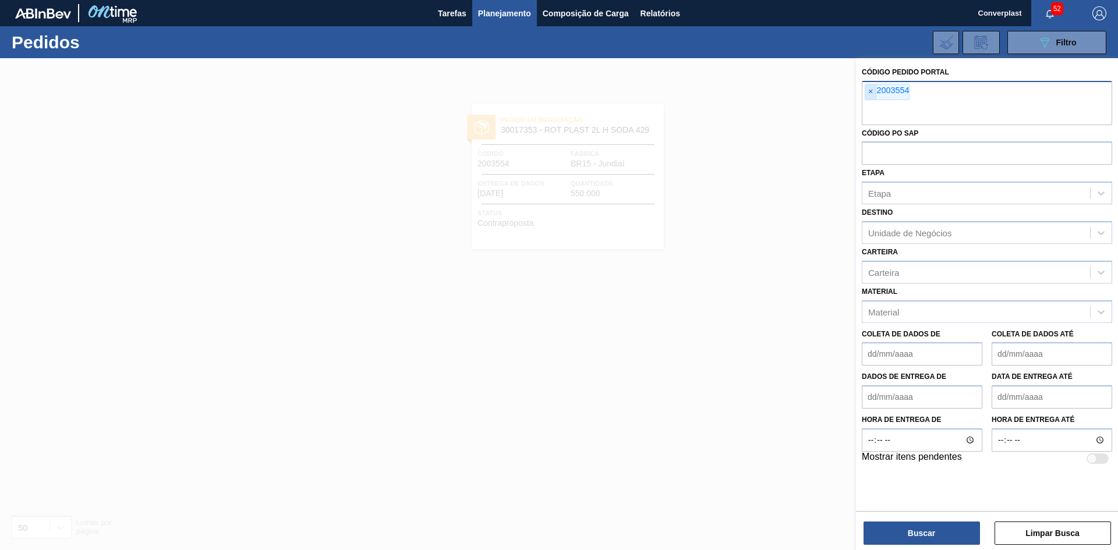
click at [866, 91] on span "×" at bounding box center [870, 91] width 11 height 15
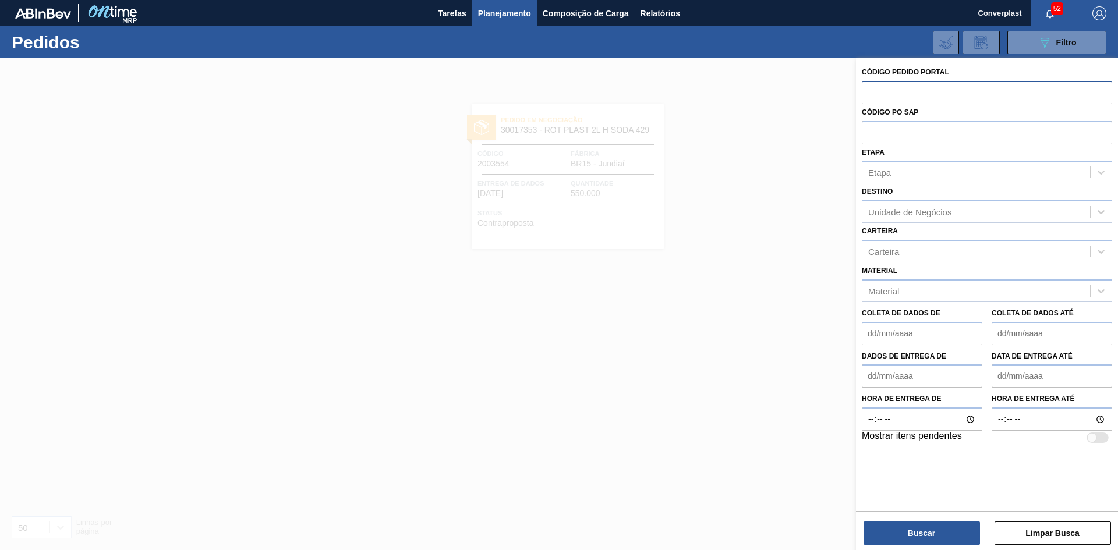
paste input "text"
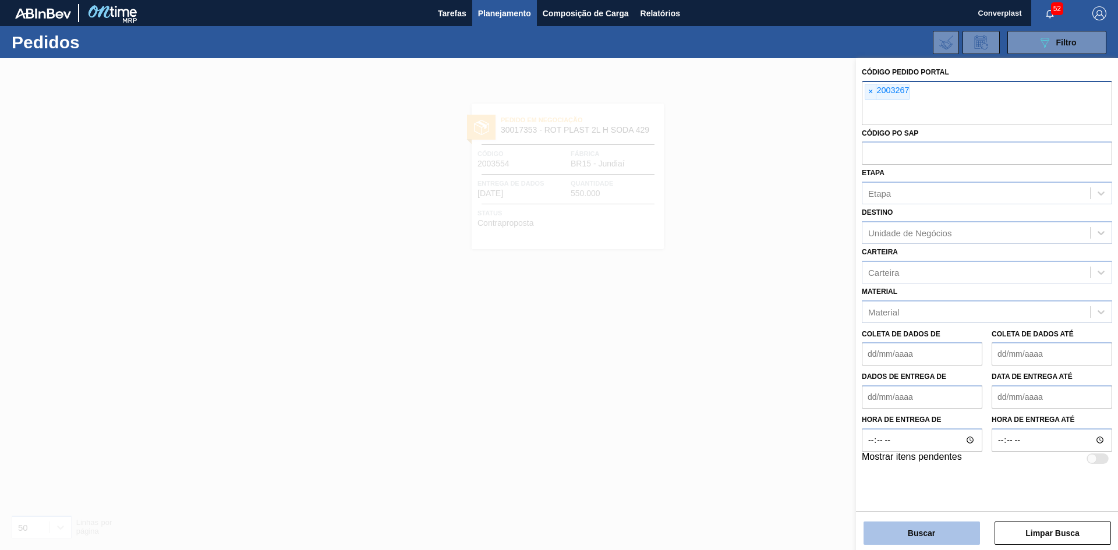
click at [881, 530] on button "Buscar" at bounding box center [922, 533] width 116 height 23
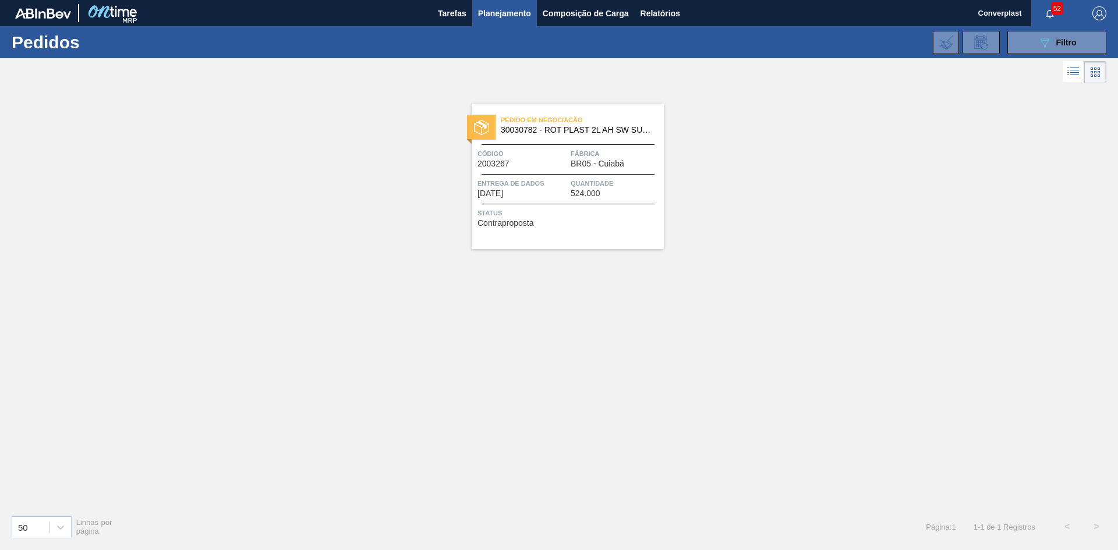
click at [532, 203] on div "Pedido em Negociação 30030782 - ROT PLAST 2L AH SW SUK UVA NIV24 Código 2003267…" at bounding box center [568, 177] width 192 height 146
